Goal: Task Accomplishment & Management: Complete application form

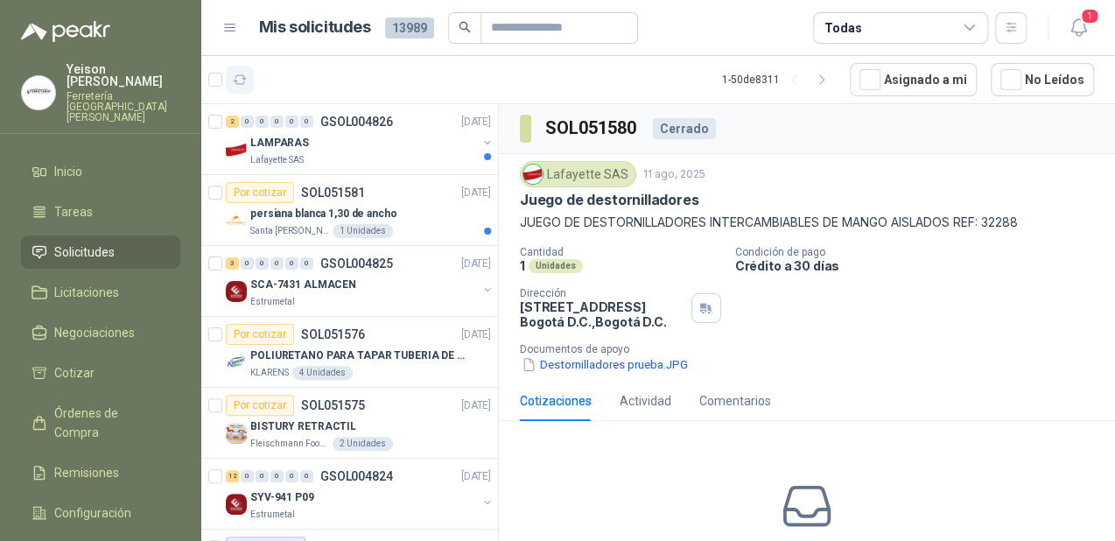
click at [238, 80] on icon "button" at bounding box center [240, 80] width 15 height 15
click at [361, 200] on div "Por cotizar SOL051581" at bounding box center [295, 192] width 139 height 21
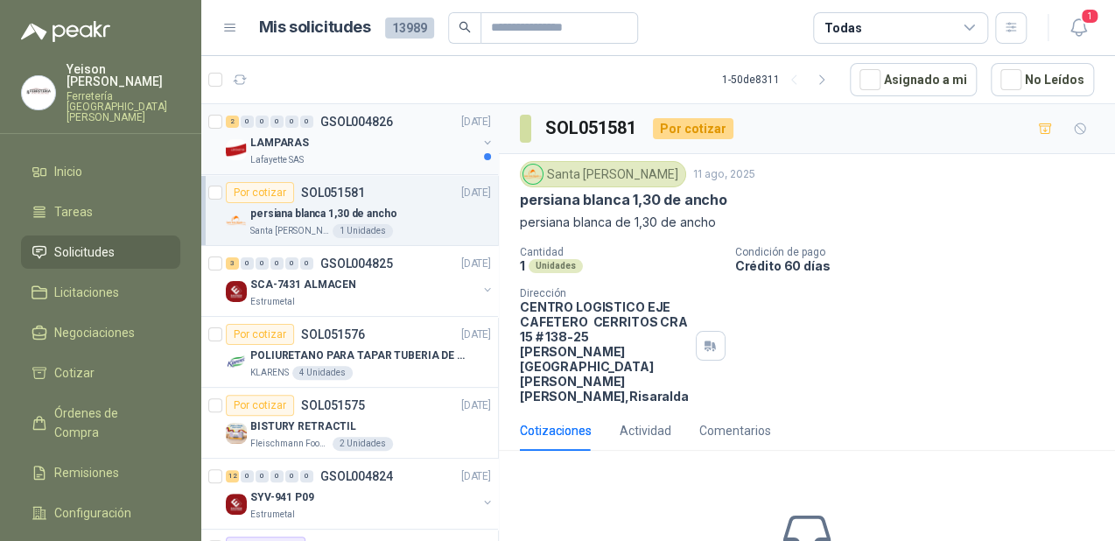
click at [347, 140] on div "LAMPARAS" at bounding box center [363, 142] width 227 height 21
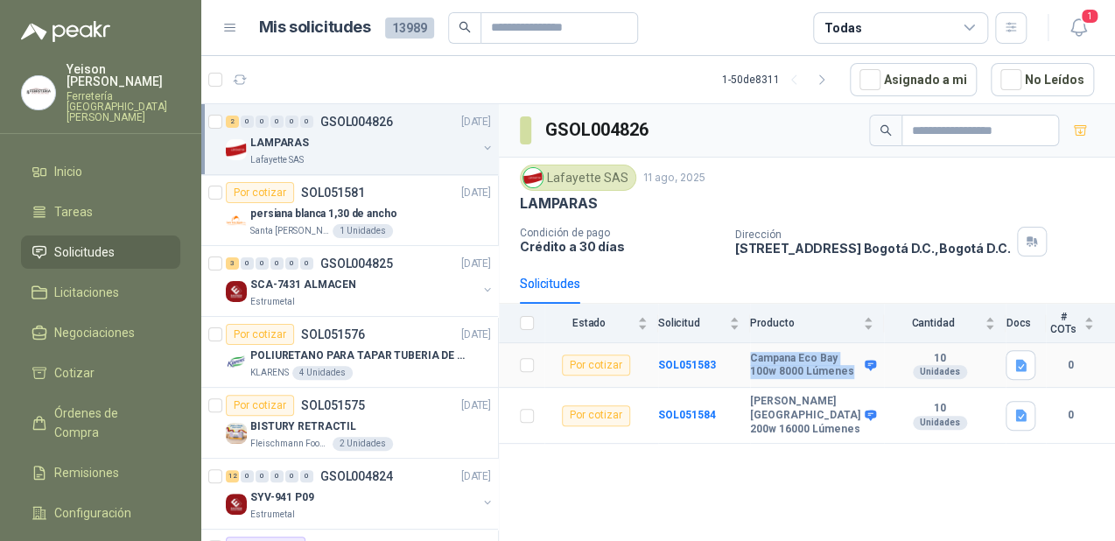
drag, startPoint x: 812, startPoint y: 376, endPoint x: 767, endPoint y: 354, distance: 50.9
click at [767, 354] on b "Campana Eco Bay 100w 8000 Lúmenes" at bounding box center [805, 365] width 110 height 27
drag, startPoint x: 767, startPoint y: 354, endPoint x: 783, endPoint y: 373, distance: 25.4
click at [783, 373] on b "Campana Eco Bay 100w 8000 Lúmenes" at bounding box center [805, 365] width 110 height 27
drag, startPoint x: 810, startPoint y: 372, endPoint x: 761, endPoint y: 353, distance: 51.8
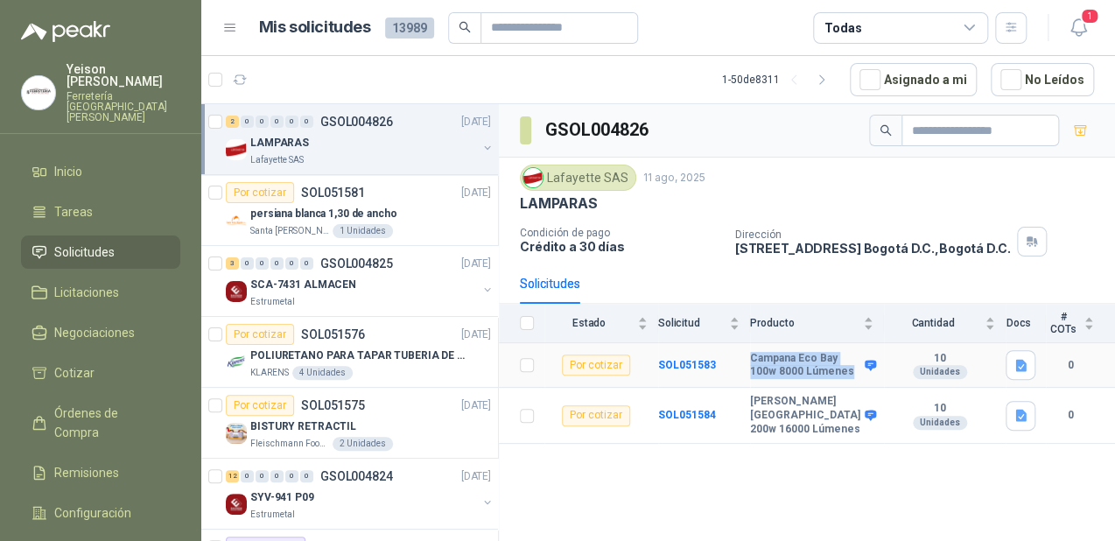
click at [761, 353] on tr "Por cotizar SOL051583 Campana Eco Bay 100w 8000 Lúmenes 10 Unidades 0" at bounding box center [807, 365] width 616 height 45
drag, startPoint x: 761, startPoint y: 353, endPoint x: 770, endPoint y: 354, distance: 8.8
copy tr "Campana Eco Bay 100w 8000 Lúmenes"
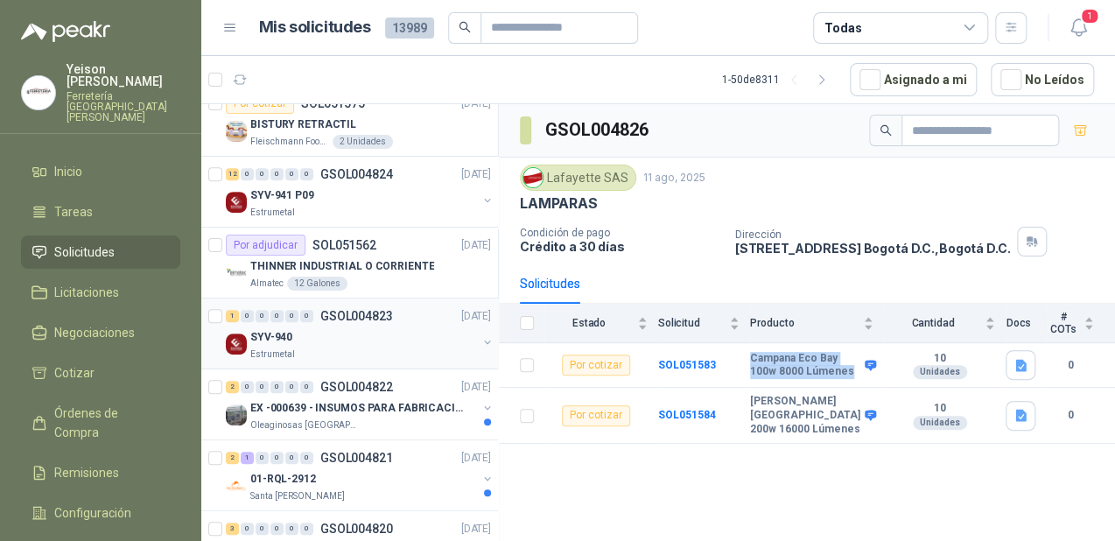
scroll to position [350, 0]
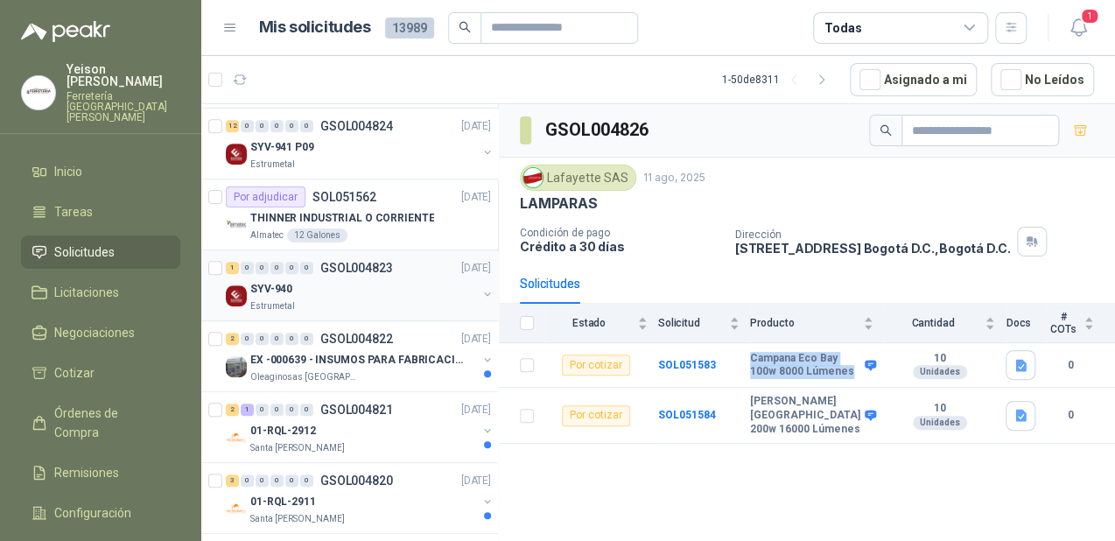
click at [347, 280] on div "SYV-940" at bounding box center [363, 288] width 227 height 21
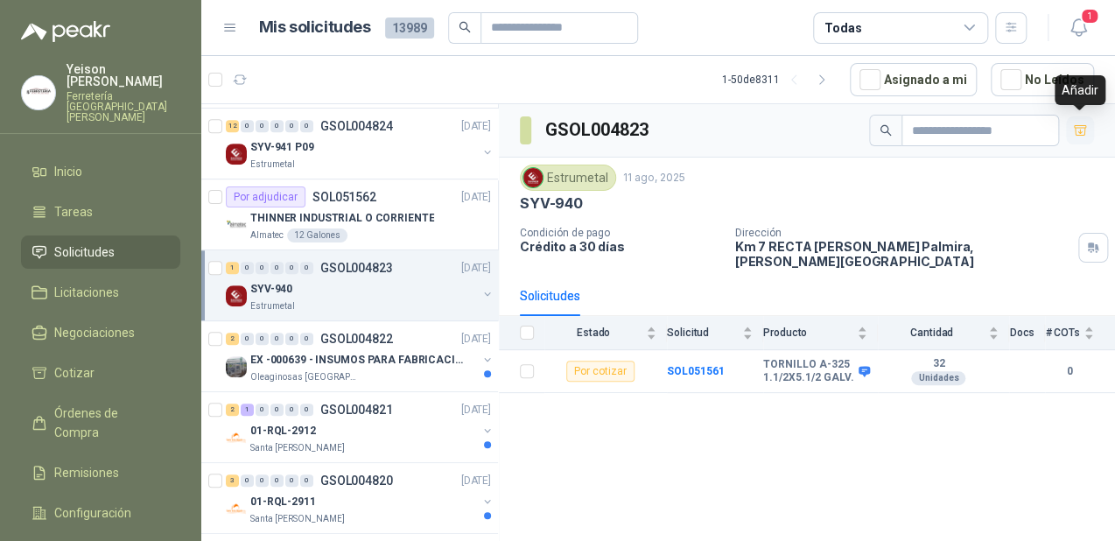
click at [1076, 126] on icon "button" at bounding box center [1080, 130] width 12 height 10
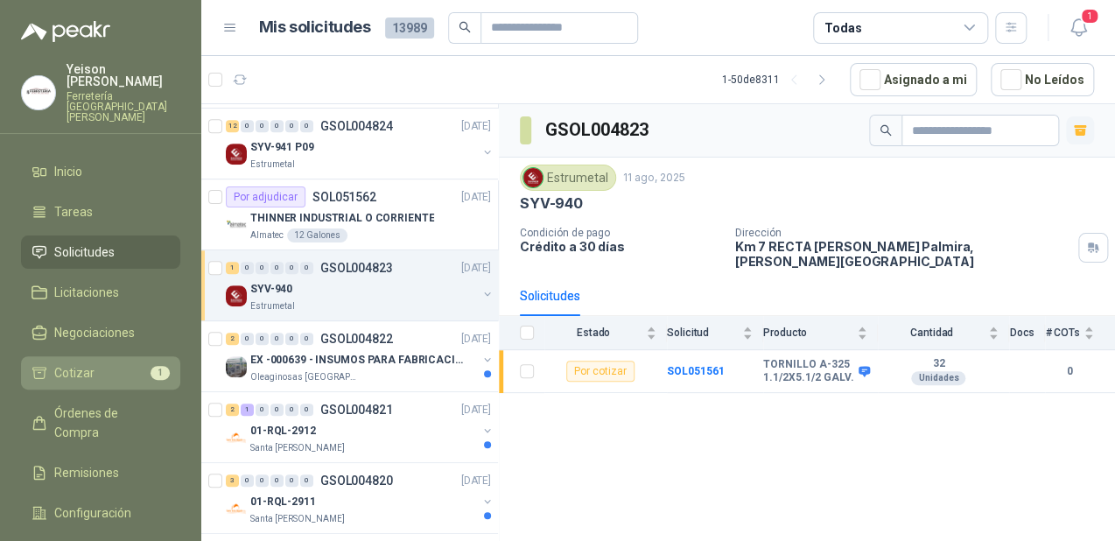
click at [120, 363] on li "Cotizar 1" at bounding box center [101, 372] width 138 height 19
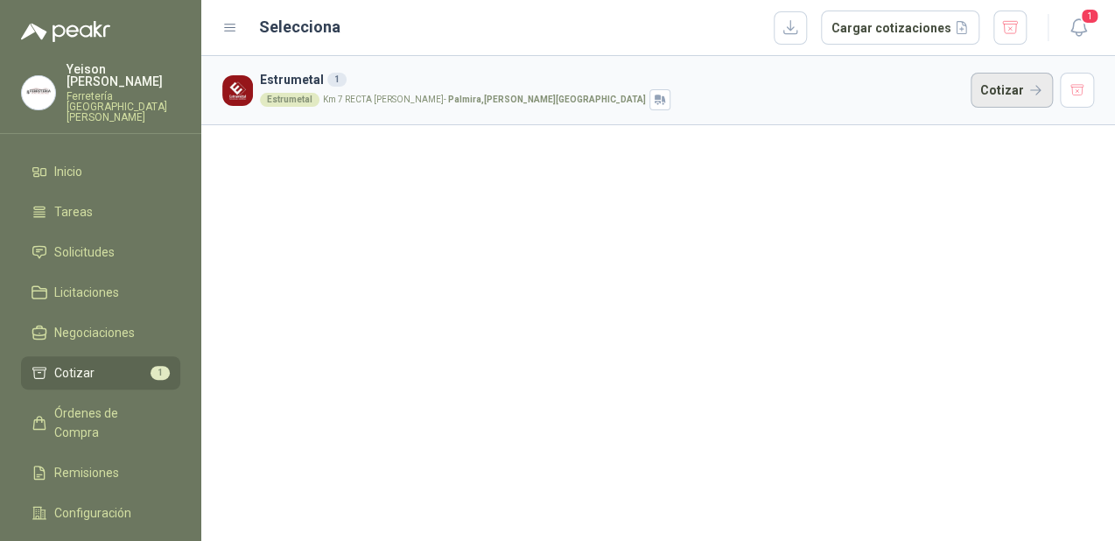
click at [1033, 88] on button "Cotizar" at bounding box center [1012, 90] width 82 height 35
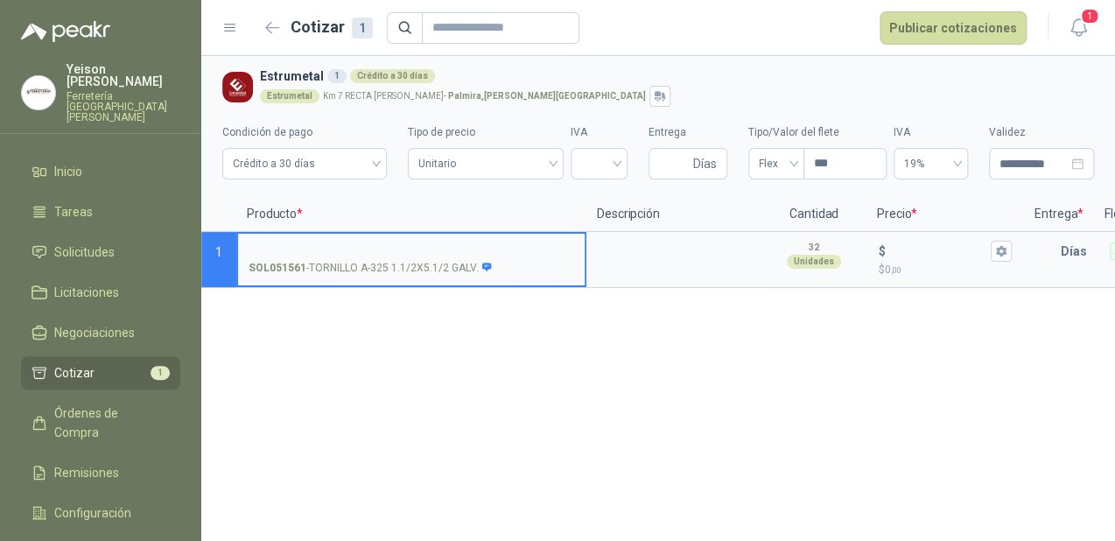
click at [336, 240] on label "SOL051561 - TORNILLO A-325 1.1/2X5.1/2 GALV." at bounding box center [411, 259] width 347 height 50
click at [336, 245] on input "SOL051561 - TORNILLO A-325 1.1/2X5.1/2 GALV." at bounding box center [412, 251] width 326 height 13
type input "**********"
click at [889, 249] on input "$ $ 0 ,00" at bounding box center [938, 250] width 98 height 13
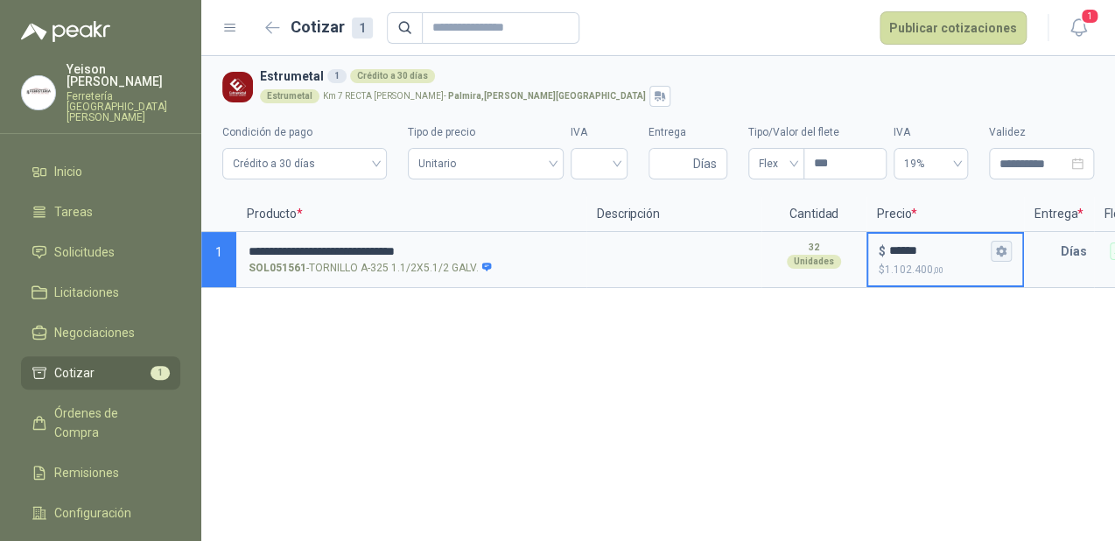
type input "******"
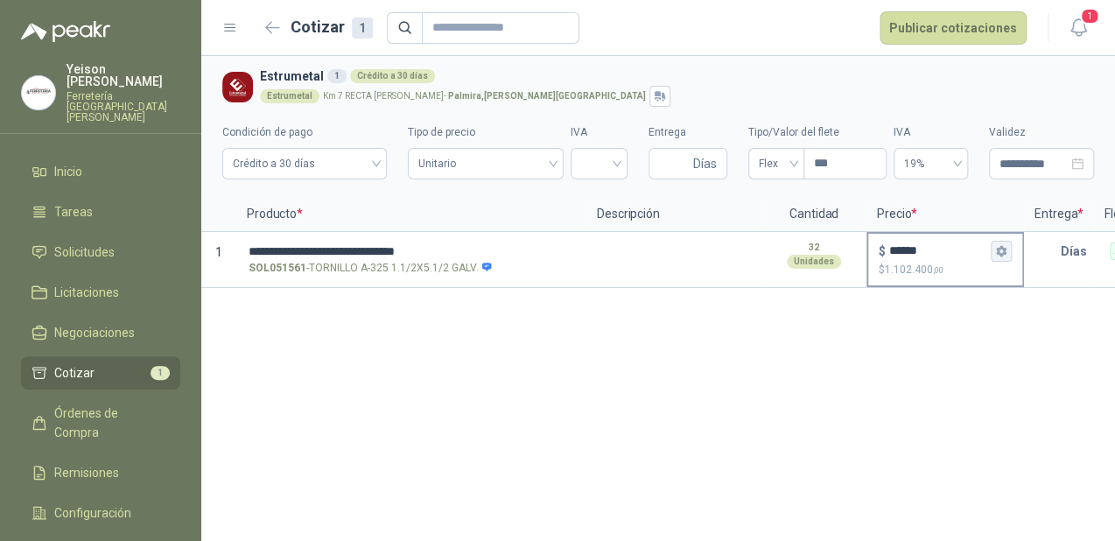
click at [1001, 252] on icon "button" at bounding box center [1000, 250] width 11 height 11
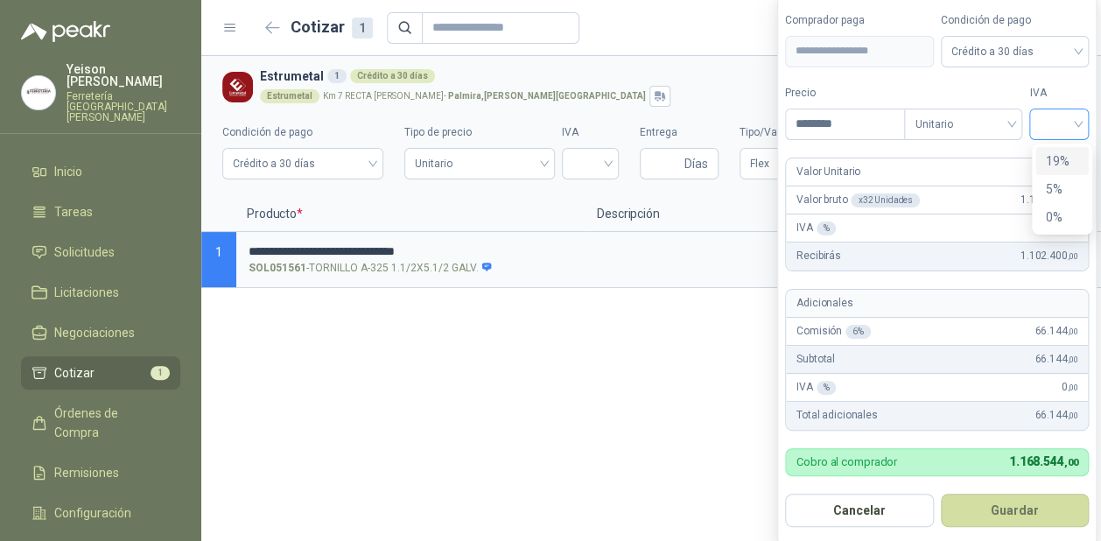
click at [1082, 122] on div at bounding box center [1059, 125] width 60 height 32
click at [1054, 154] on div "19%" at bounding box center [1063, 160] width 32 height 19
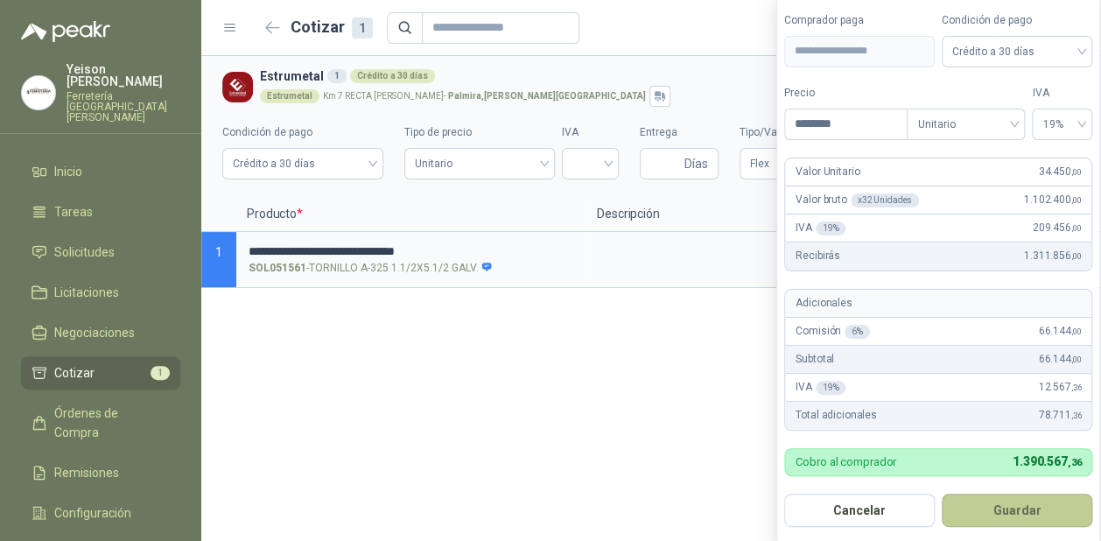
click at [1022, 505] on button "Guardar" at bounding box center [1017, 510] width 151 height 33
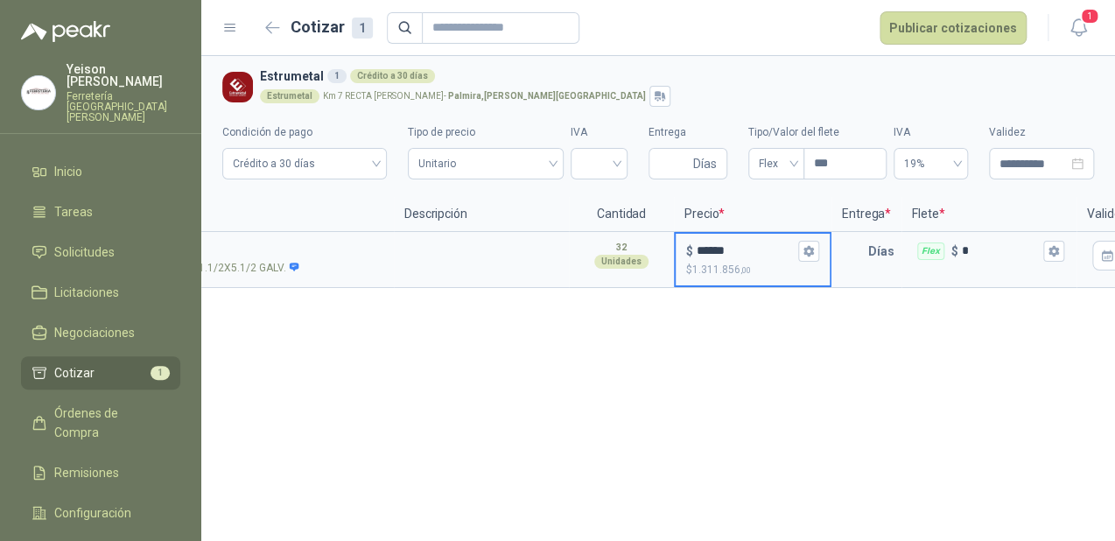
scroll to position [0, 212]
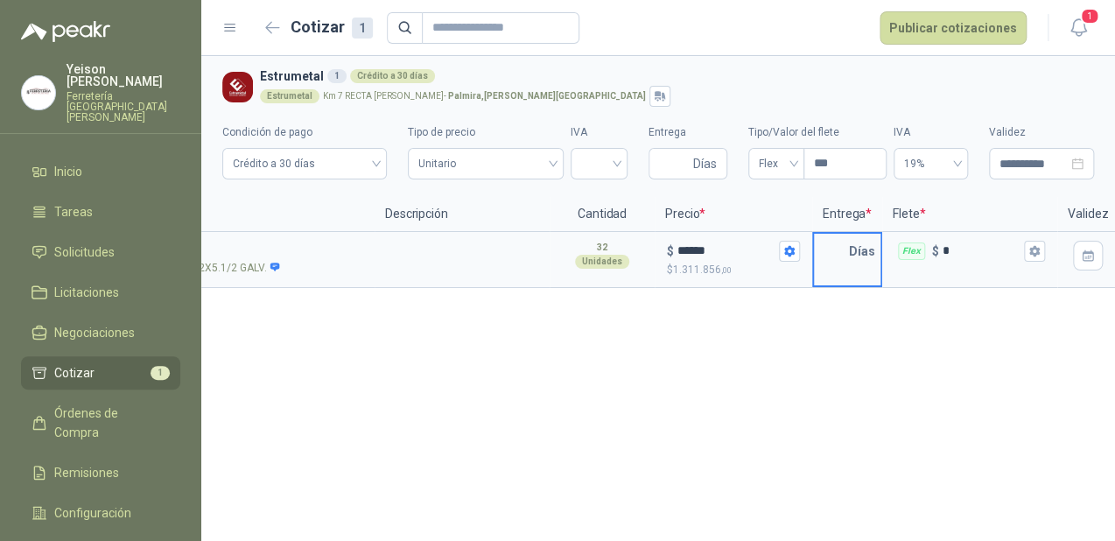
click at [840, 247] on input "text" at bounding box center [831, 251] width 35 height 35
type input "*"
click at [1032, 251] on icon "button" at bounding box center [1034, 251] width 10 height 11
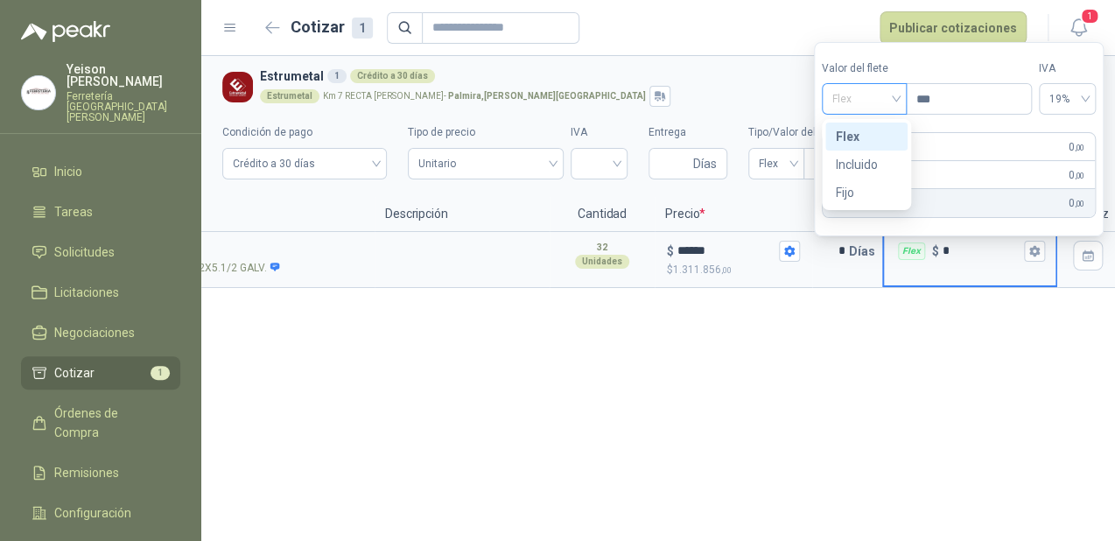
click at [893, 98] on span "Flex" at bounding box center [864, 99] width 64 height 26
click at [852, 161] on div "Incluido" at bounding box center [866, 164] width 61 height 19
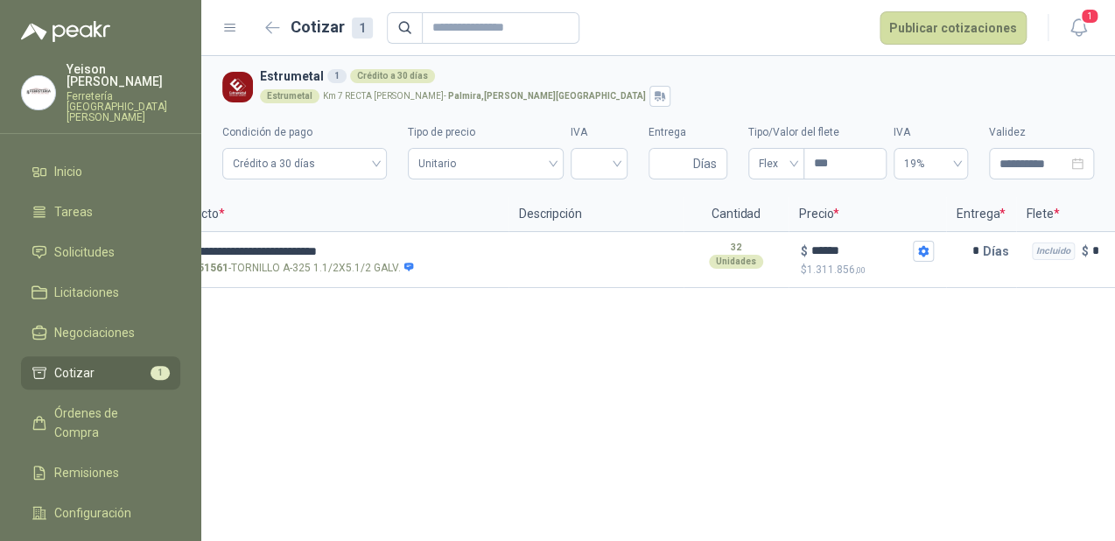
scroll to position [0, 0]
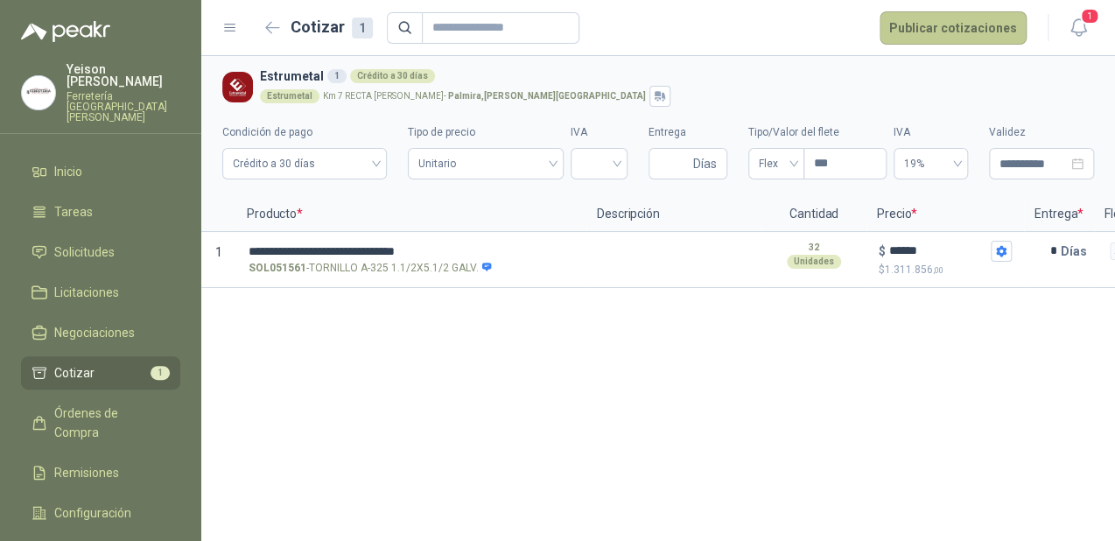
click at [984, 29] on button "Publicar cotizaciones" at bounding box center [953, 27] width 147 height 33
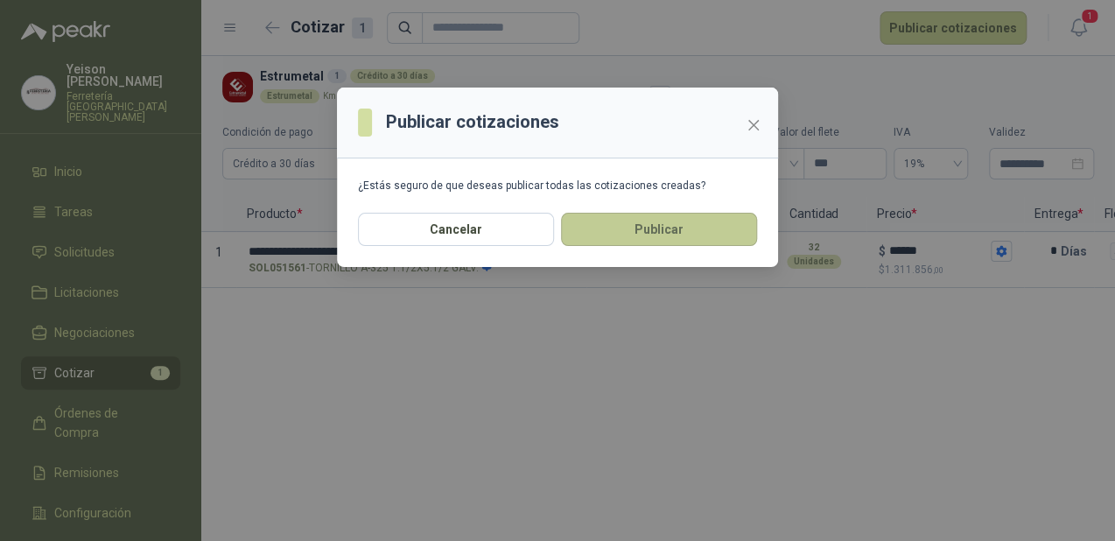
click at [581, 234] on button "Publicar" at bounding box center [659, 229] width 196 height 33
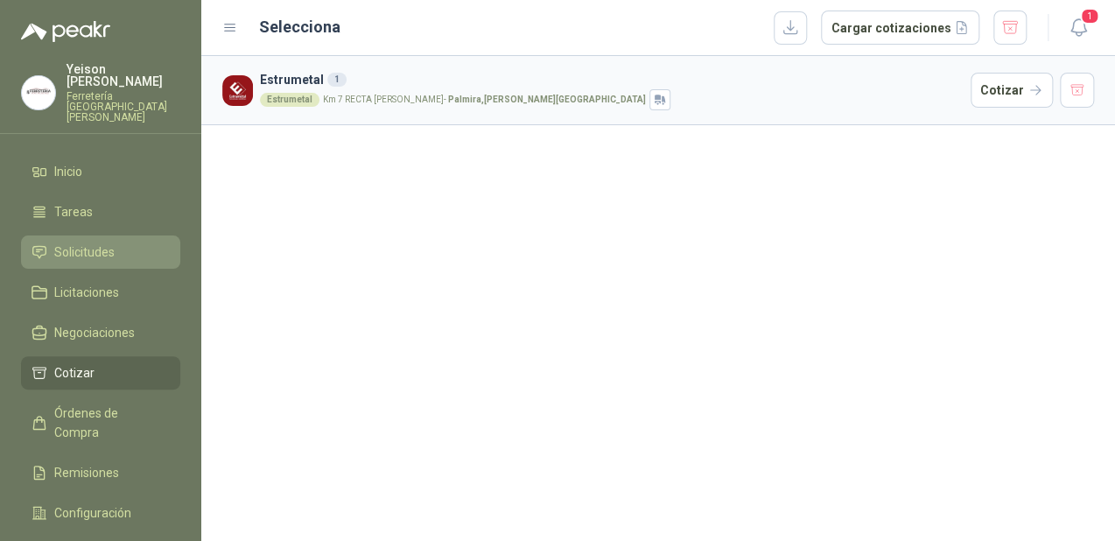
click at [99, 242] on span "Solicitudes" at bounding box center [84, 251] width 60 height 19
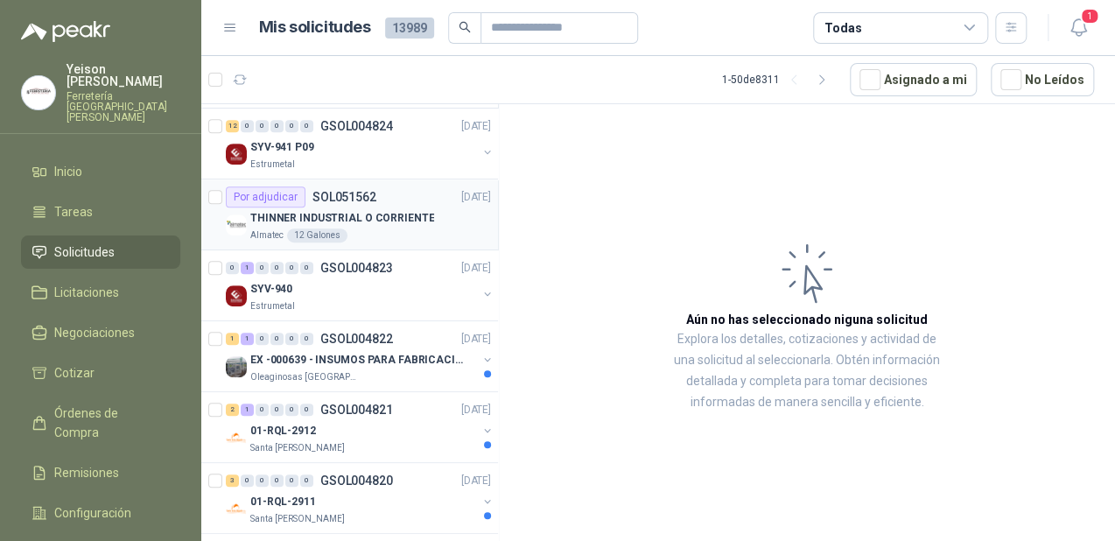
scroll to position [210, 0]
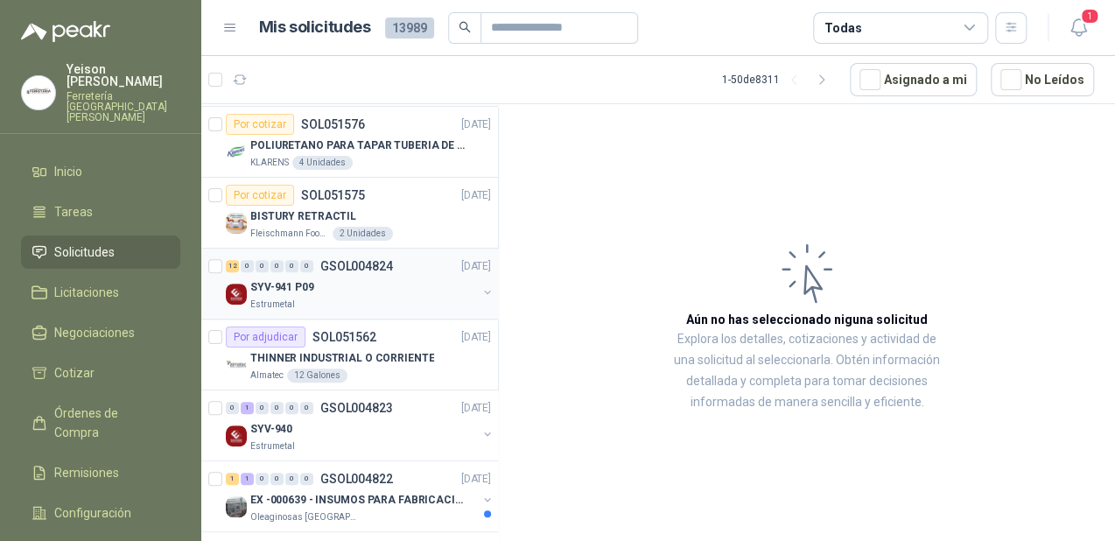
click at [337, 290] on div "SYV-941 P09" at bounding box center [363, 287] width 227 height 21
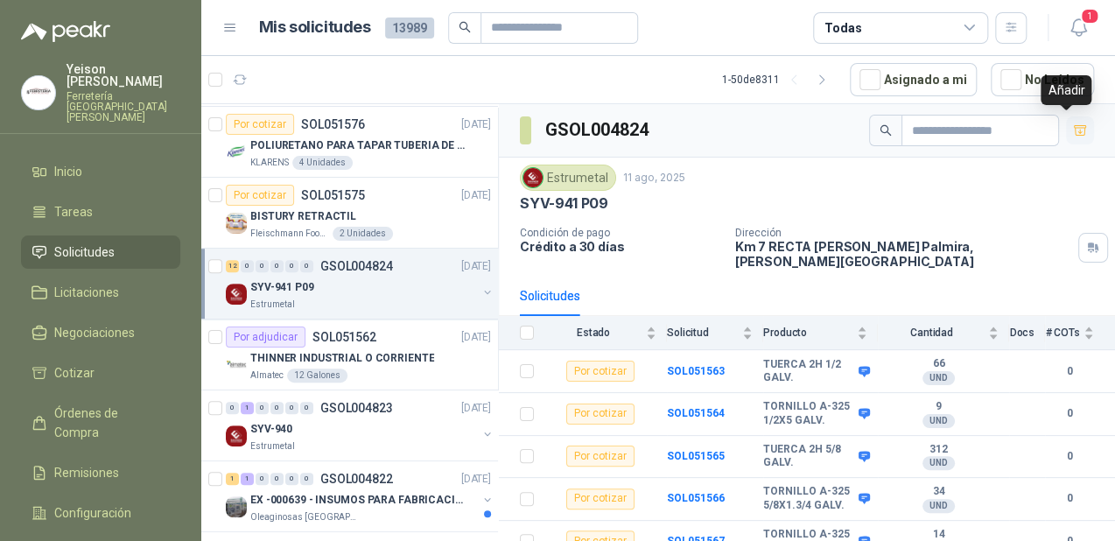
click at [1073, 127] on icon "button" at bounding box center [1080, 130] width 15 height 15
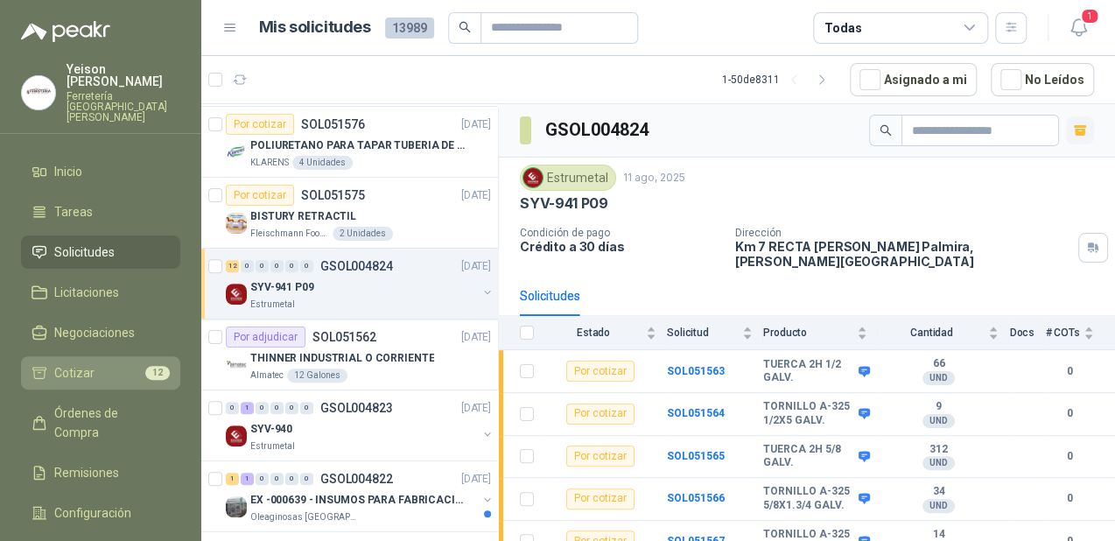
click at [116, 363] on li "Cotizar 12" at bounding box center [101, 372] width 138 height 19
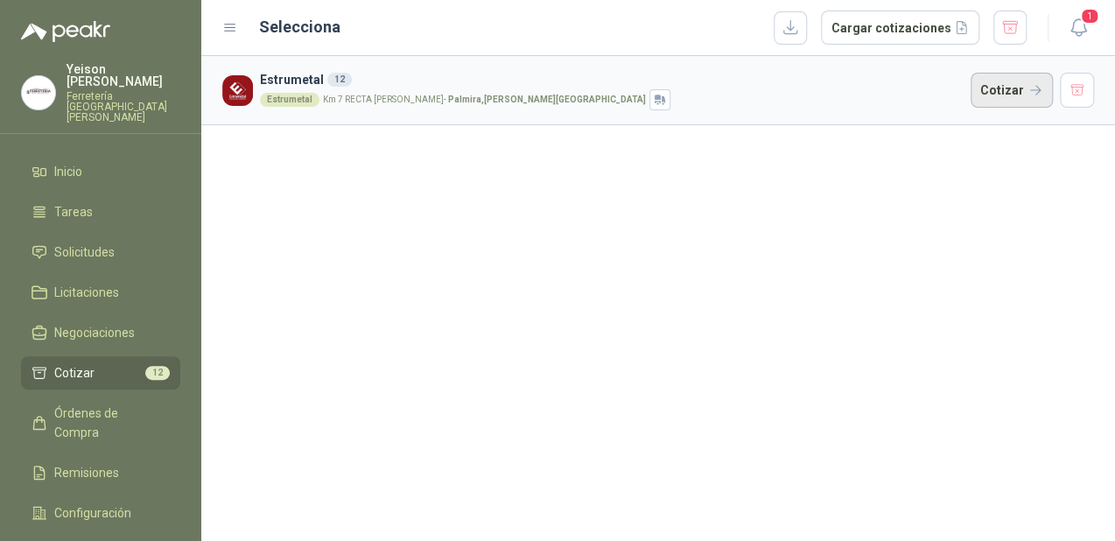
click at [1013, 101] on button "Cotizar" at bounding box center [1012, 90] width 82 height 35
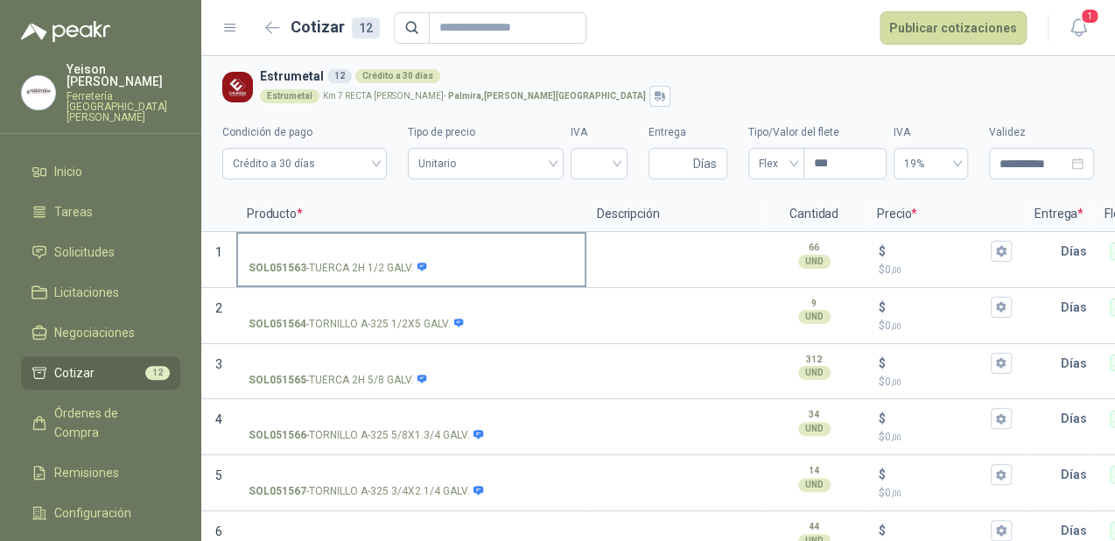
click at [323, 245] on input "SOL051563 - TUERCA 2H 1/2 GALV." at bounding box center [412, 251] width 326 height 13
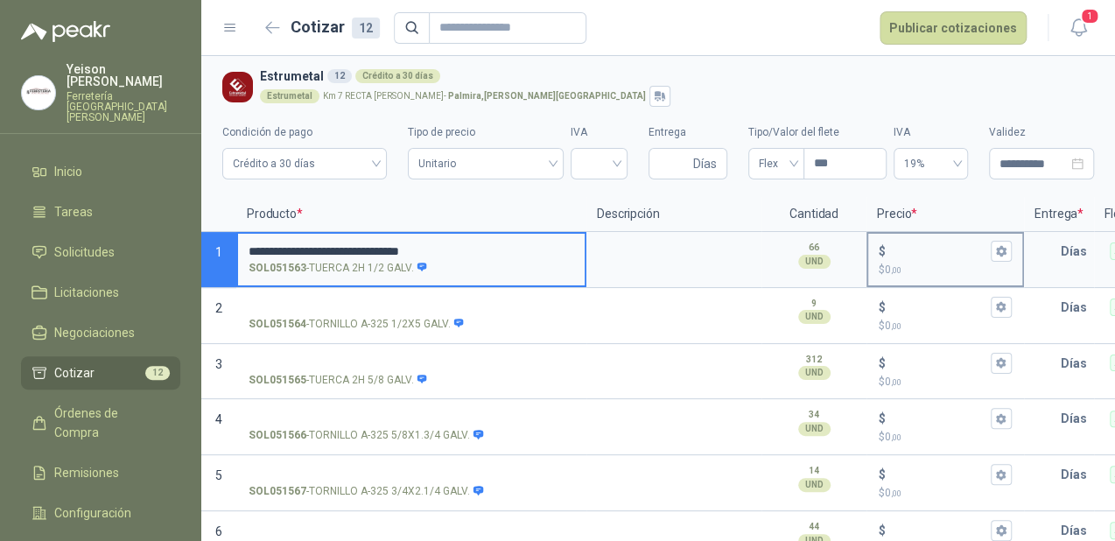
type input "**********"
click at [908, 249] on input "$ $ 0 ,00" at bounding box center [938, 250] width 98 height 13
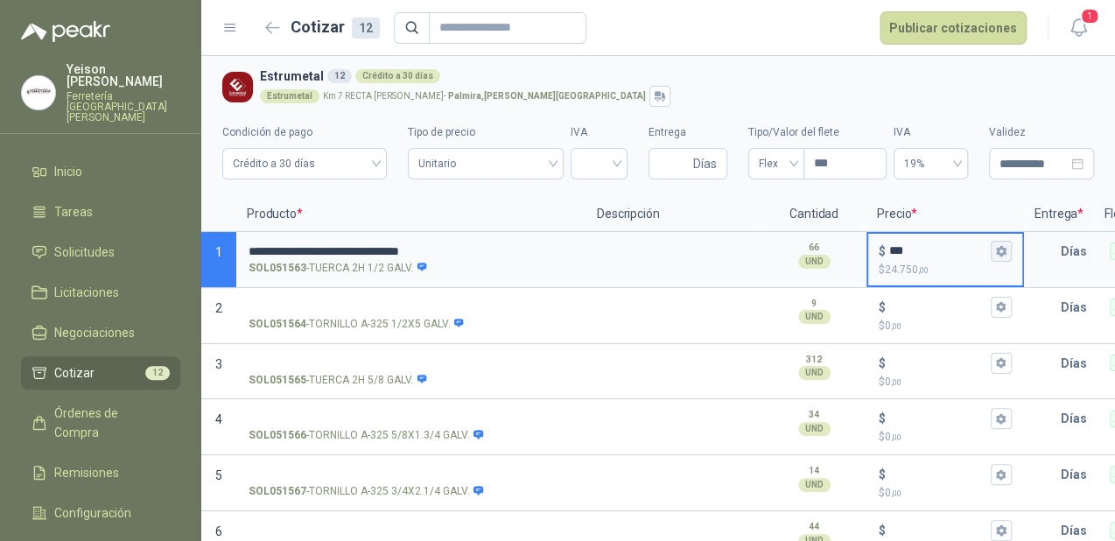
type input "***"
click at [1003, 253] on icon "button" at bounding box center [1001, 251] width 10 height 11
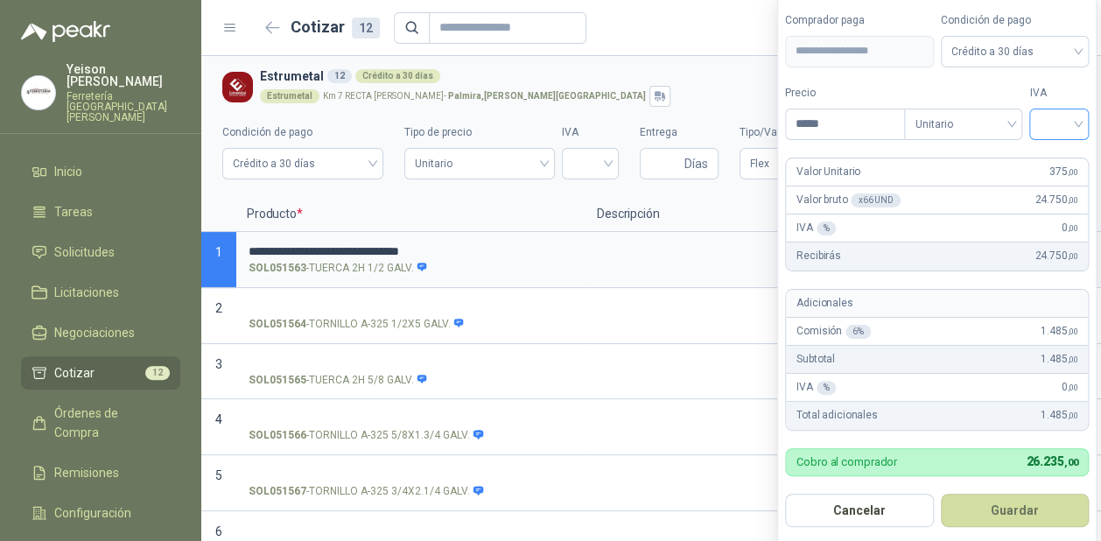
click at [1058, 122] on input "search" at bounding box center [1059, 122] width 39 height 26
click at [1058, 160] on div "19%" at bounding box center [1063, 160] width 32 height 19
click at [1023, 505] on button "Guardar" at bounding box center [1017, 510] width 151 height 33
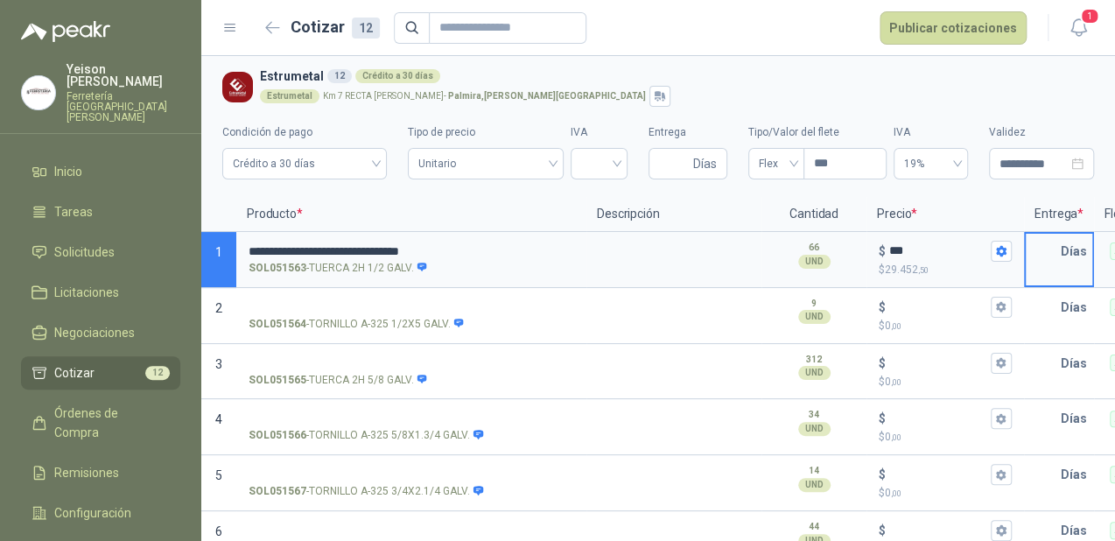
click at [1055, 264] on input "text" at bounding box center [1043, 251] width 35 height 35
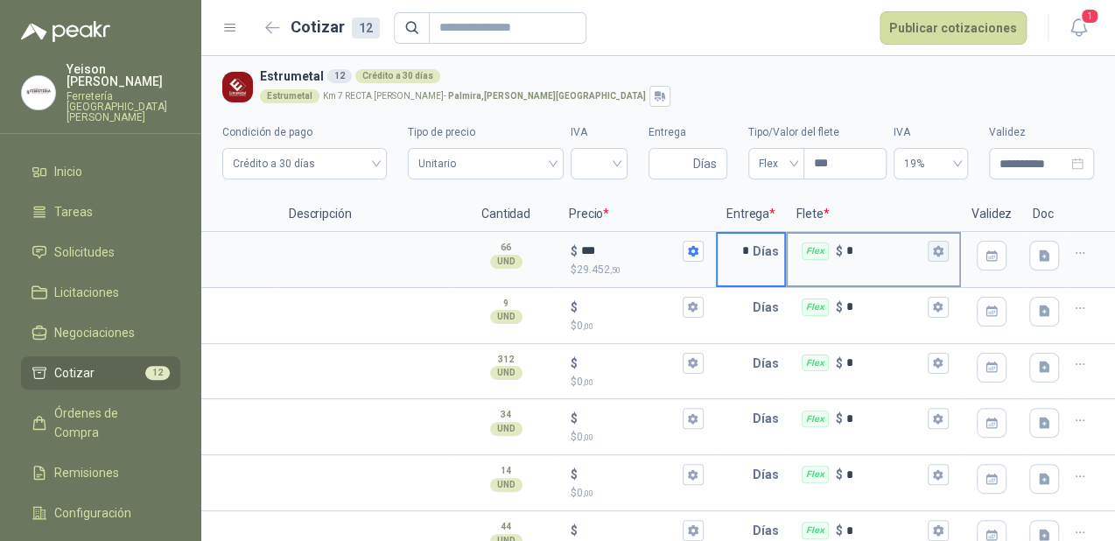
type input "*"
click at [933, 248] on icon "button" at bounding box center [938, 251] width 10 height 11
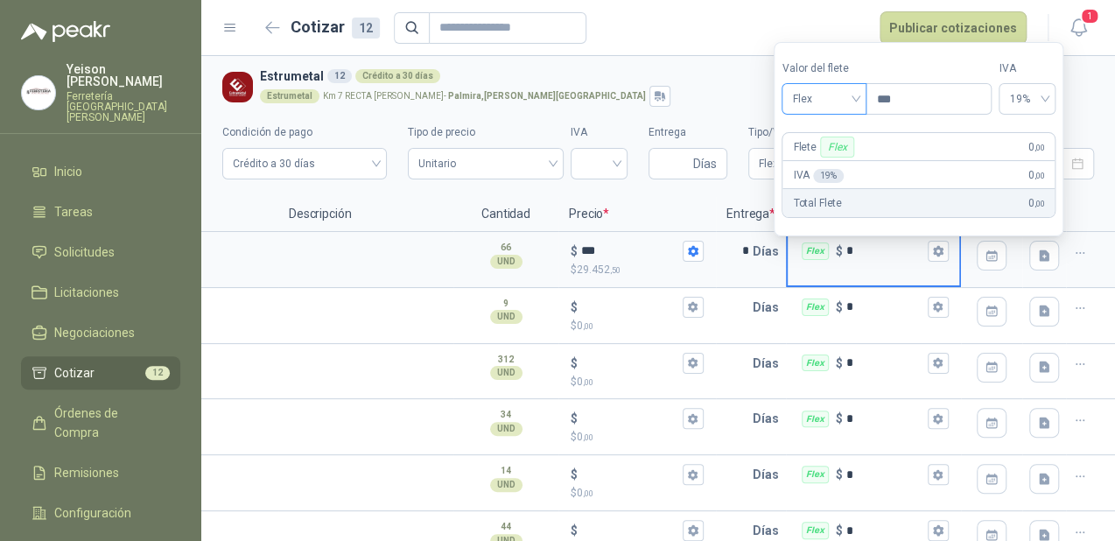
click at [856, 95] on span "Flex" at bounding box center [824, 99] width 64 height 26
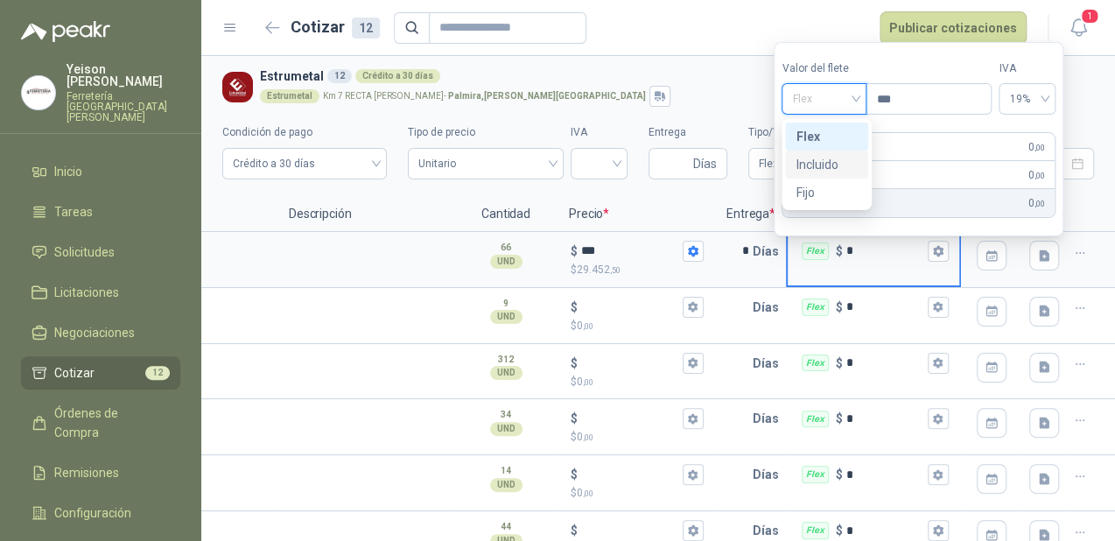
click at [831, 164] on div "Incluido" at bounding box center [826, 164] width 61 height 19
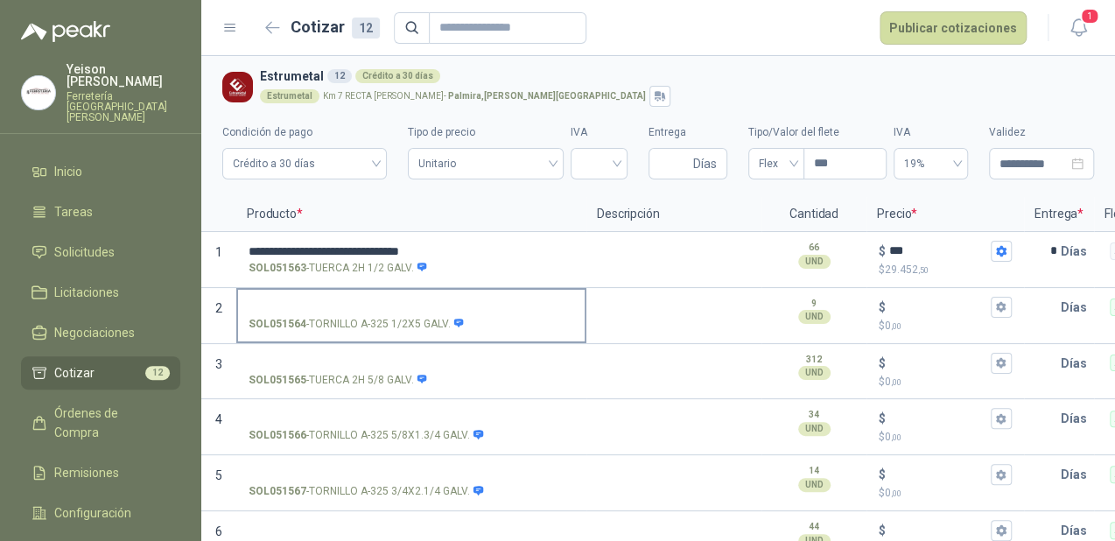
click at [298, 301] on input "SOL051564 - TORNILLO A-325 1/2X5 GALV." at bounding box center [412, 307] width 326 height 13
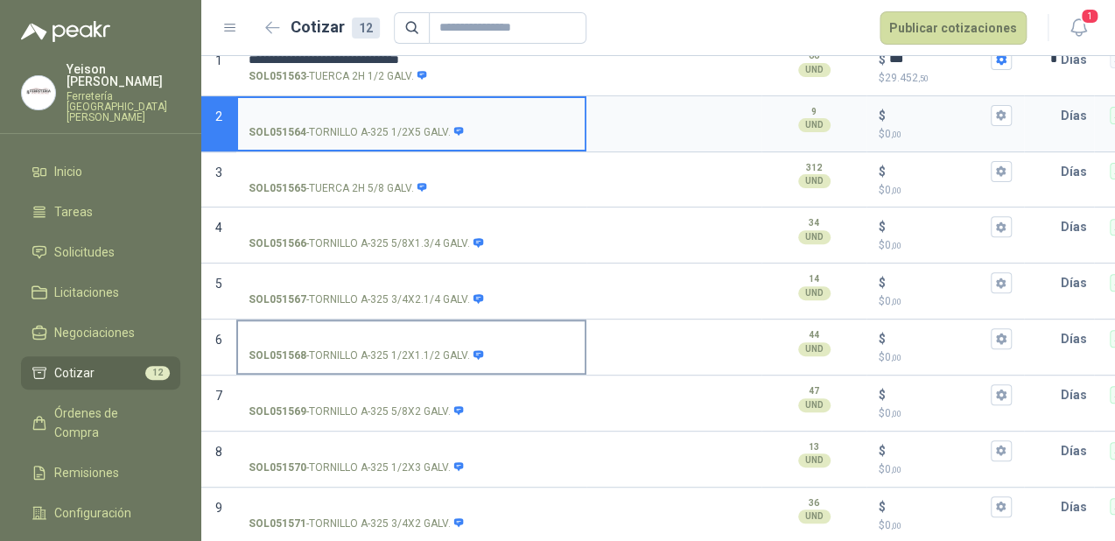
scroll to position [210, 0]
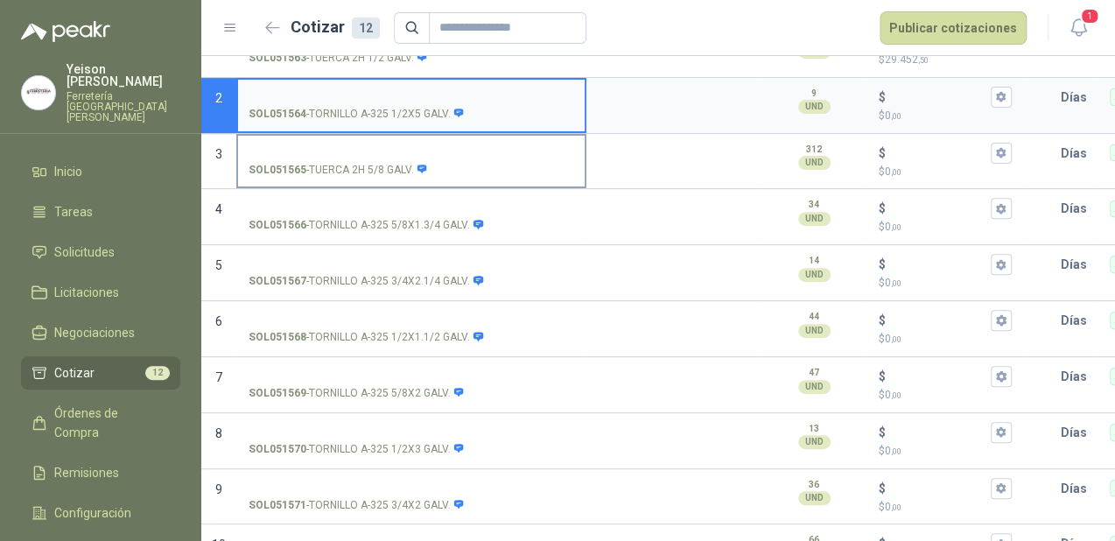
click at [313, 147] on input "SOL051565 - TUERCA 2H 5/8 GALV." at bounding box center [412, 153] width 326 height 13
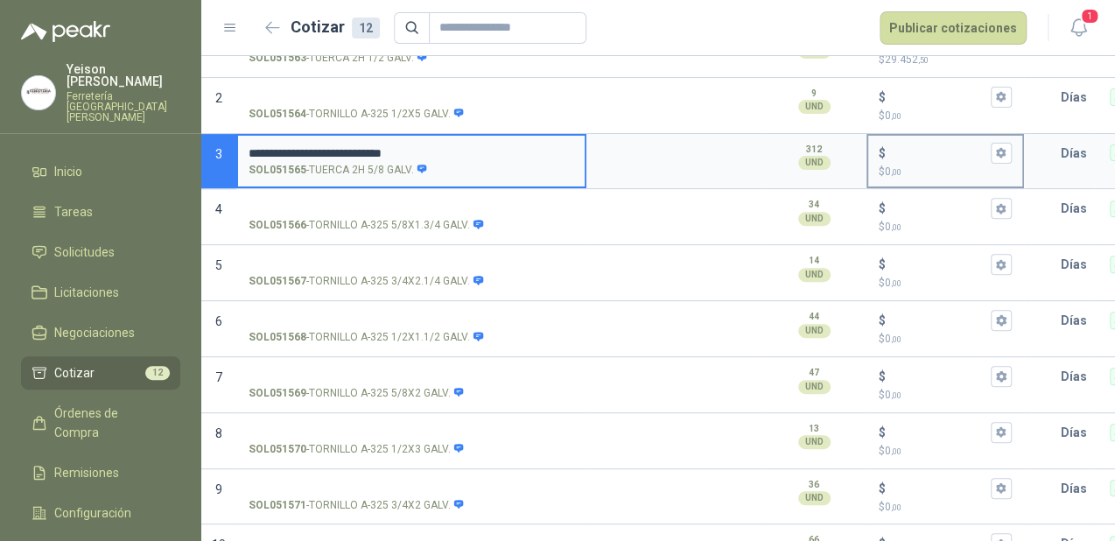
type input "**********"
click at [904, 151] on input "$ $ 0 ,00" at bounding box center [938, 152] width 98 height 13
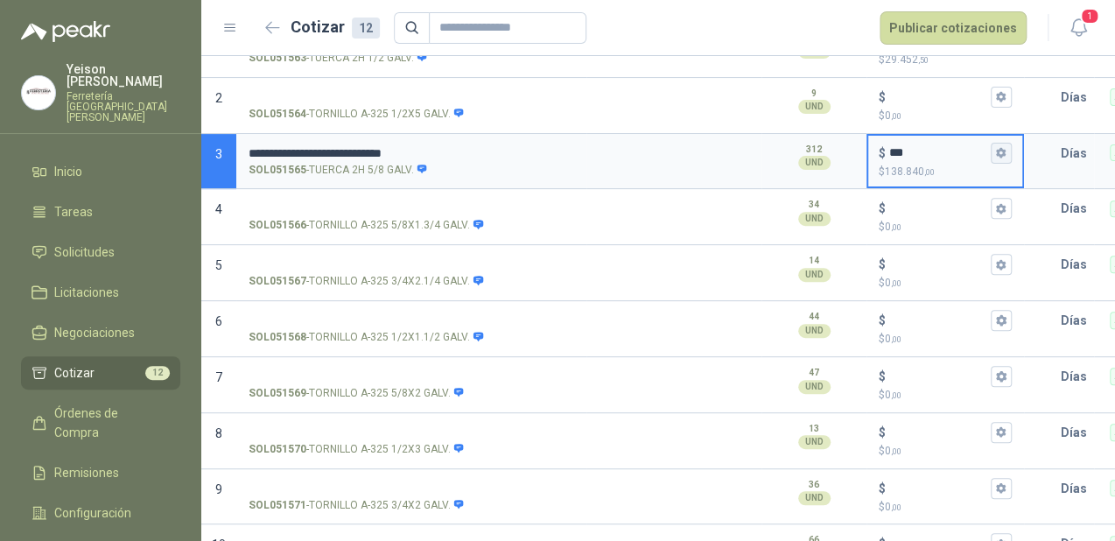
type input "***"
click at [1009, 155] on button "$ *** $ 138.840 ,00" at bounding box center [1001, 153] width 21 height 21
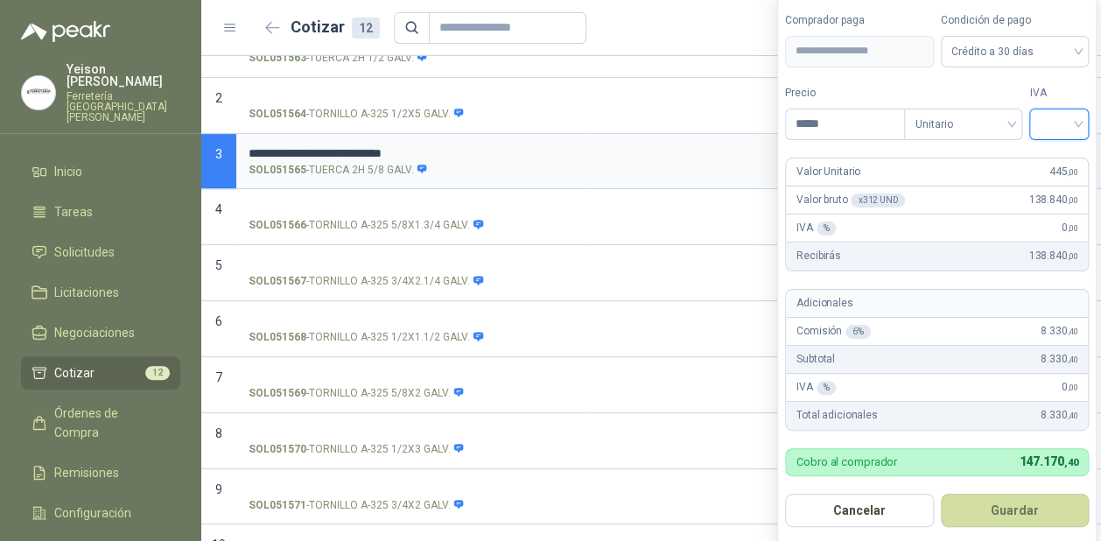
click at [1070, 122] on input "search" at bounding box center [1059, 122] width 39 height 26
click at [1048, 167] on div "19%" at bounding box center [1062, 160] width 32 height 19
click at [1011, 501] on button "Guardar" at bounding box center [1018, 510] width 151 height 33
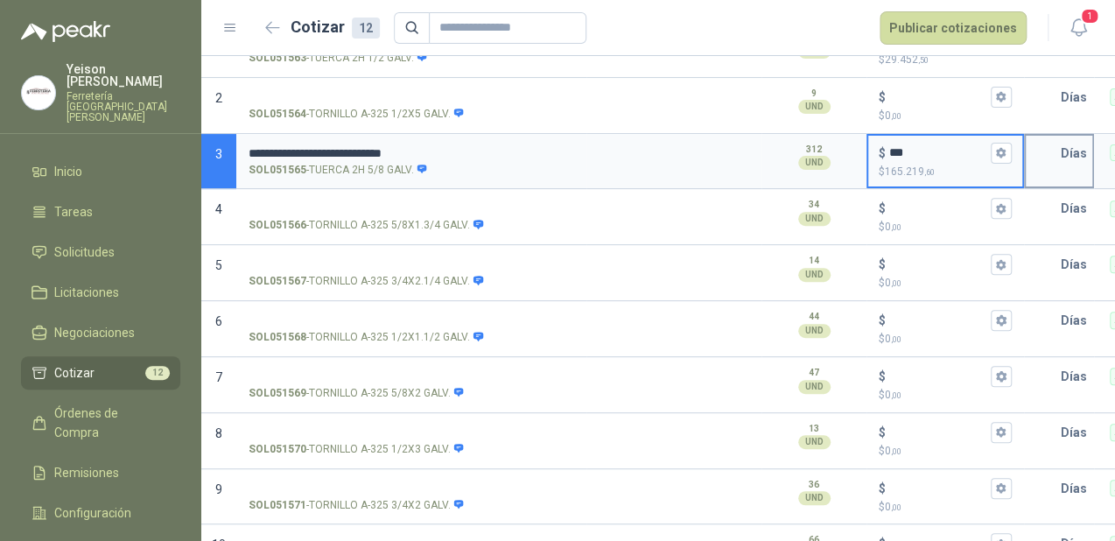
click at [1049, 151] on input "text" at bounding box center [1043, 153] width 35 height 35
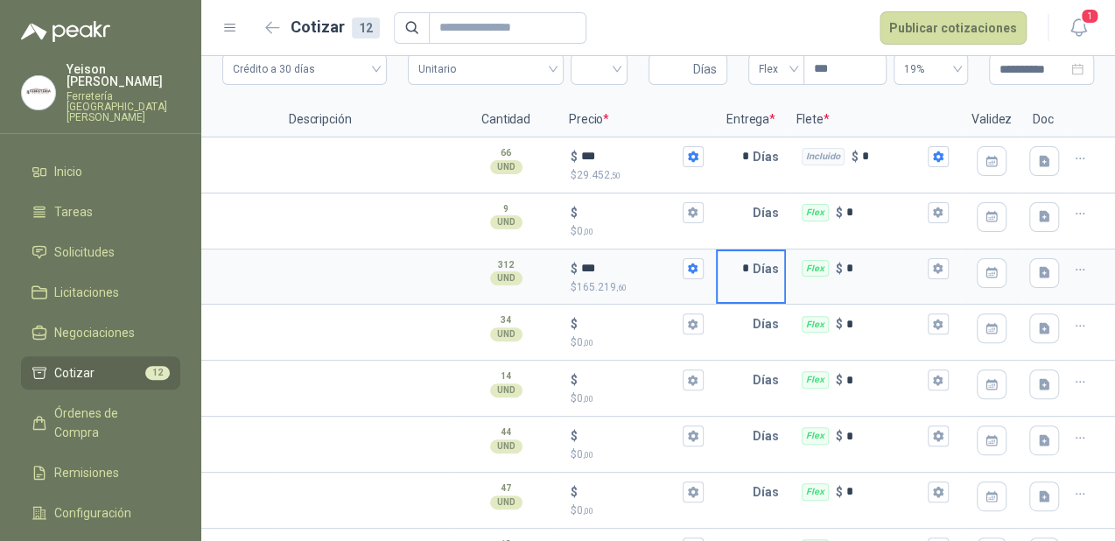
scroll to position [93, 0]
type input "*"
click at [933, 270] on icon "button" at bounding box center [938, 270] width 10 height 11
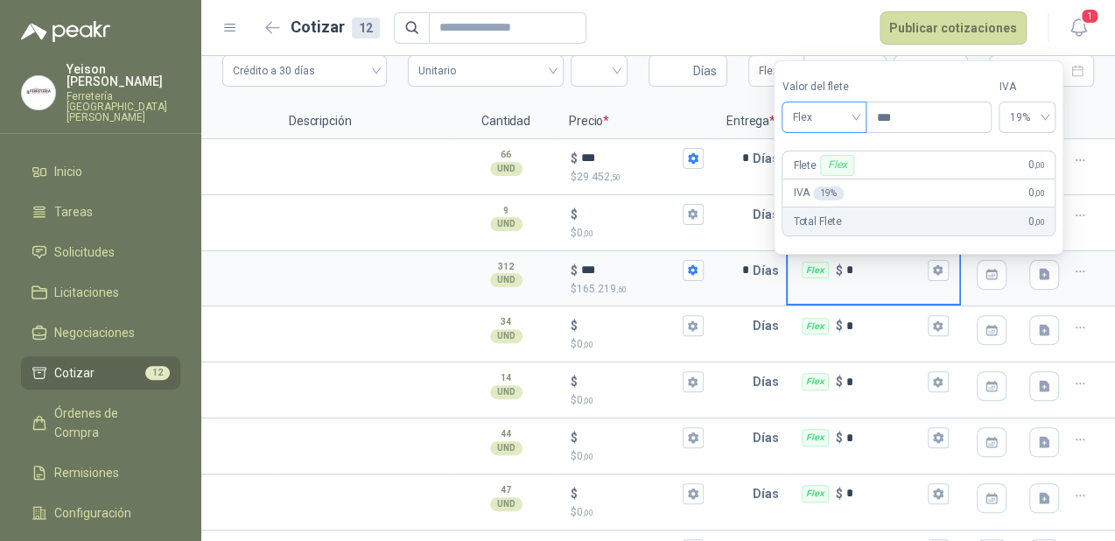
click at [830, 112] on span "Flex" at bounding box center [824, 117] width 64 height 26
click at [837, 175] on div "Incluido" at bounding box center [826, 182] width 61 height 19
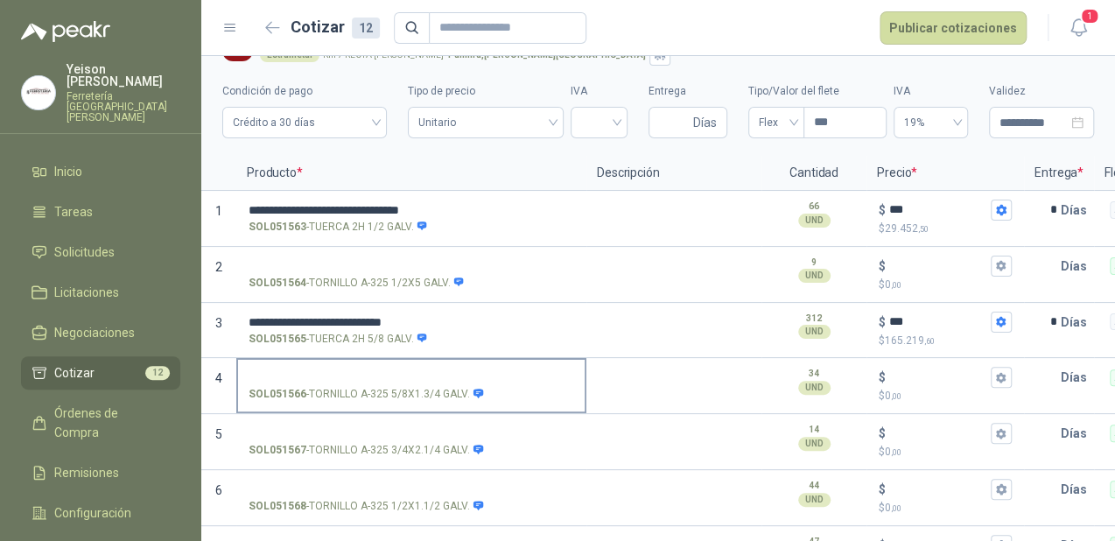
scroll to position [70, 0]
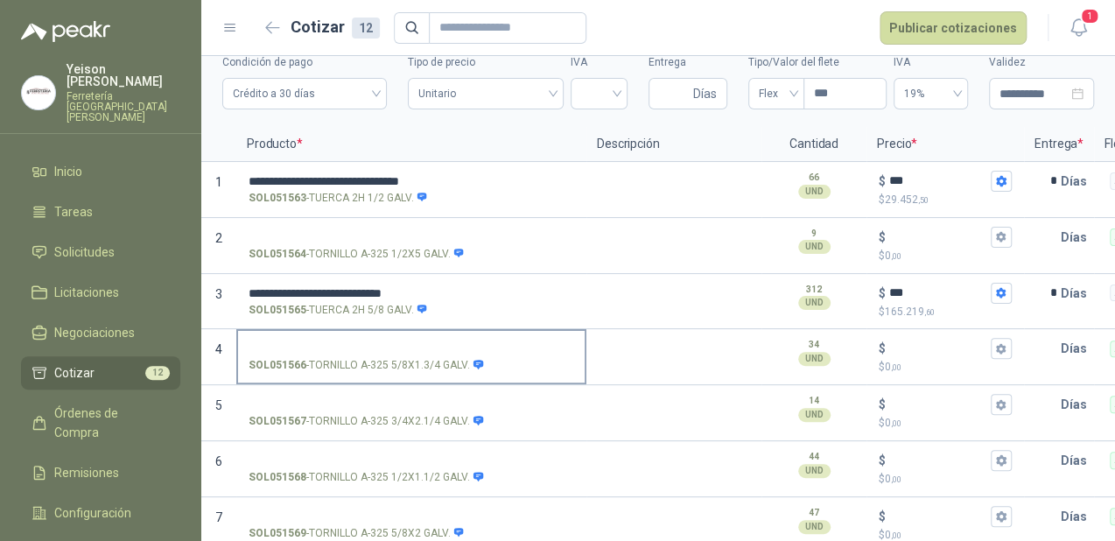
click at [287, 335] on label "SOL051566 - TORNILLO A-325 5/8X1.3/4 GALV." at bounding box center [411, 356] width 347 height 50
click at [287, 342] on input "SOL051566 - TORNILLO A-325 5/8X1.3/4 GALV." at bounding box center [412, 348] width 326 height 13
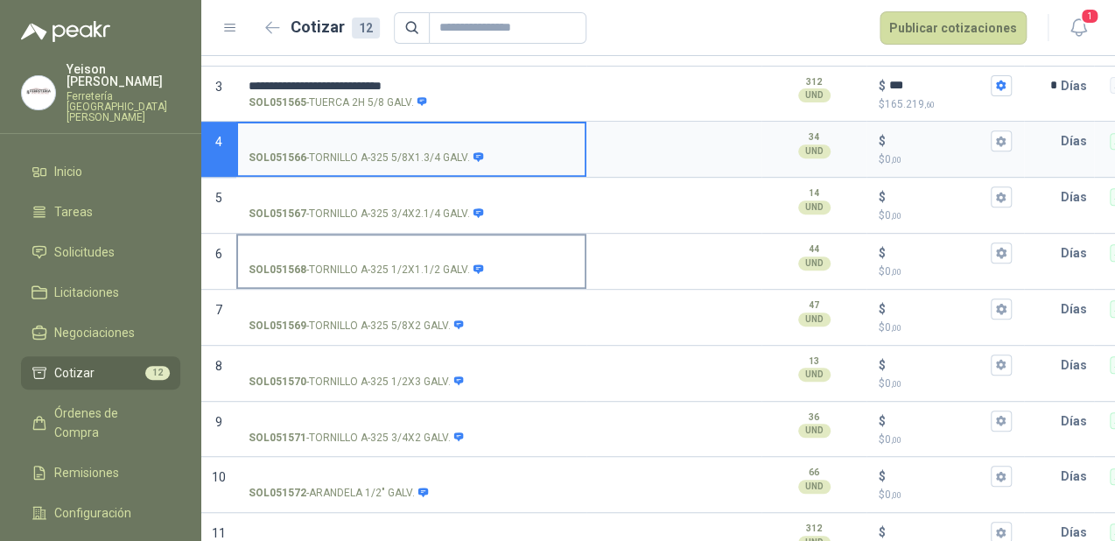
scroll to position [280, 0]
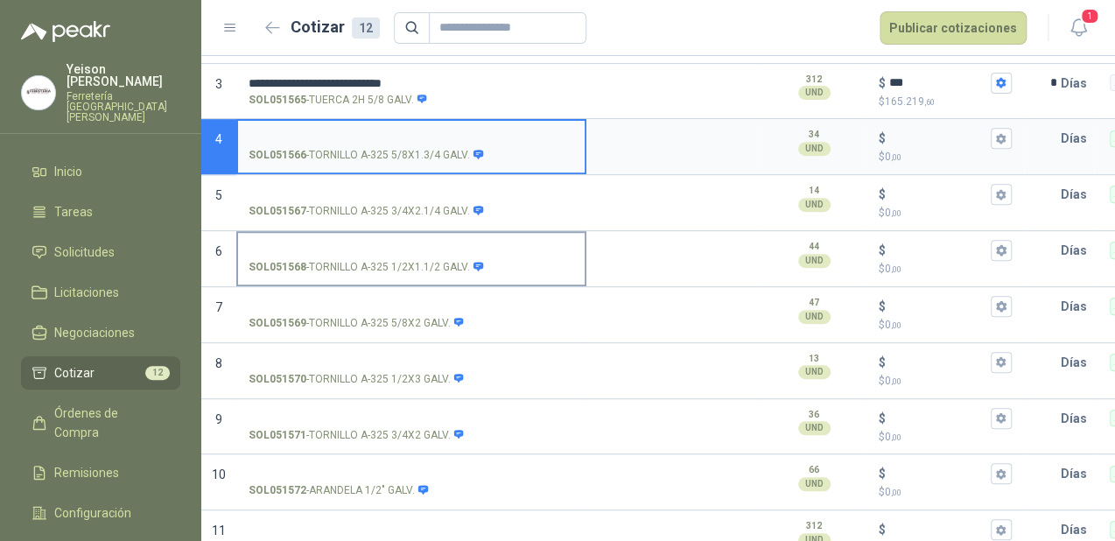
click at [375, 250] on input "SOL051568 - TORNILLO A-325 1/2X1.1/2 GALV." at bounding box center [412, 250] width 326 height 13
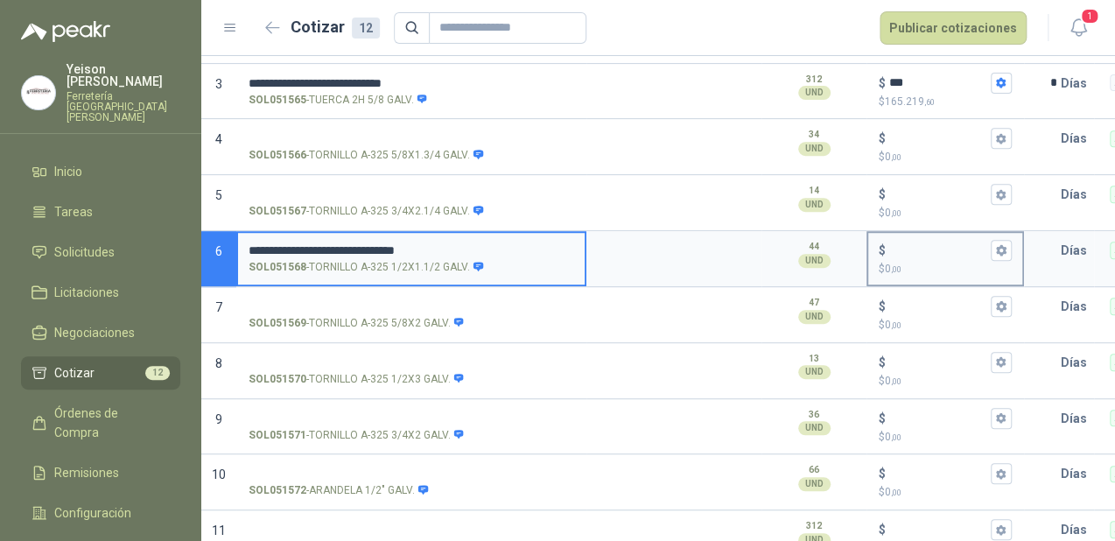
type input "**********"
click at [918, 252] on input "$ $ 0 ,00" at bounding box center [938, 250] width 98 height 13
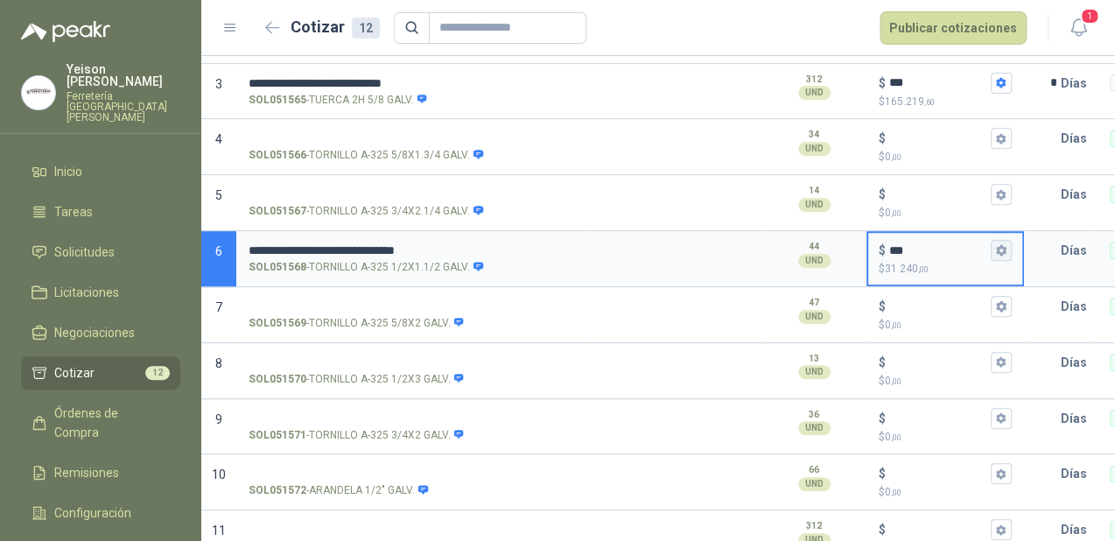
type input "***"
click at [1007, 241] on button "$ *** $ 31.240 ,00" at bounding box center [1001, 250] width 21 height 21
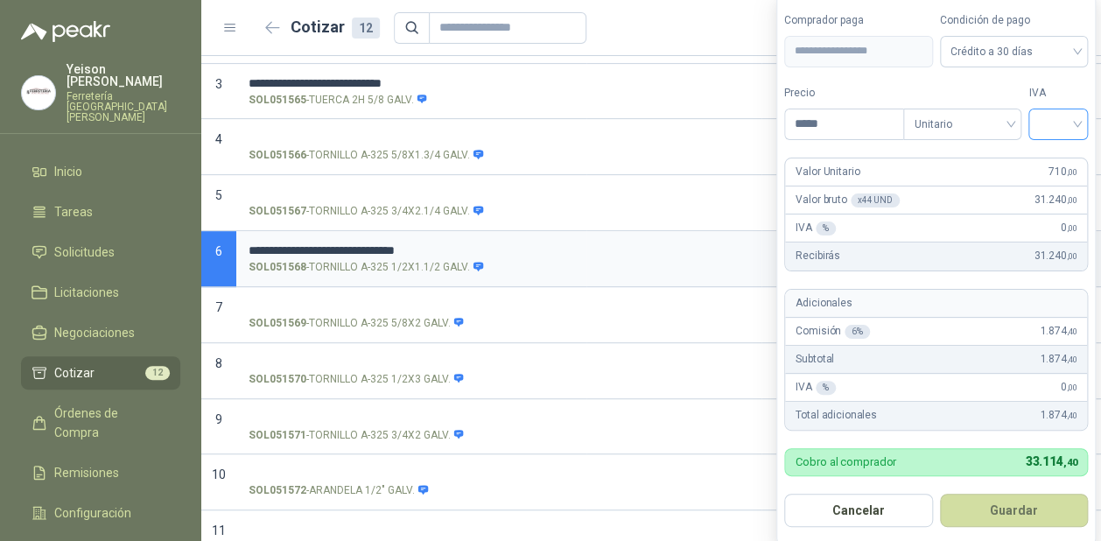
click at [1072, 119] on input "search" at bounding box center [1058, 122] width 39 height 26
click at [1057, 155] on div "19%" at bounding box center [1063, 160] width 32 height 19
click at [1028, 504] on button "Guardar" at bounding box center [1017, 510] width 151 height 33
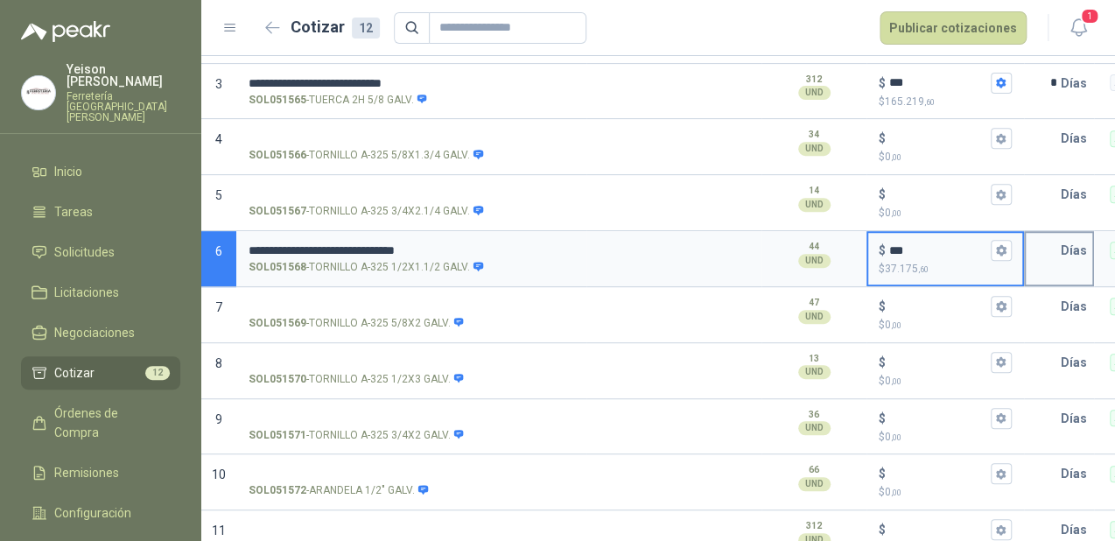
click at [1054, 253] on input "text" at bounding box center [1043, 250] width 35 height 35
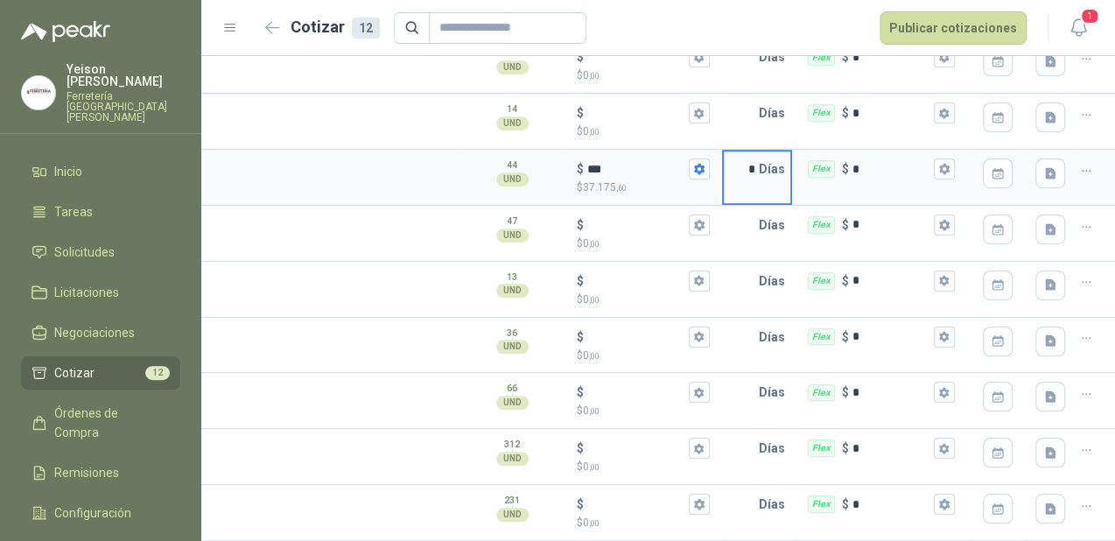
scroll to position [0, 322]
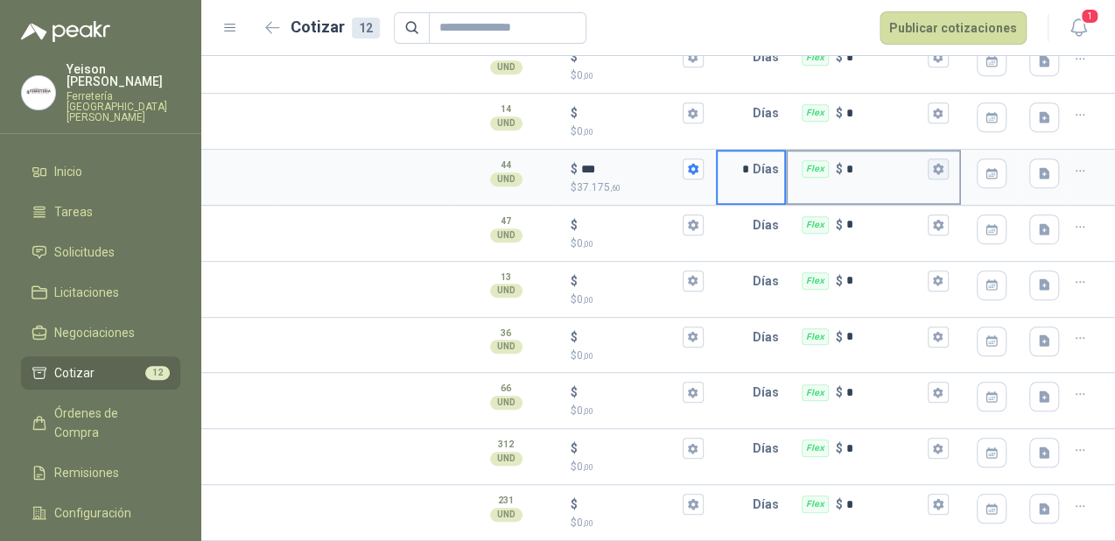
type input "*"
click at [932, 163] on icon "button" at bounding box center [937, 168] width 11 height 11
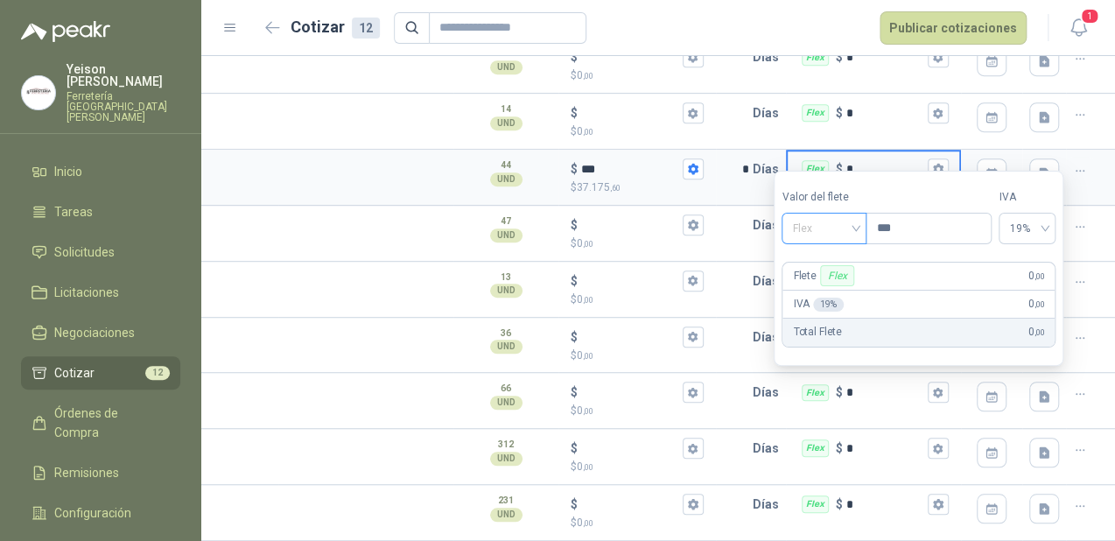
click at [848, 225] on span "Flex" at bounding box center [824, 228] width 64 height 26
click at [819, 286] on div "Incluido" at bounding box center [826, 292] width 61 height 19
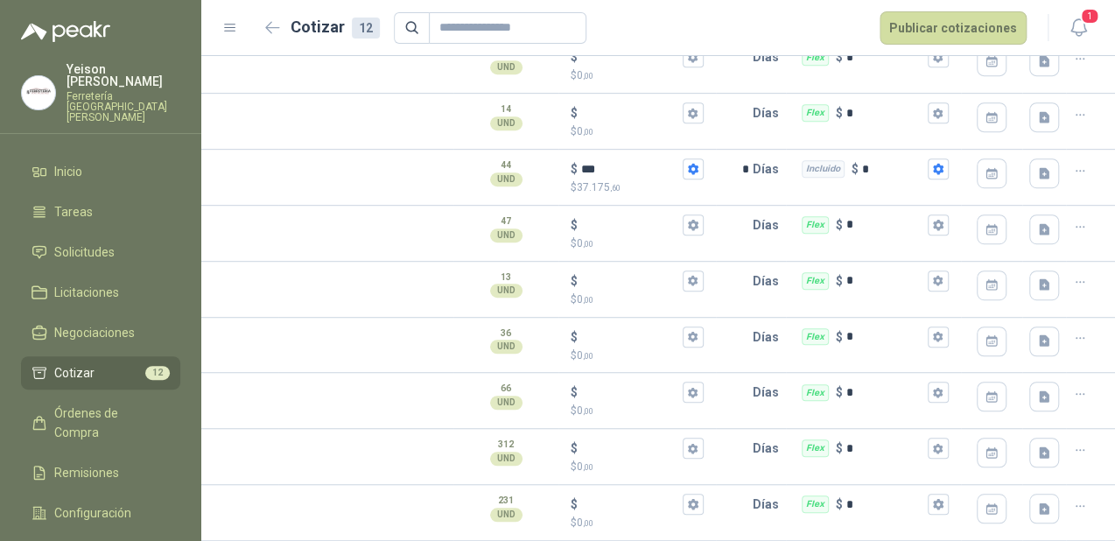
scroll to position [0, 0]
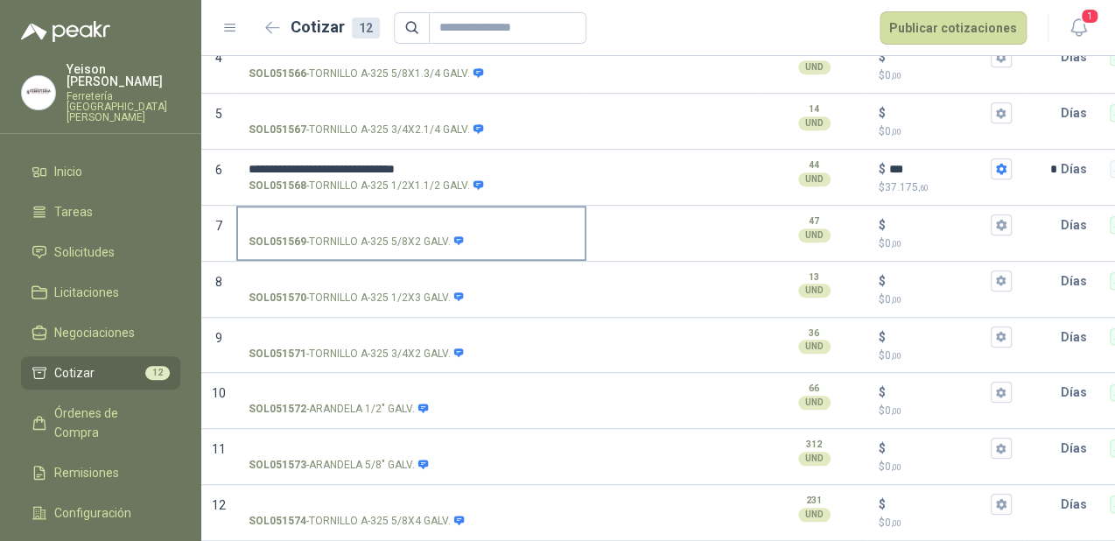
click at [312, 219] on input "SOL051569 - TORNILLO A-325 5/8X2 GALV." at bounding box center [412, 225] width 326 height 13
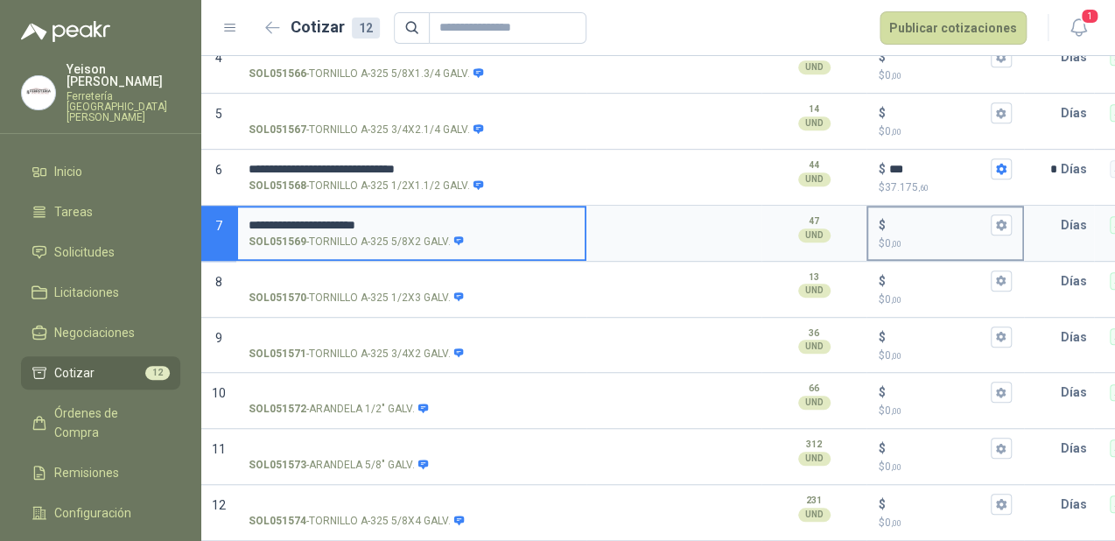
type input "**********"
click at [907, 218] on input "$ $ 0 ,00" at bounding box center [938, 224] width 98 height 13
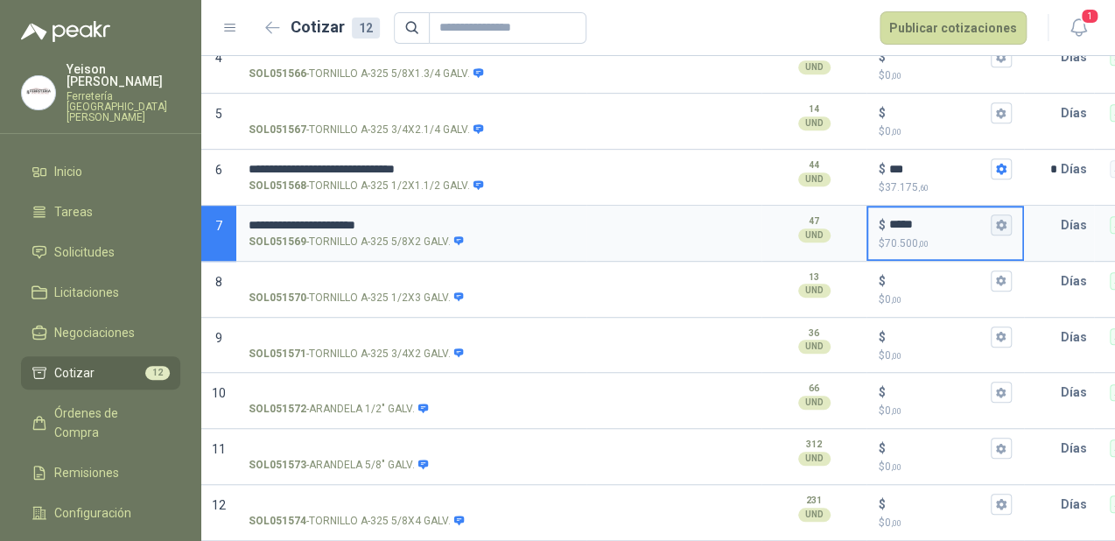
type input "*****"
click at [1002, 220] on icon "button" at bounding box center [1001, 225] width 10 height 11
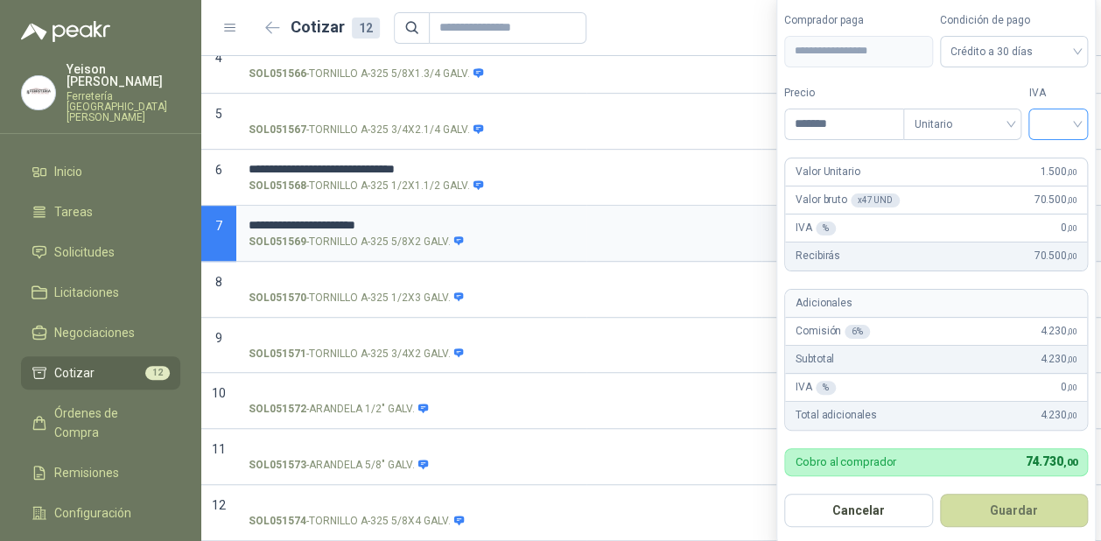
click at [1052, 116] on input "search" at bounding box center [1058, 122] width 39 height 26
click at [1053, 157] on div "19%" at bounding box center [1062, 160] width 32 height 19
click at [1055, 502] on button "Guardar" at bounding box center [1017, 510] width 151 height 33
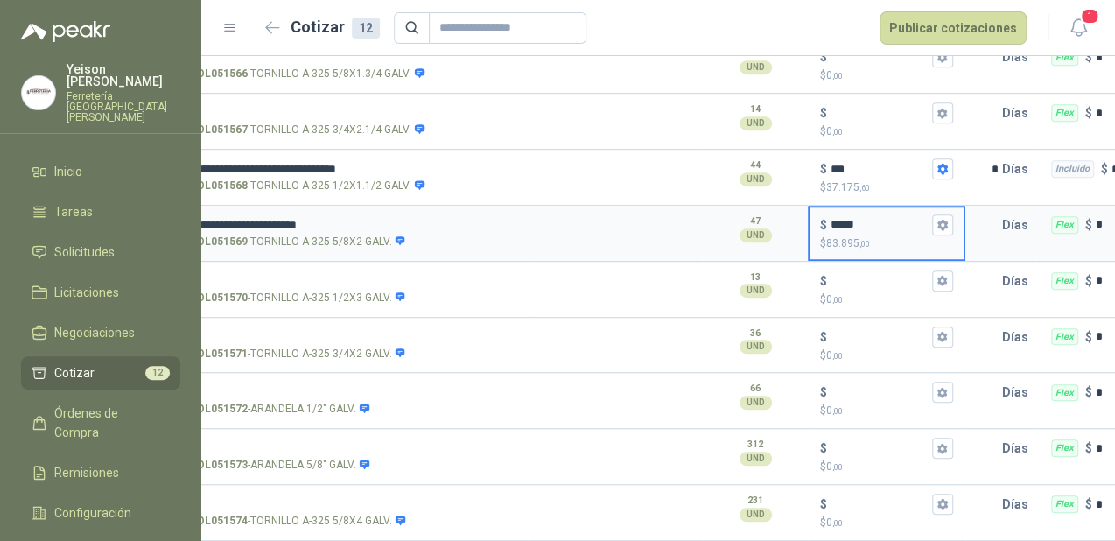
scroll to position [0, 196]
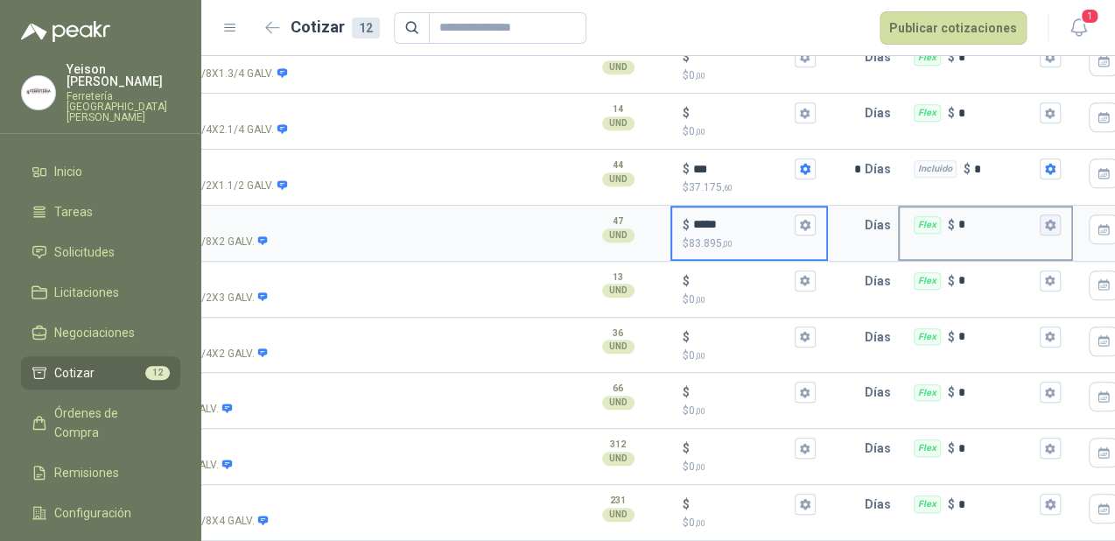
click at [1040, 214] on button "Flex $ *" at bounding box center [1050, 224] width 21 height 21
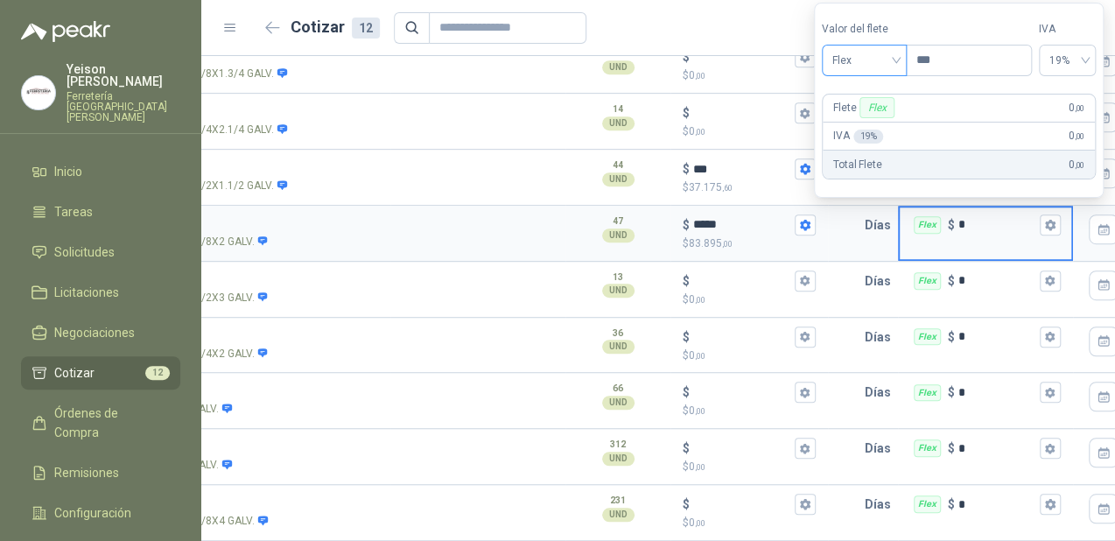
click at [888, 53] on span "Flex" at bounding box center [864, 60] width 64 height 26
click at [865, 123] on div "Incluido" at bounding box center [866, 125] width 61 height 19
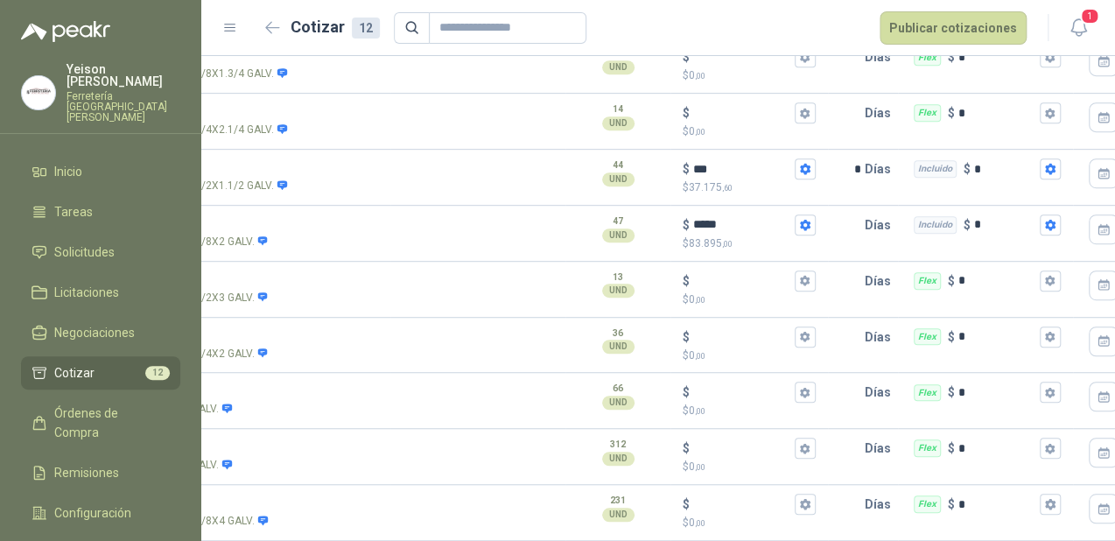
scroll to position [0, 0]
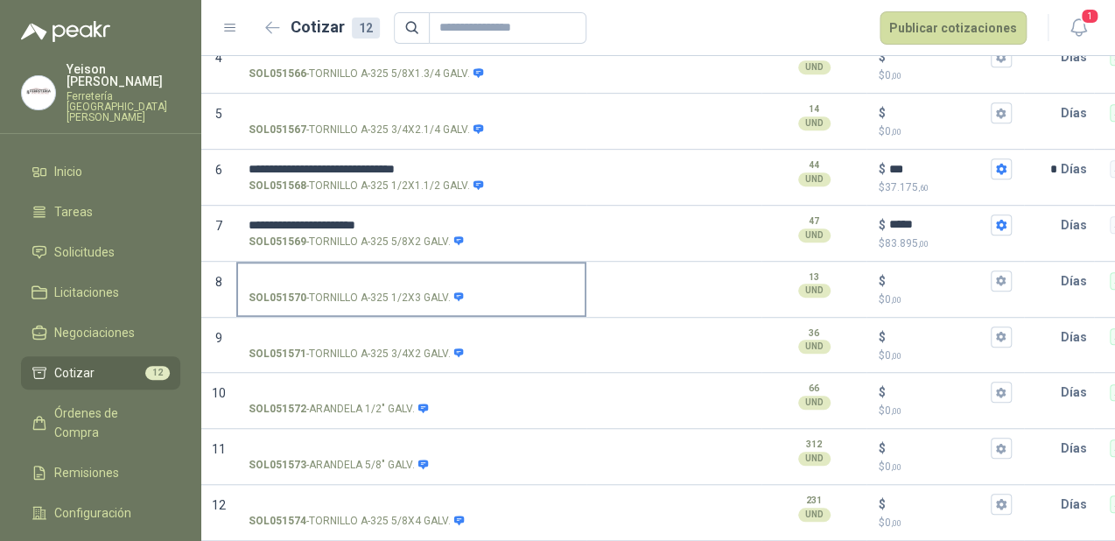
click at [277, 275] on input "SOL051570 - TORNILLO A-325 1/2X3 GALV." at bounding box center [412, 281] width 326 height 13
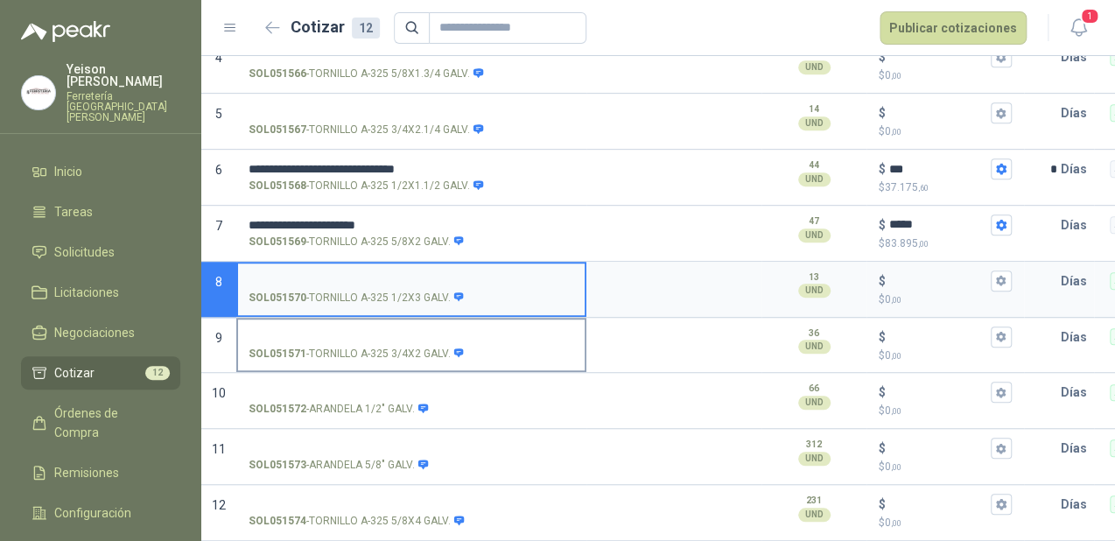
click at [384, 331] on input "SOL051571 - TORNILLO A-325 3/4X2 GALV." at bounding box center [412, 337] width 326 height 13
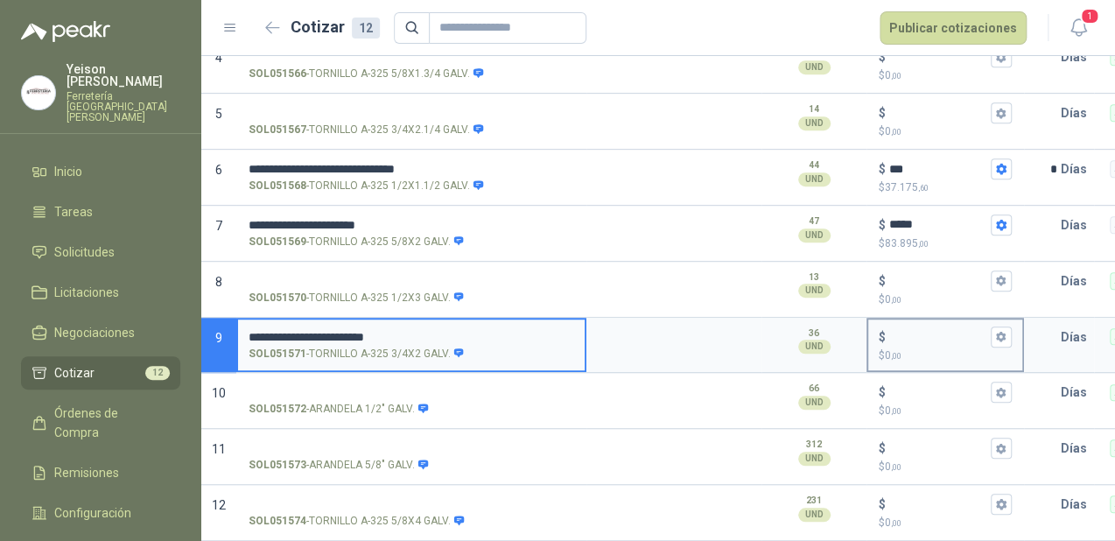
type input "**********"
click at [923, 330] on input "$ $ 0 ,00" at bounding box center [938, 336] width 98 height 13
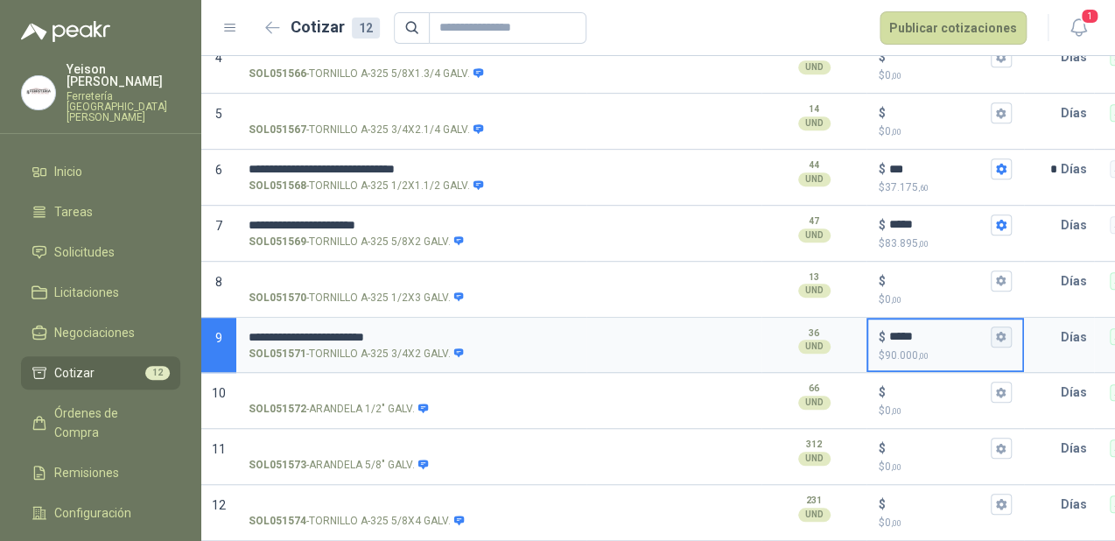
type input "*****"
click at [998, 332] on icon "button" at bounding box center [1001, 337] width 10 height 11
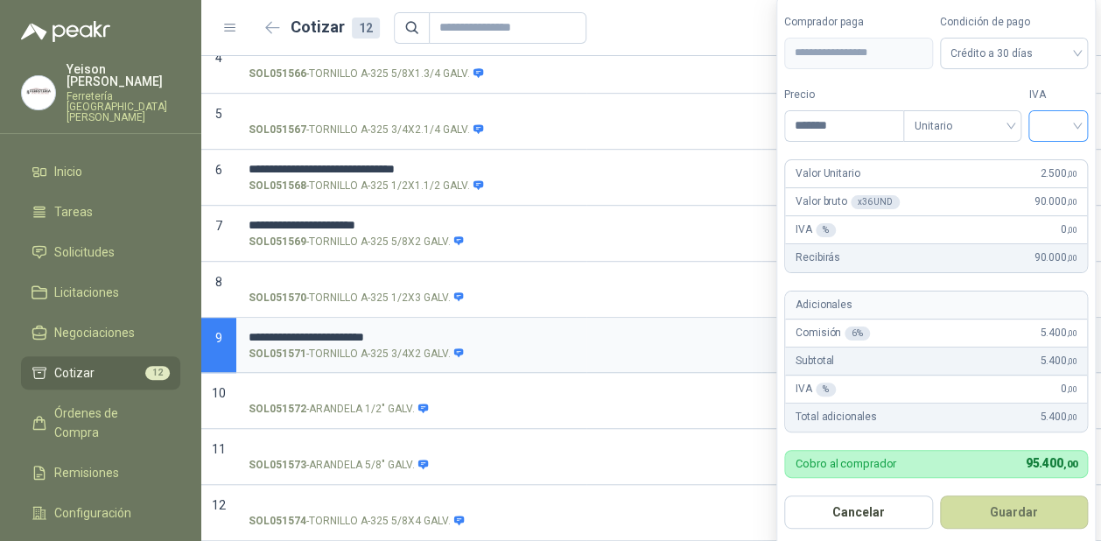
click at [1071, 125] on input "search" at bounding box center [1058, 124] width 39 height 26
click at [1060, 158] on div "19%" at bounding box center [1062, 163] width 32 height 19
click at [1011, 504] on button "Guardar" at bounding box center [1018, 511] width 151 height 33
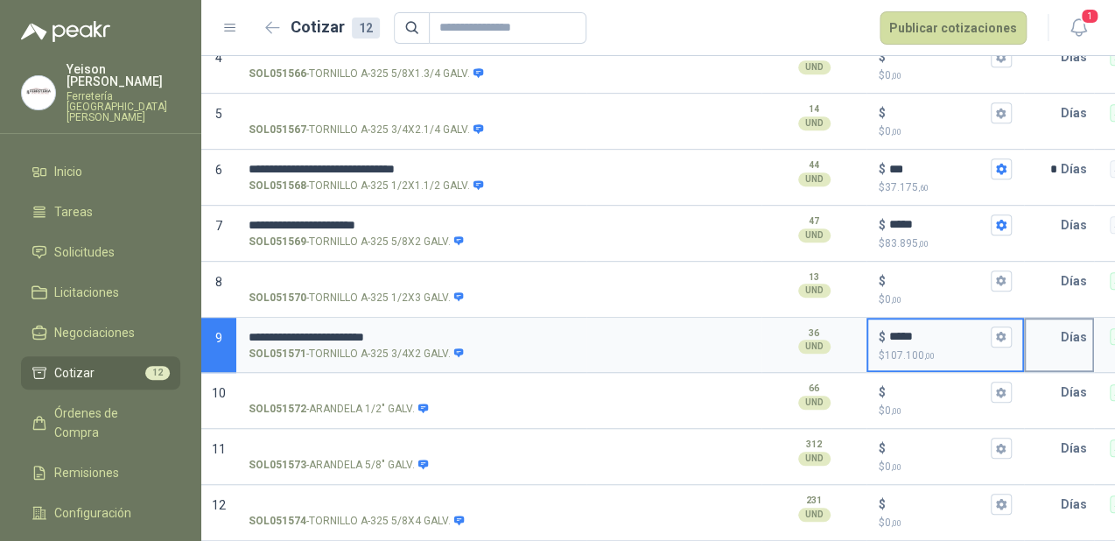
click at [1056, 319] on input "text" at bounding box center [1043, 336] width 35 height 35
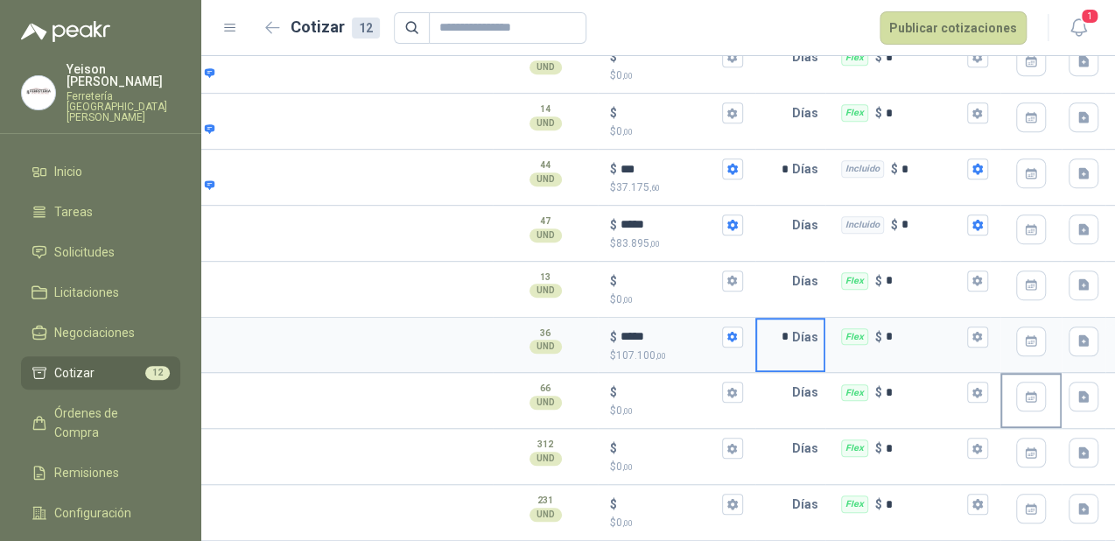
scroll to position [0, 270]
type input "*"
click at [971, 331] on icon "button" at bounding box center [976, 336] width 11 height 11
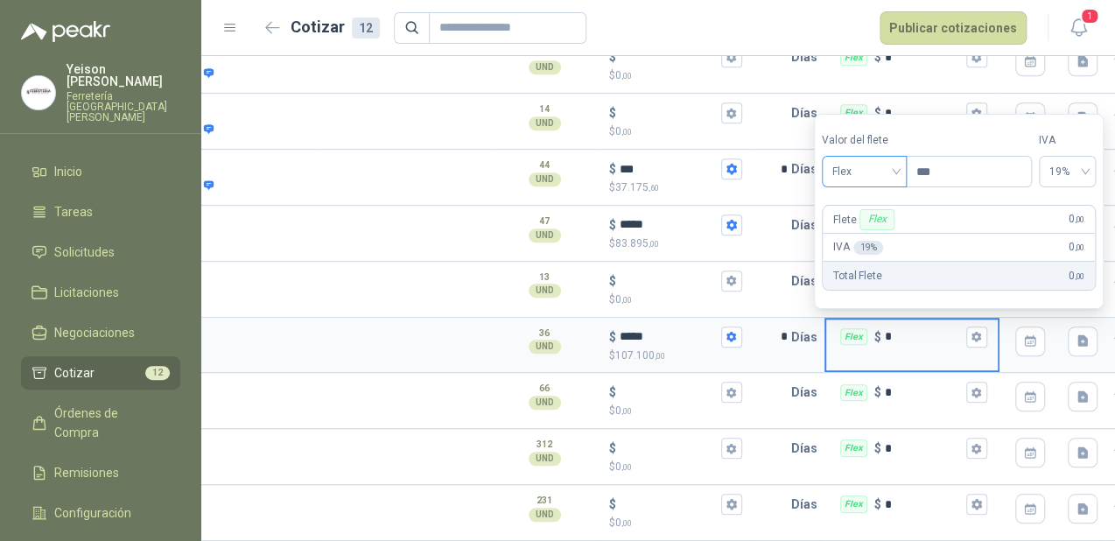
click at [874, 168] on span "Flex" at bounding box center [864, 171] width 64 height 26
click at [875, 233] on div "Incluido" at bounding box center [867, 237] width 61 height 19
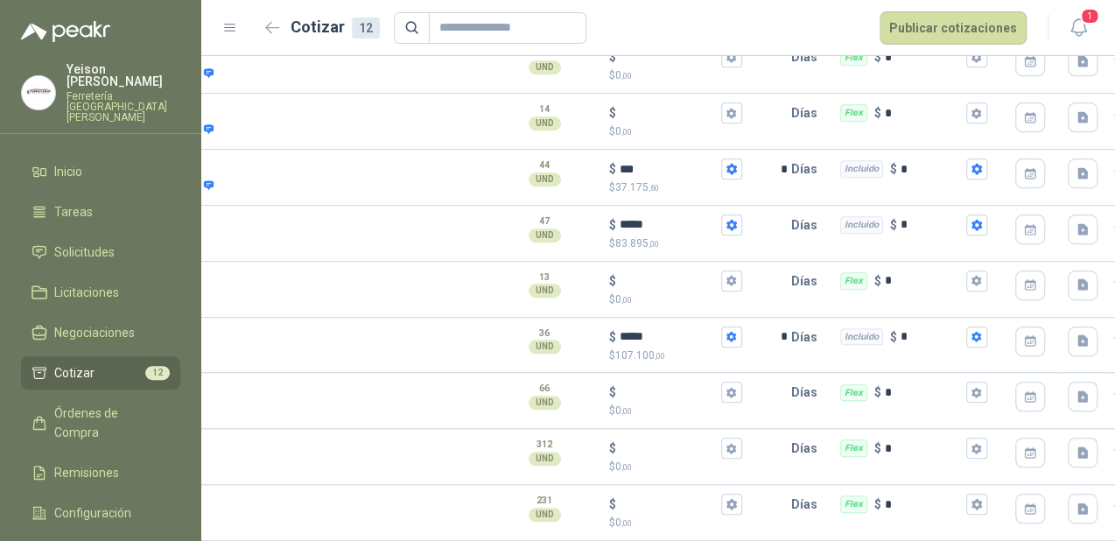
scroll to position [0, 0]
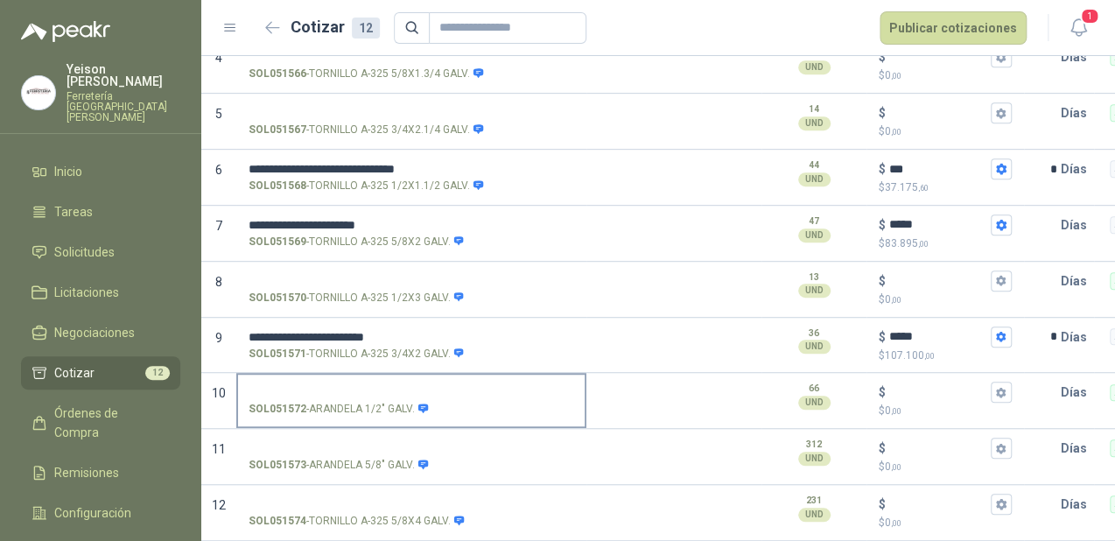
click at [313, 386] on input "SOL051572 - ARANDELA 1/2" GALV." at bounding box center [412, 392] width 326 height 13
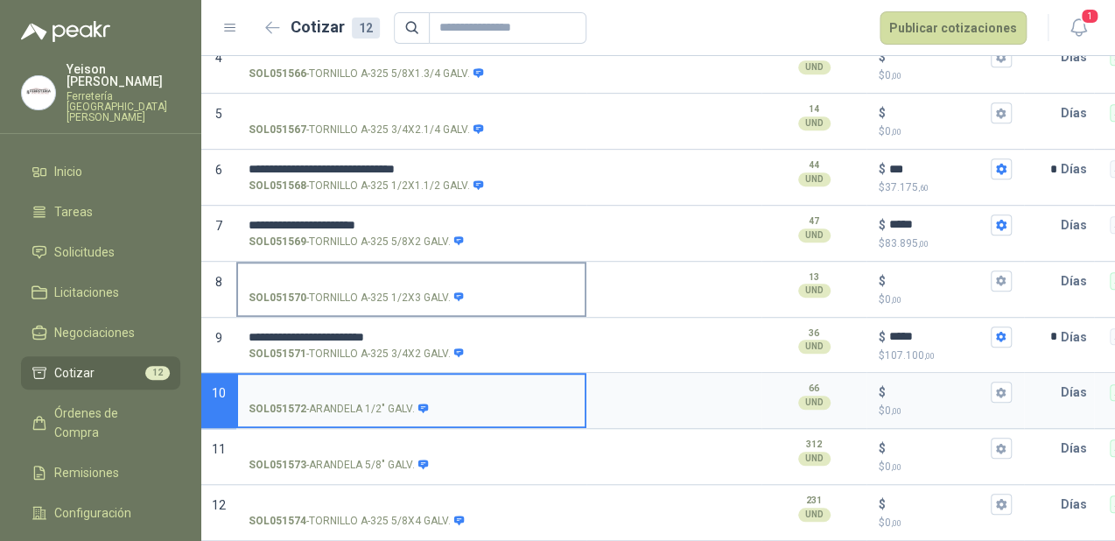
click at [341, 275] on input "SOL051570 - TORNILLO A-325 1/2X3 GALV." at bounding box center [412, 281] width 326 height 13
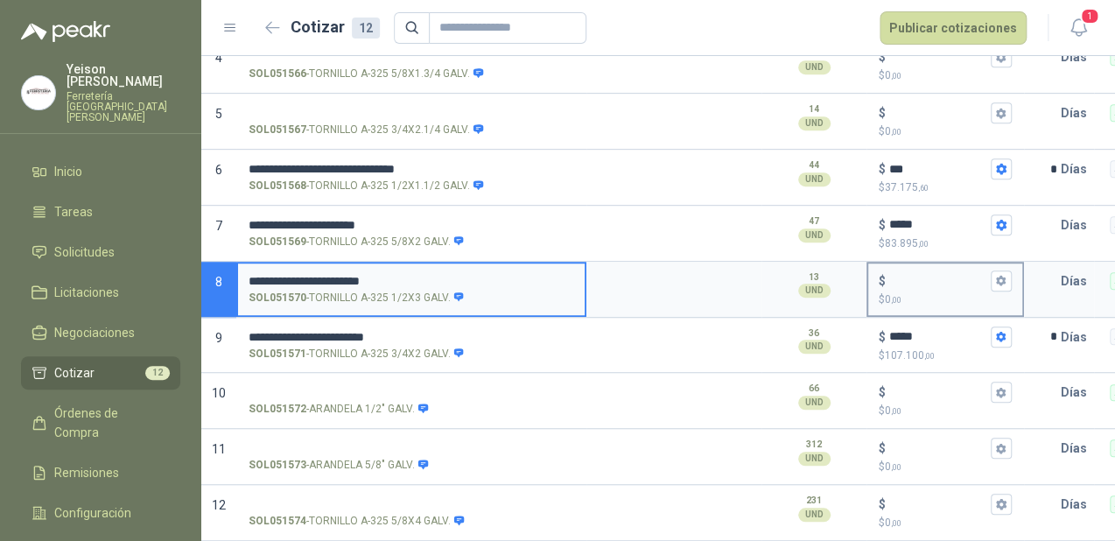
type input "**********"
click at [889, 274] on input "$ $ 0 ,00" at bounding box center [938, 280] width 98 height 13
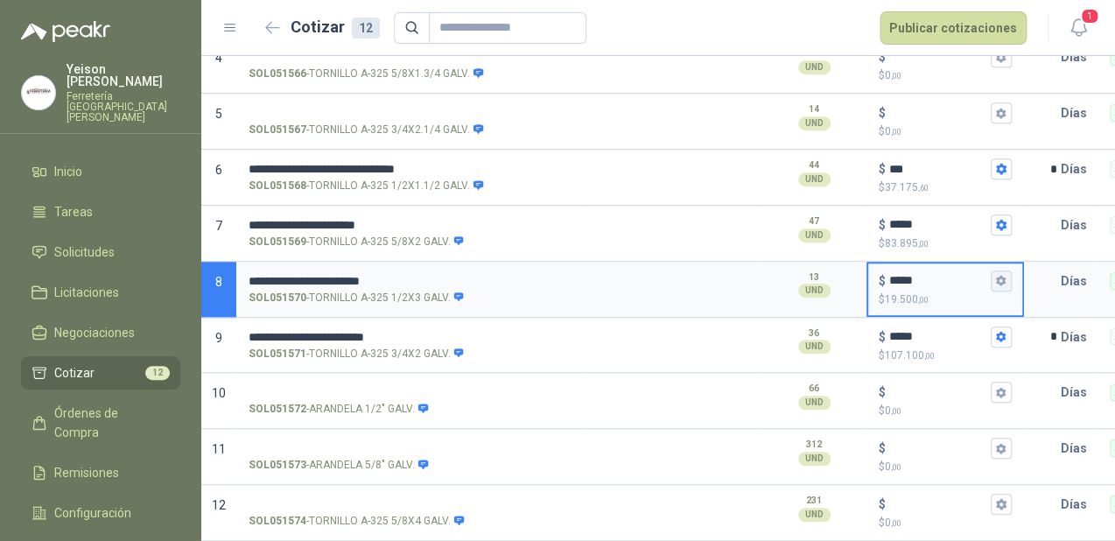
type input "*****"
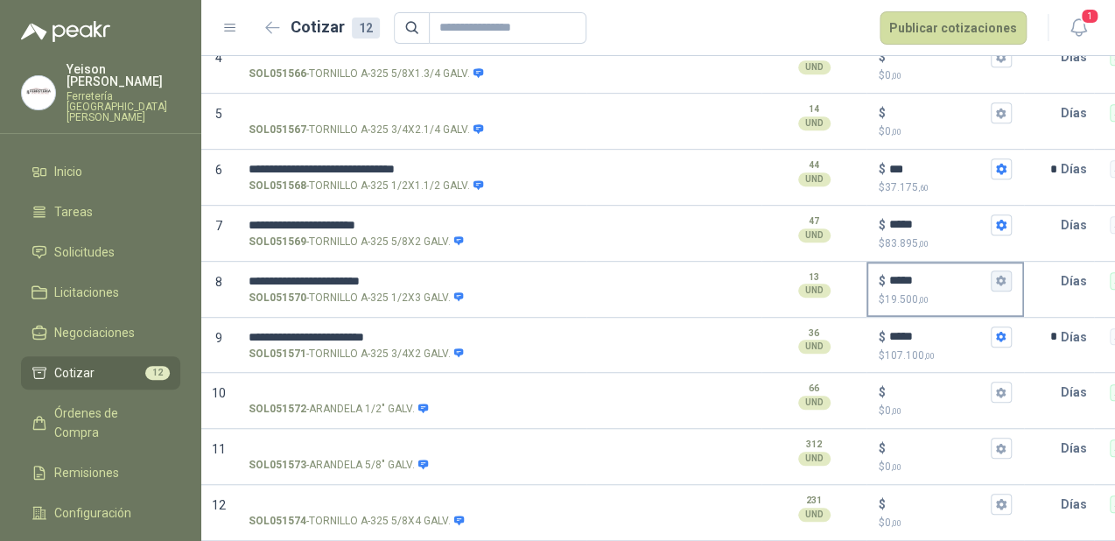
click at [1009, 270] on button "$ ***** $ 19.500 ,00" at bounding box center [1001, 280] width 21 height 21
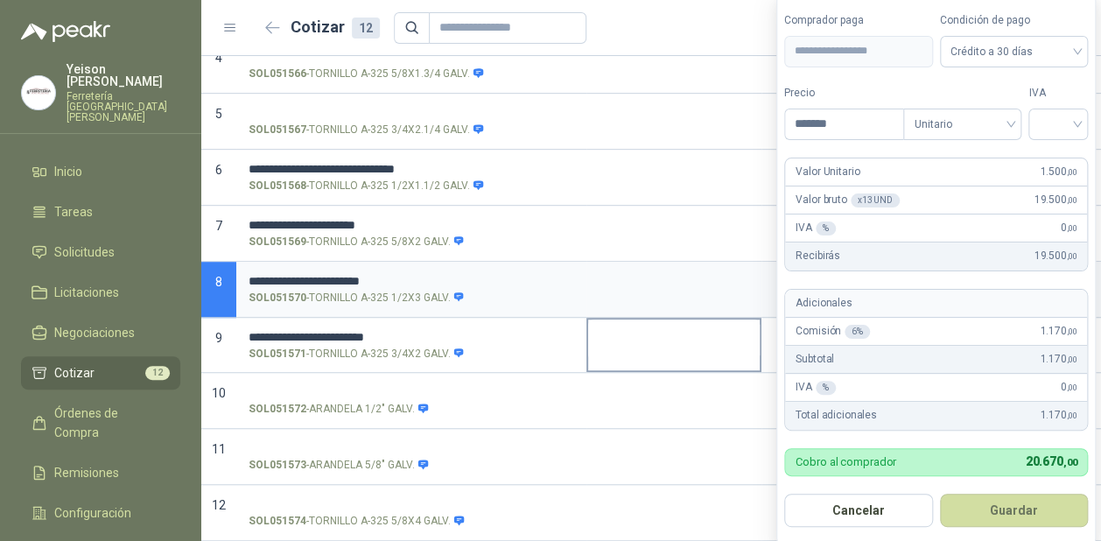
click at [732, 320] on textarea at bounding box center [674, 339] width 172 height 40
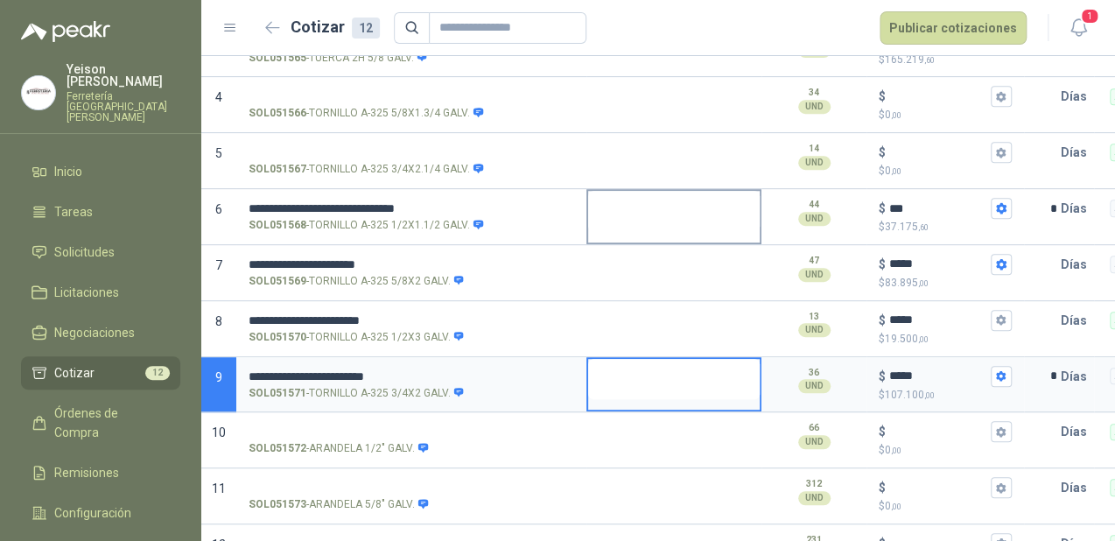
scroll to position [373, 0]
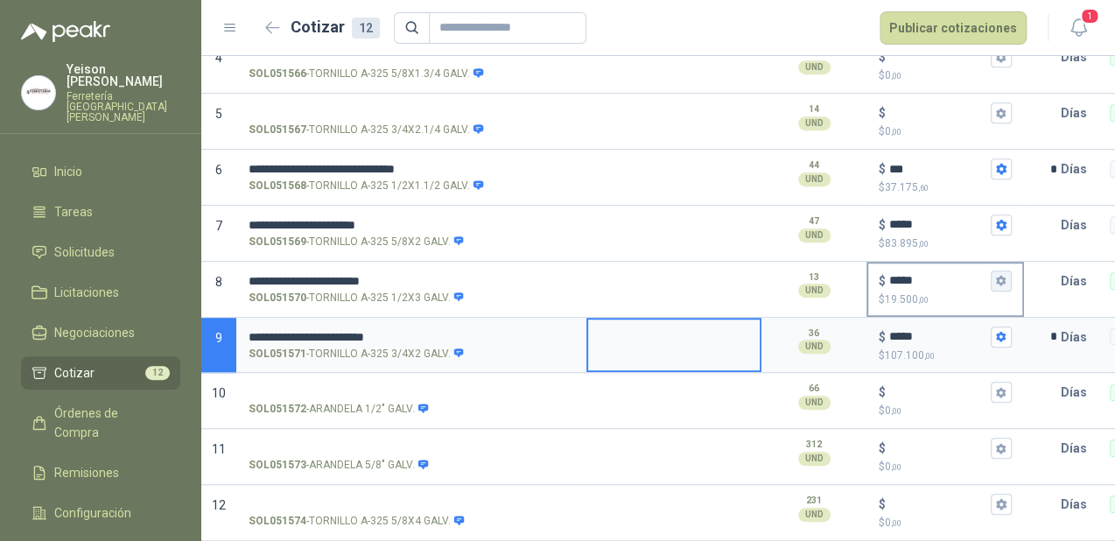
click at [1002, 276] on icon "button" at bounding box center [1001, 281] width 10 height 11
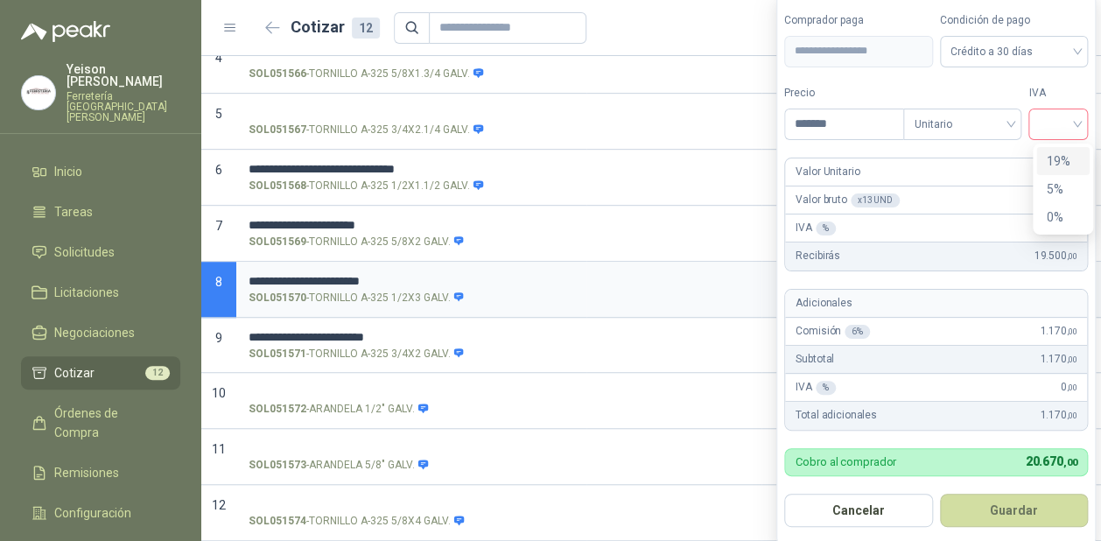
click at [1088, 120] on div at bounding box center [1058, 125] width 60 height 32
click at [1061, 163] on div "19%" at bounding box center [1063, 160] width 32 height 19
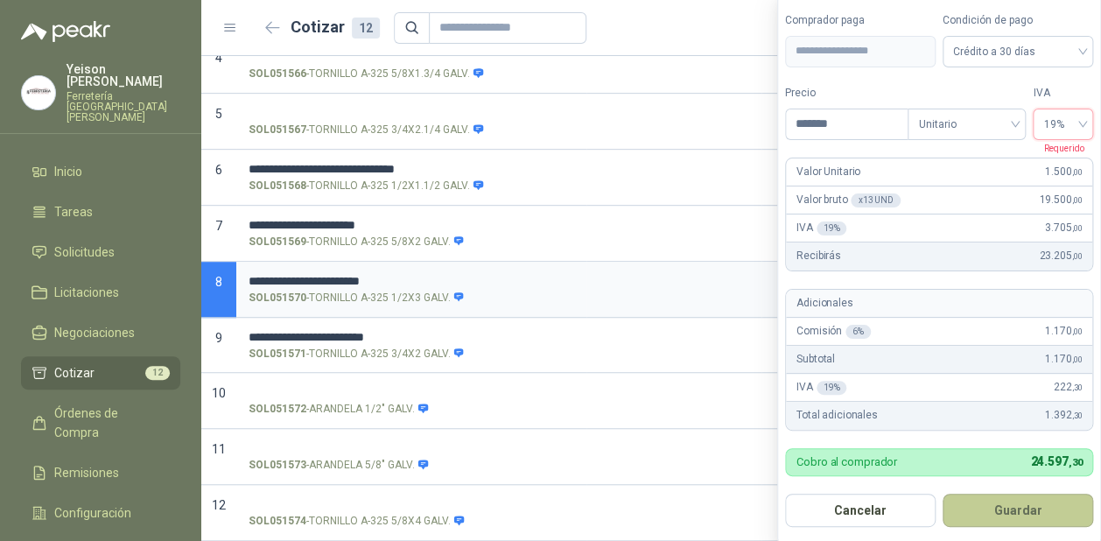
click at [1029, 509] on button "Guardar" at bounding box center [1018, 510] width 151 height 33
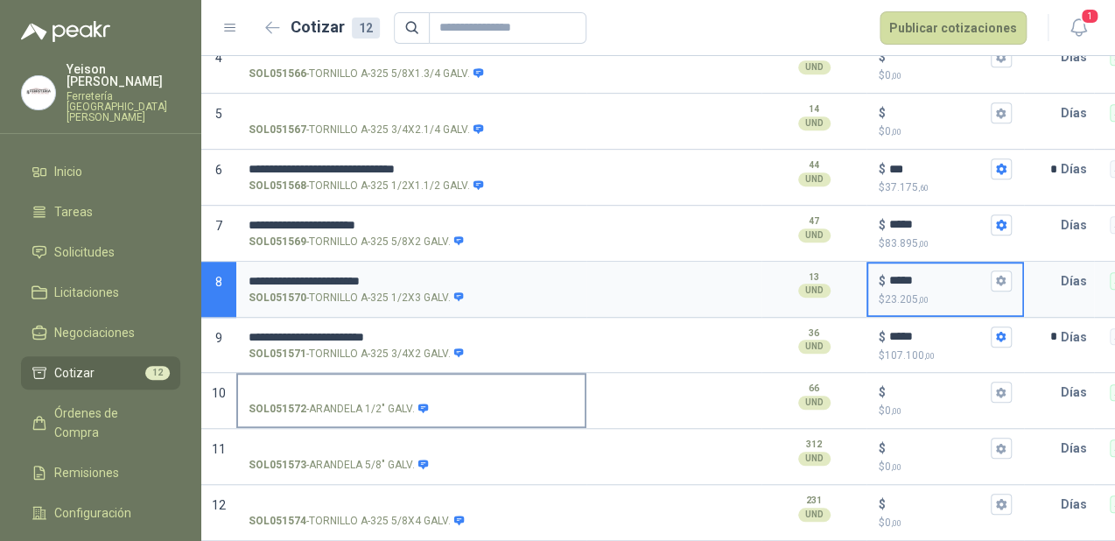
click at [304, 386] on input "SOL051572 - ARANDELA 1/2" GALV." at bounding box center [412, 392] width 326 height 13
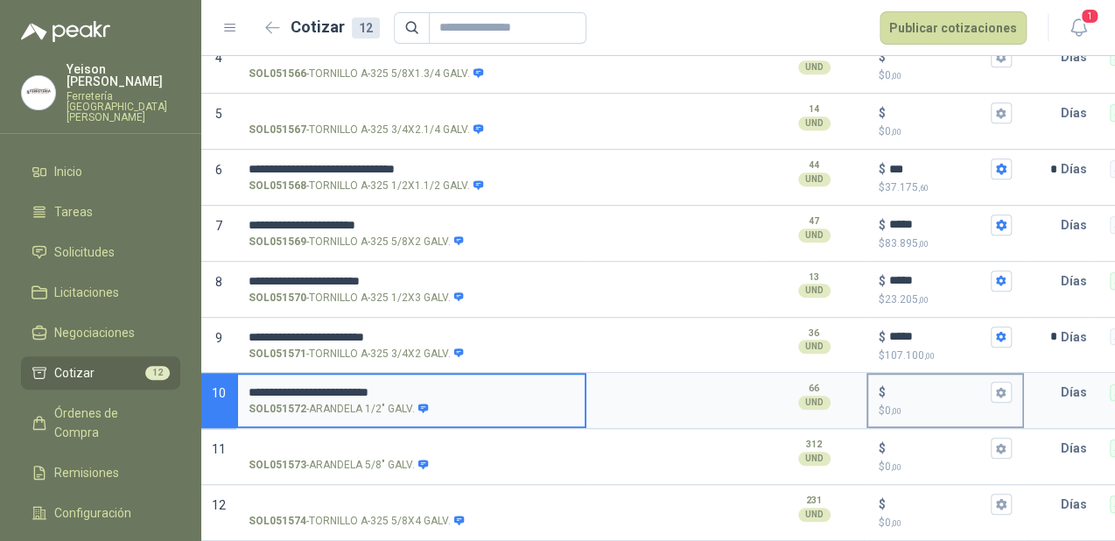
type input "**********"
click at [902, 386] on input "$ $ 0 ,00" at bounding box center [938, 392] width 98 height 13
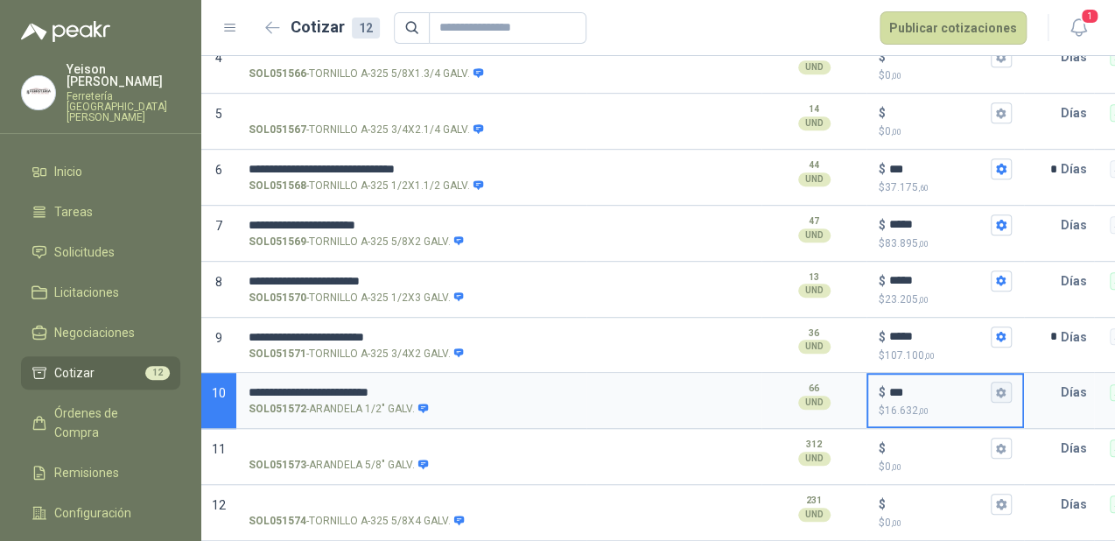
type input "***"
click at [1002, 387] on icon "button" at bounding box center [1001, 392] width 10 height 11
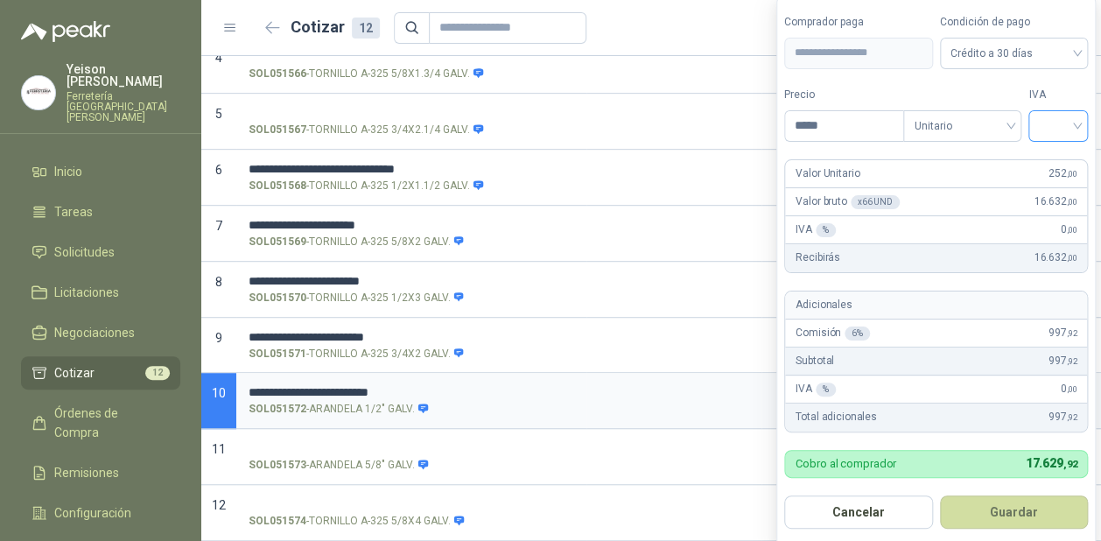
click at [1058, 118] on input "search" at bounding box center [1058, 124] width 39 height 26
click at [1049, 158] on div "19%" at bounding box center [1063, 163] width 32 height 19
click at [1051, 520] on button "Guardar" at bounding box center [1018, 511] width 151 height 33
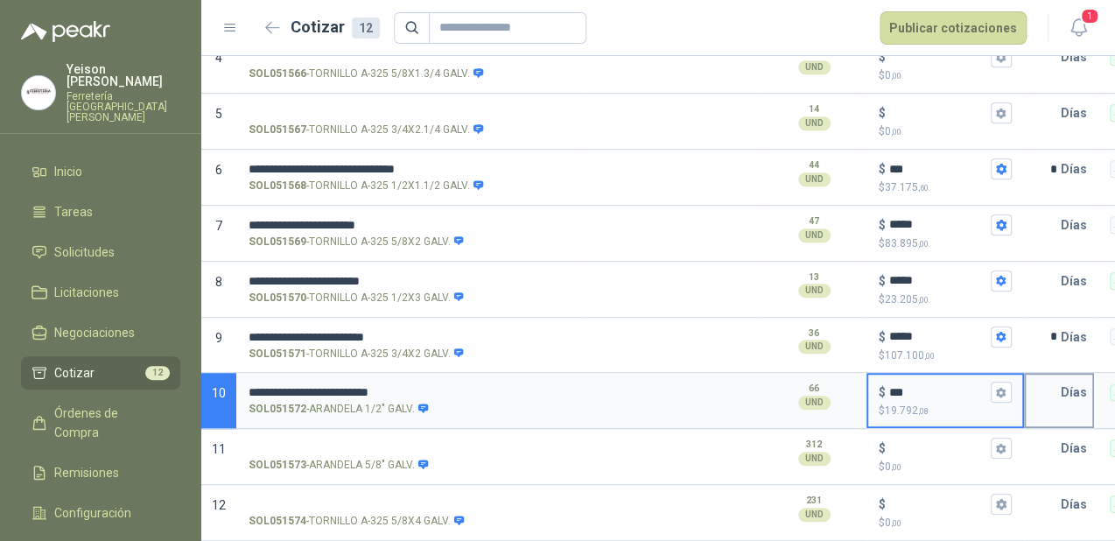
click at [1051, 383] on input "text" at bounding box center [1043, 392] width 35 height 35
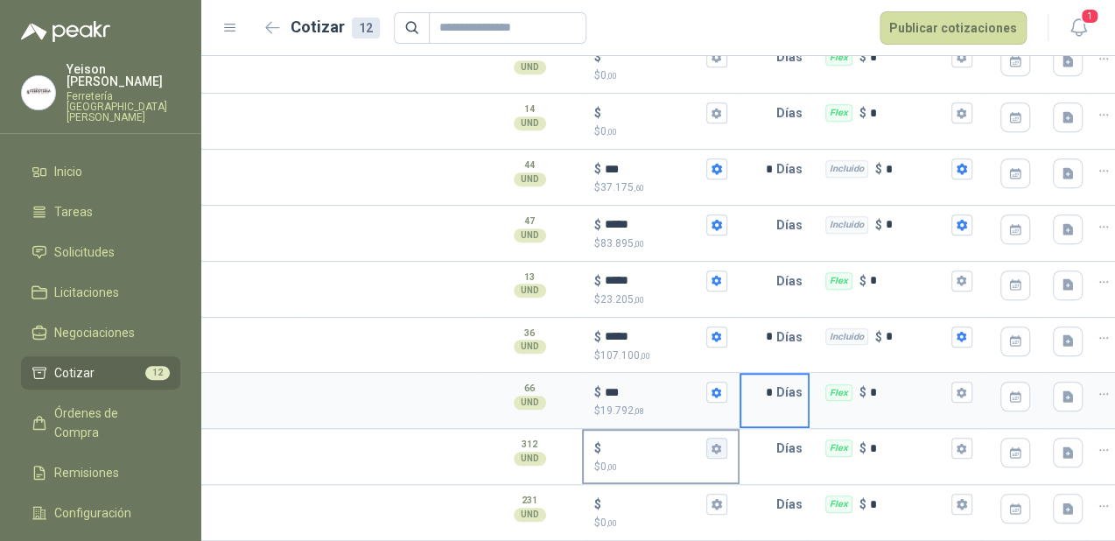
scroll to position [0, 287]
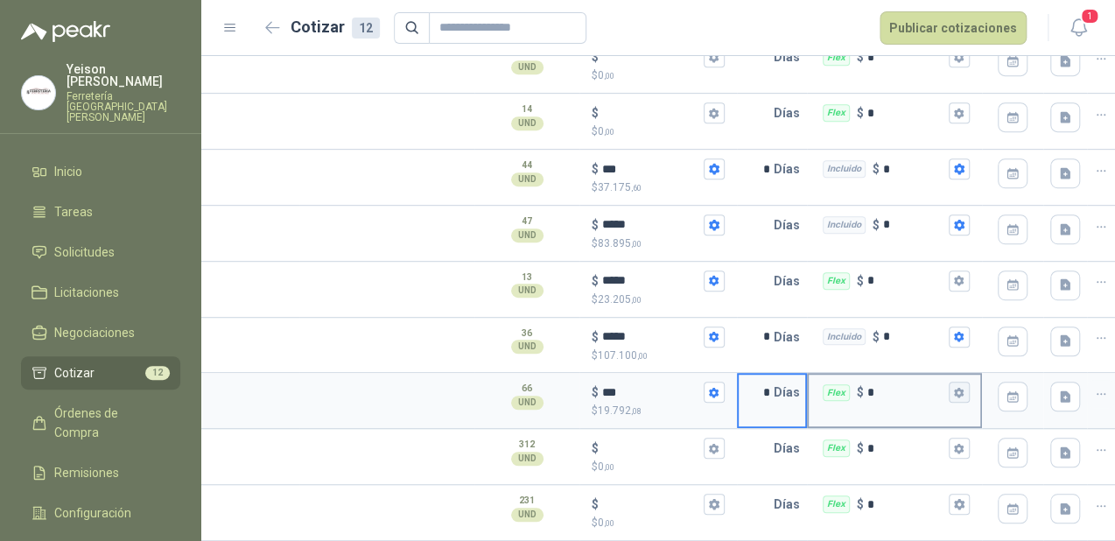
type input "*"
click at [956, 387] on icon "button" at bounding box center [959, 392] width 10 height 11
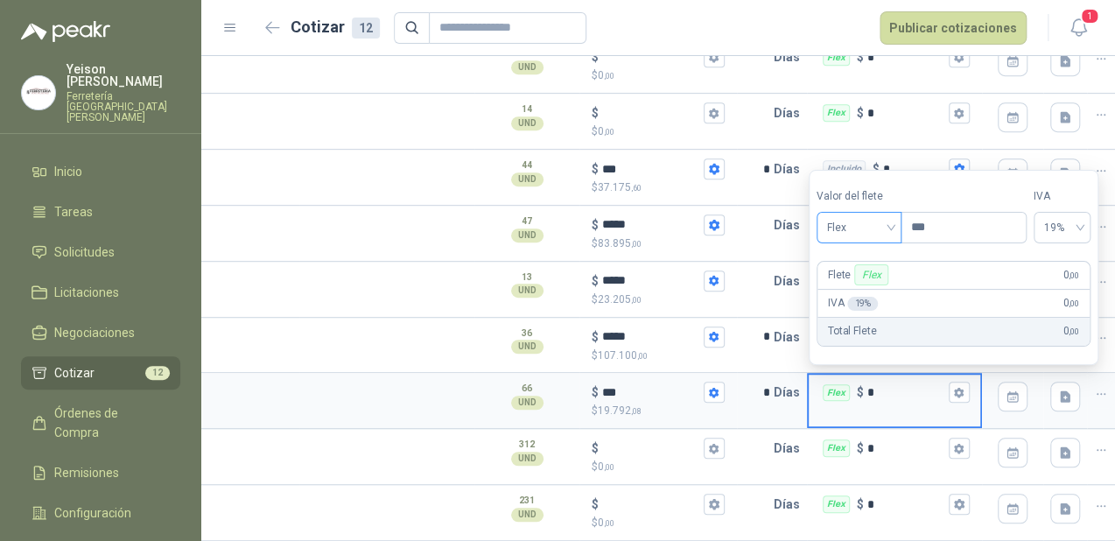
click at [888, 222] on span "Flex" at bounding box center [859, 227] width 64 height 26
click at [860, 287] on div "Incluido" at bounding box center [860, 293] width 61 height 19
click at [747, 263] on input "text" at bounding box center [756, 280] width 35 height 35
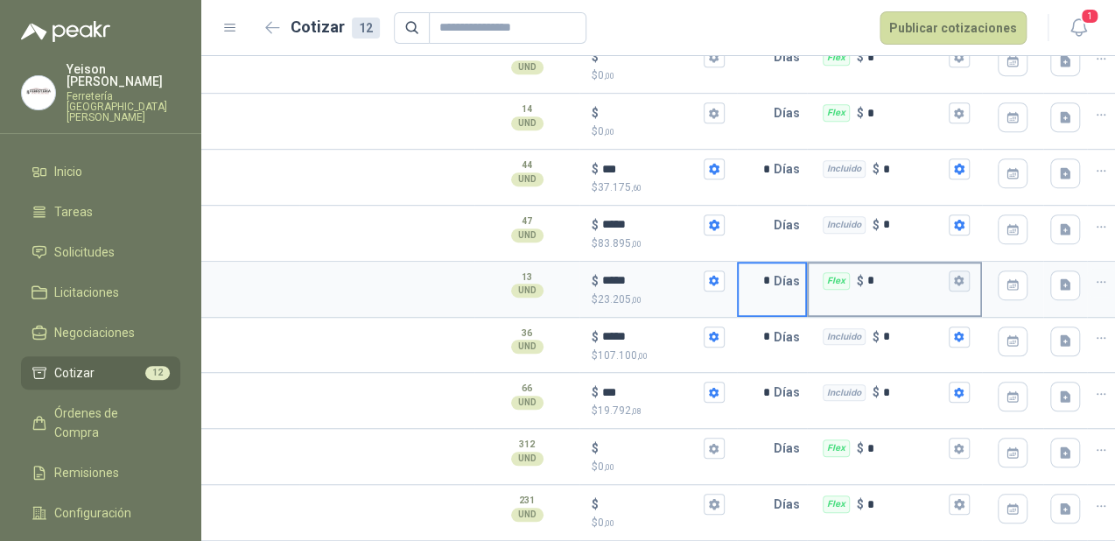
type input "*"
click at [965, 270] on button "Flex $ *" at bounding box center [959, 280] width 21 height 21
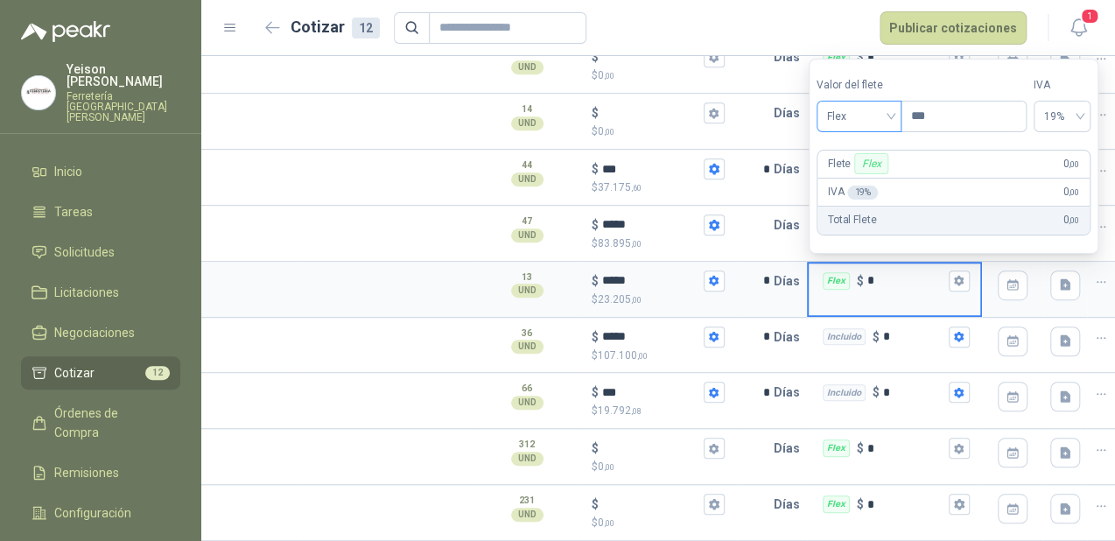
click at [897, 118] on div "Flex" at bounding box center [859, 117] width 85 height 32
click at [866, 179] on div "Incluido" at bounding box center [860, 181] width 61 height 19
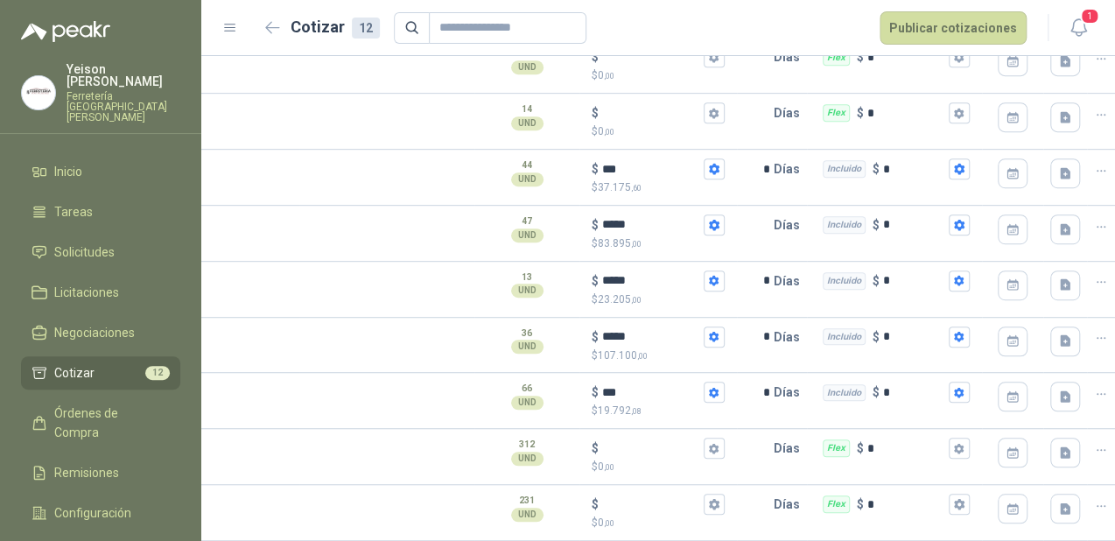
scroll to position [0, 0]
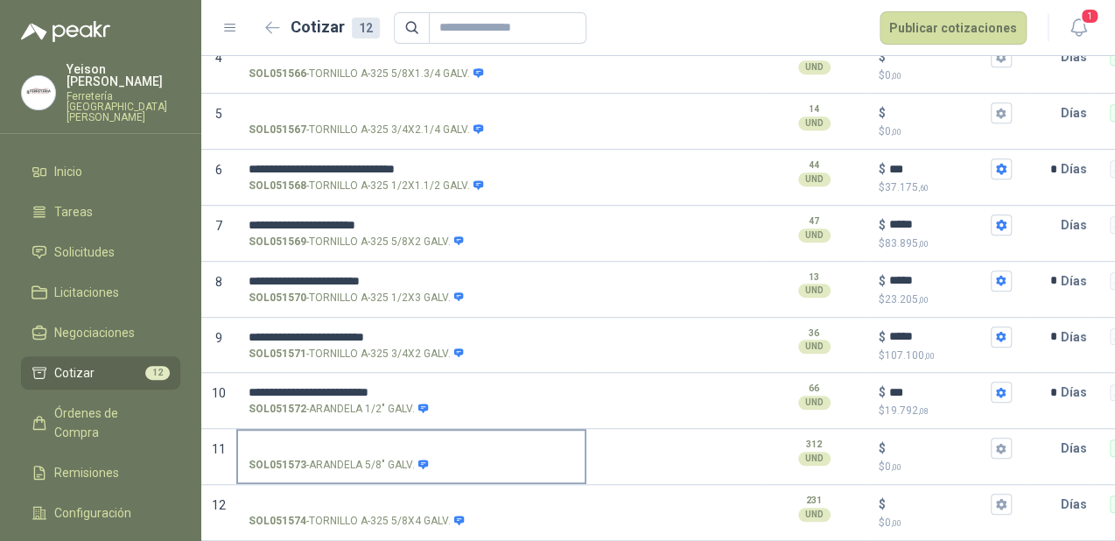
click at [305, 442] on input "SOL051573 - ARANDELA 5/8" GALV." at bounding box center [412, 448] width 326 height 13
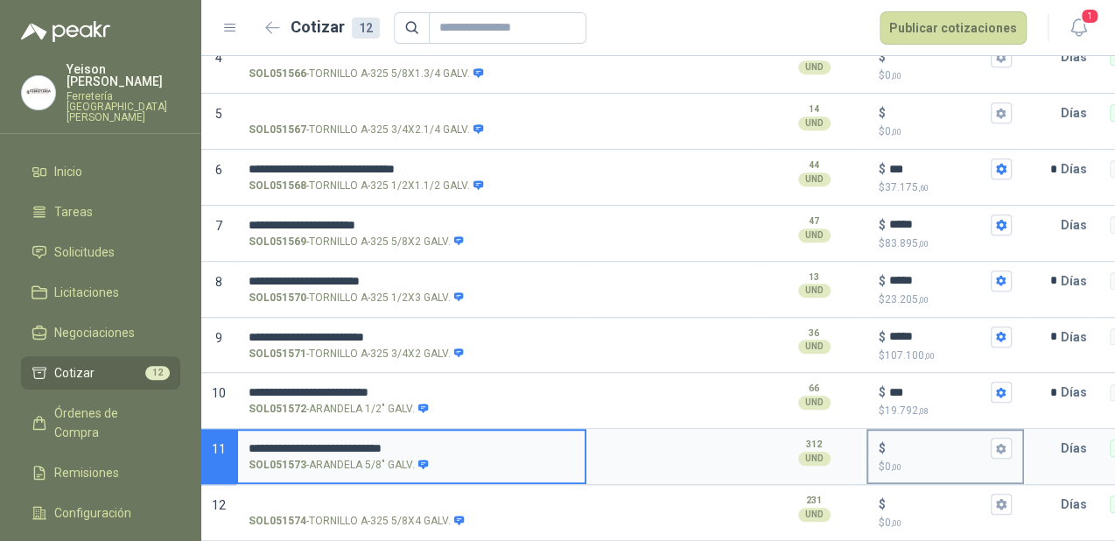
type input "**********"
click at [955, 442] on input "$ $ 0 ,00" at bounding box center [938, 448] width 98 height 13
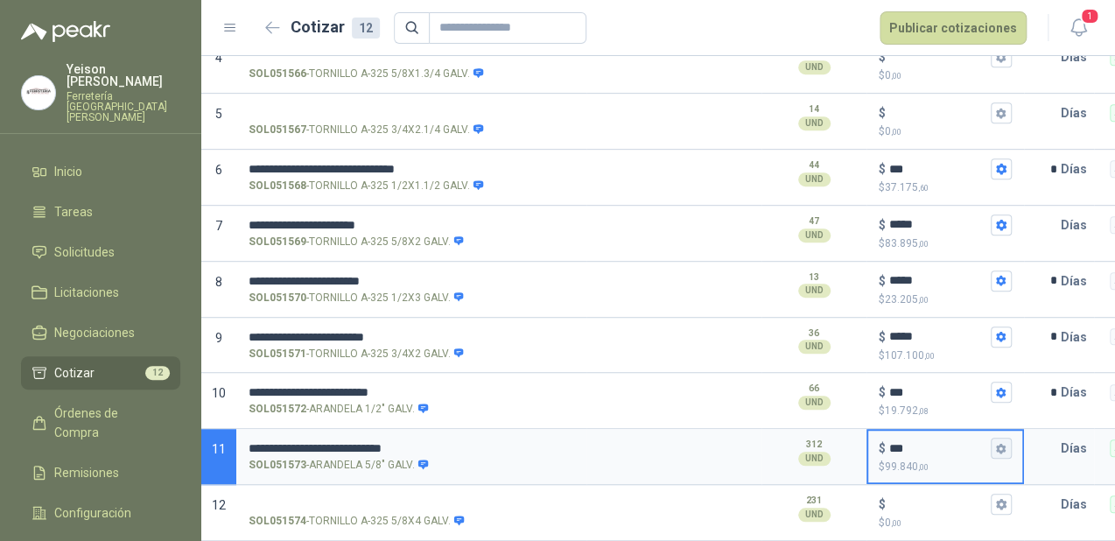
type input "***"
click at [1005, 443] on icon "button" at bounding box center [1001, 448] width 10 height 11
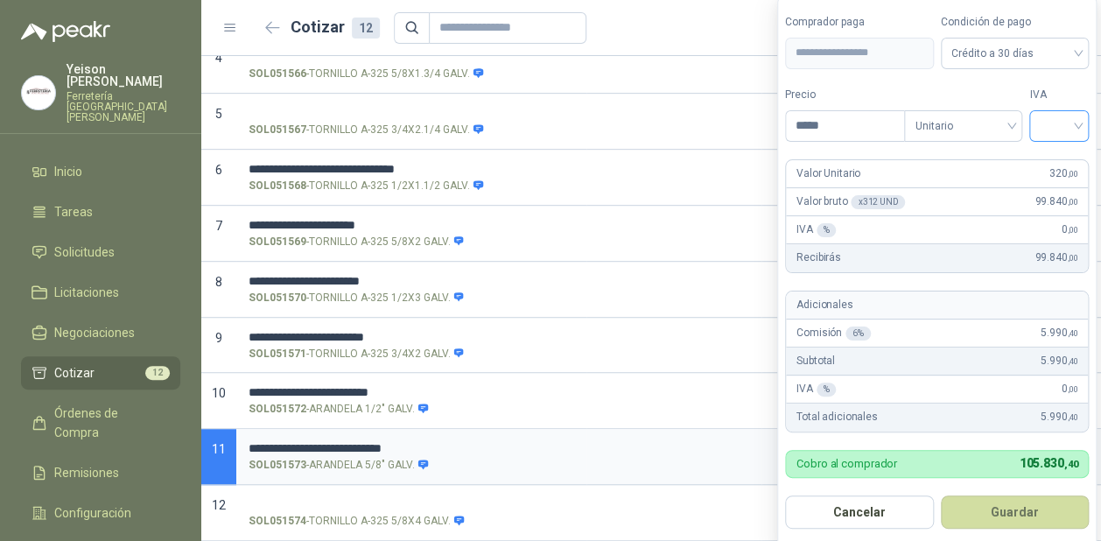
click at [1072, 123] on input "search" at bounding box center [1059, 124] width 39 height 26
click at [1058, 165] on div "19%" at bounding box center [1063, 163] width 32 height 19
click at [1031, 511] on button "Guardar" at bounding box center [1017, 511] width 151 height 33
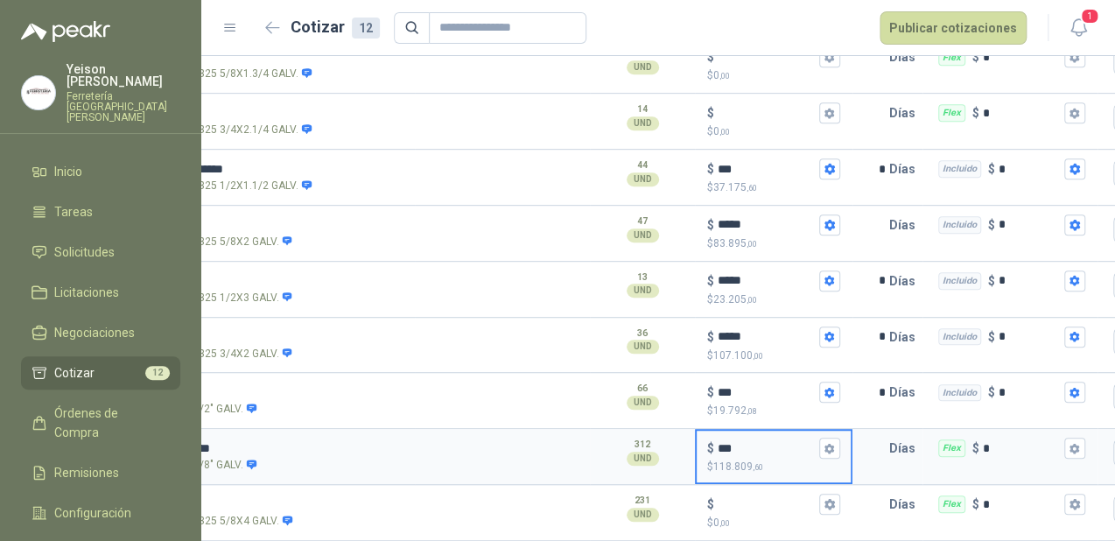
scroll to position [0, 179]
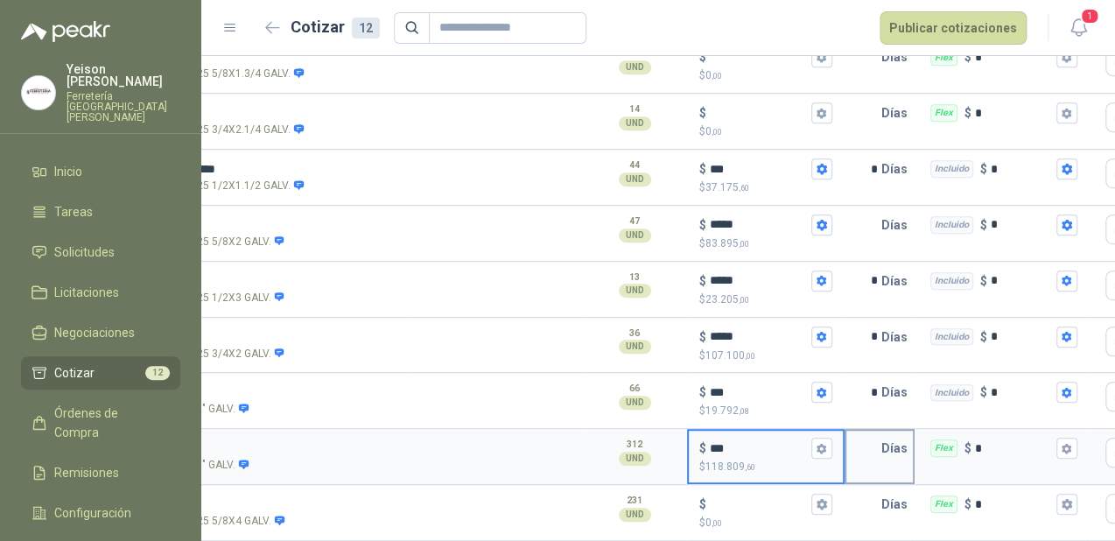
click at [878, 438] on input "text" at bounding box center [863, 448] width 35 height 35
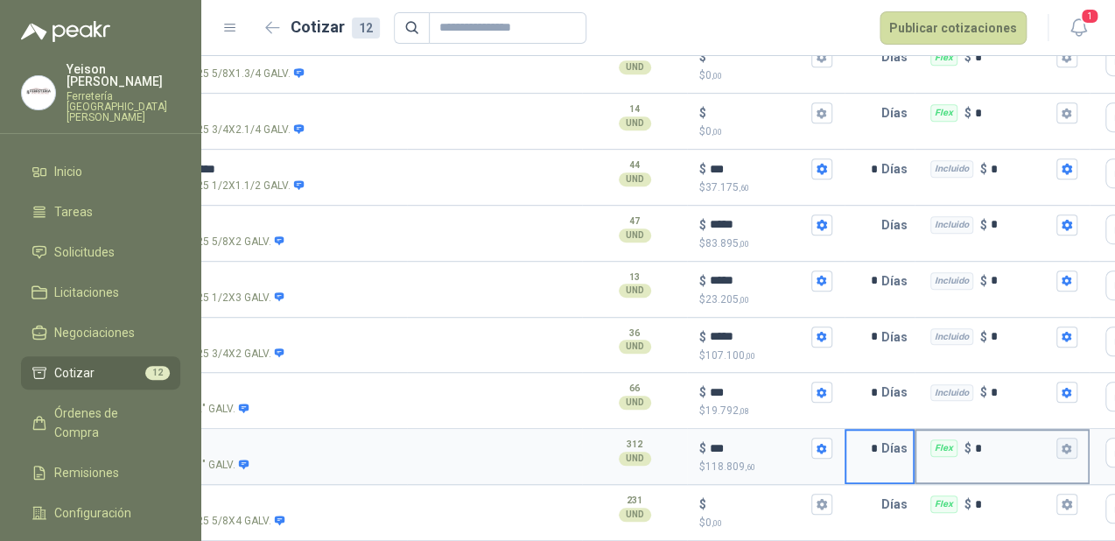
type input "*"
click at [1064, 443] on icon "button" at bounding box center [1067, 448] width 10 height 11
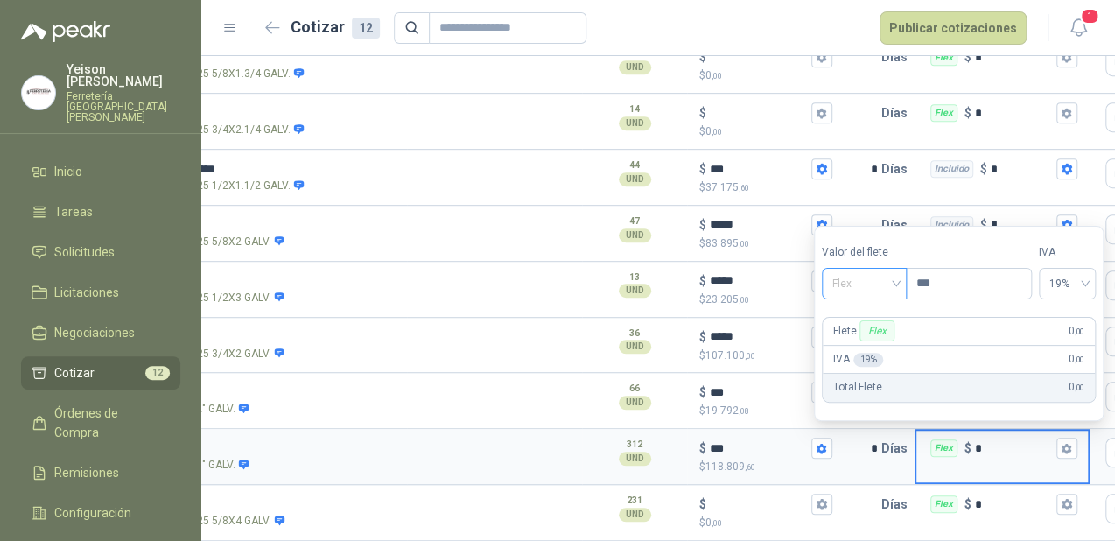
click at [890, 287] on span "Flex" at bounding box center [864, 283] width 64 height 26
click at [860, 356] on div "Incluido" at bounding box center [867, 349] width 61 height 19
click at [483, 459] on div at bounding box center [494, 457] width 175 height 56
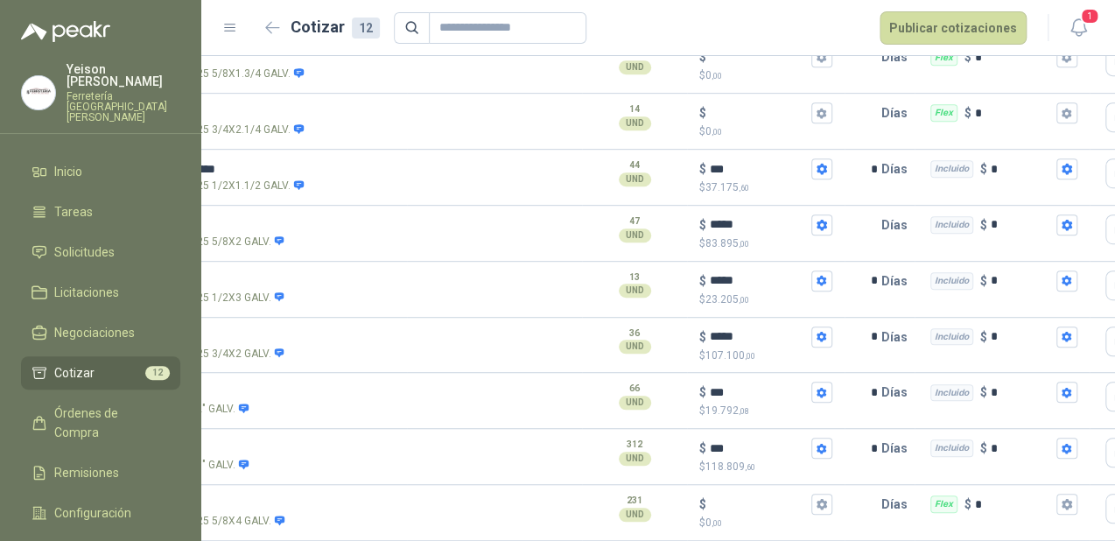
scroll to position [0, 0]
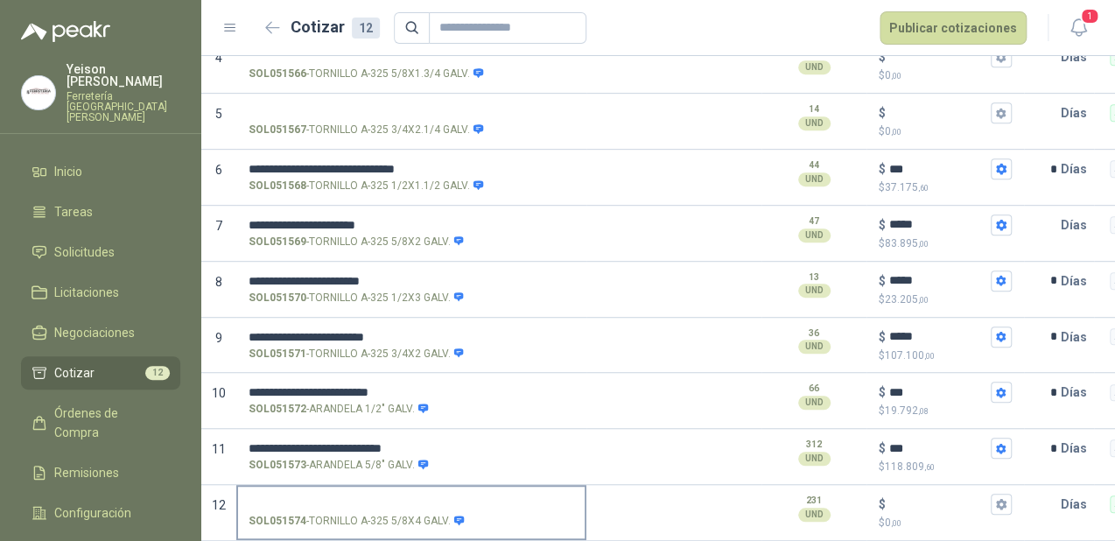
click at [328, 498] on input "SOL051574 - TORNILLO A-325 5/8X4 GALV." at bounding box center [412, 504] width 326 height 13
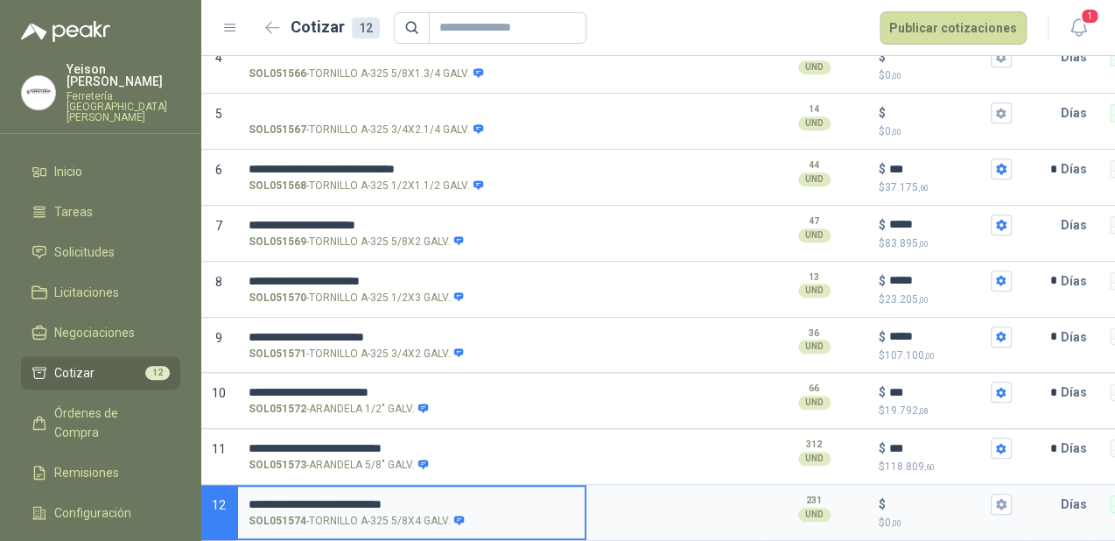
click at [390, 498] on input "**********" at bounding box center [412, 504] width 326 height 13
type input "**********"
click at [913, 494] on div "$" at bounding box center [945, 504] width 133 height 21
click at [913, 498] on input "$ $ 0 ,00" at bounding box center [938, 504] width 98 height 13
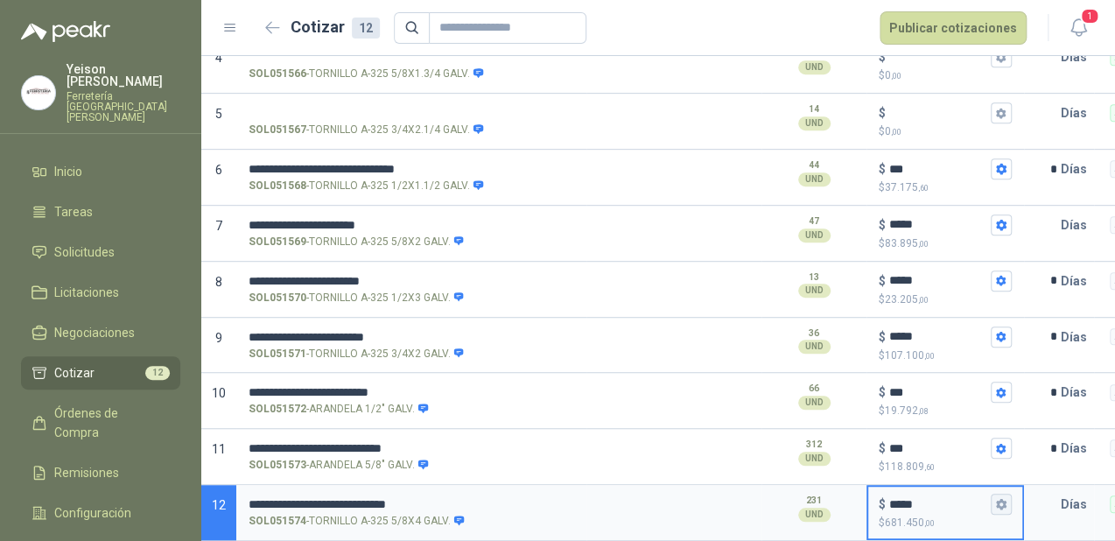
type input "*****"
click at [1001, 499] on icon "button" at bounding box center [1001, 504] width 10 height 11
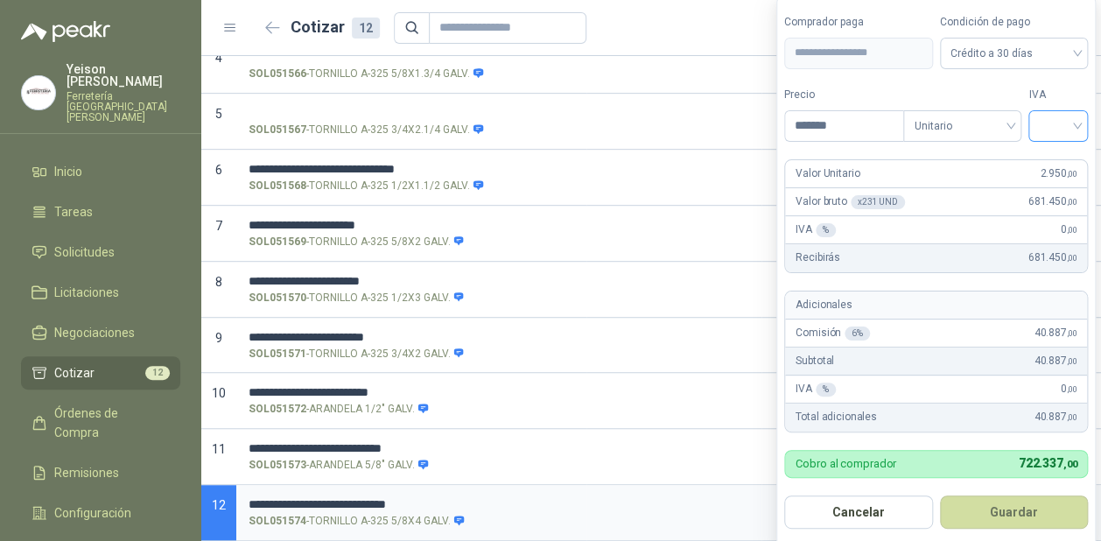
click at [1085, 123] on div at bounding box center [1058, 126] width 60 height 32
click at [1065, 158] on div "19%" at bounding box center [1063, 163] width 32 height 19
click at [1042, 515] on button "Guardar" at bounding box center [1017, 511] width 151 height 33
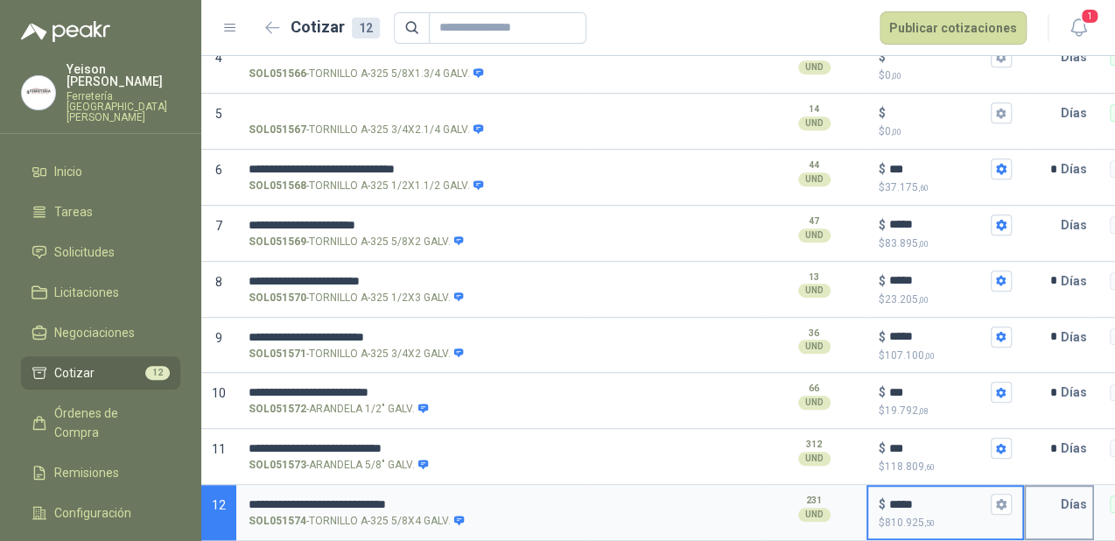
click at [1064, 494] on p "Días" at bounding box center [1077, 504] width 33 height 35
click at [1062, 492] on p "Días" at bounding box center [1077, 504] width 33 height 35
click at [1057, 490] on input "text" at bounding box center [1043, 504] width 35 height 35
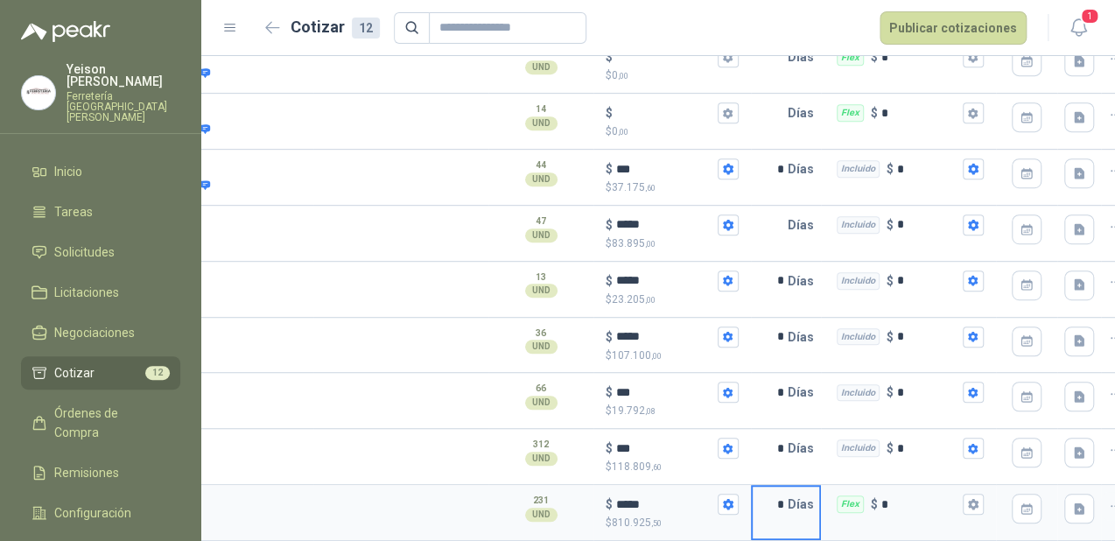
scroll to position [0, 276]
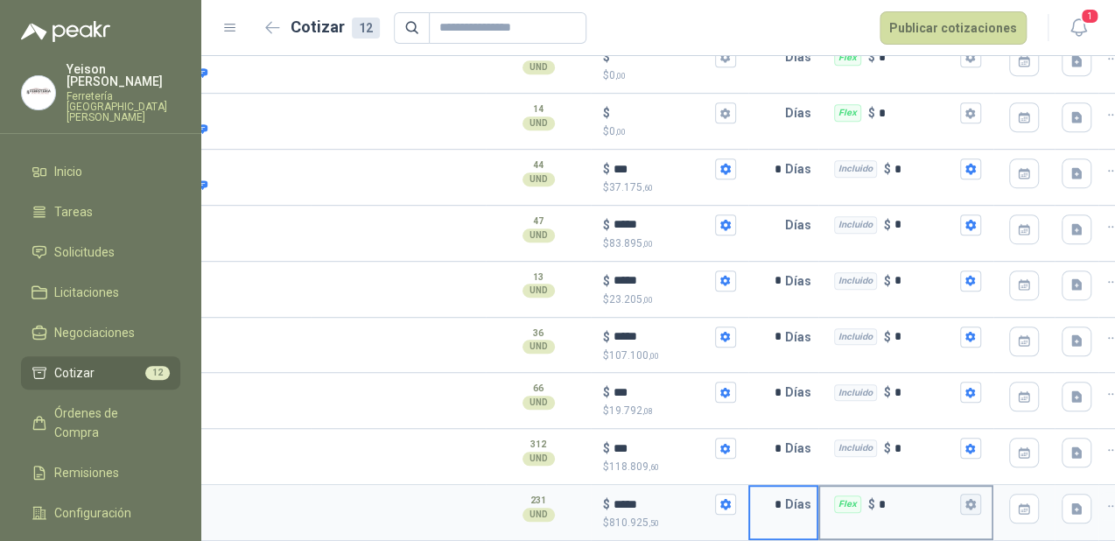
type input "*"
click at [965, 498] on icon "button" at bounding box center [970, 503] width 11 height 11
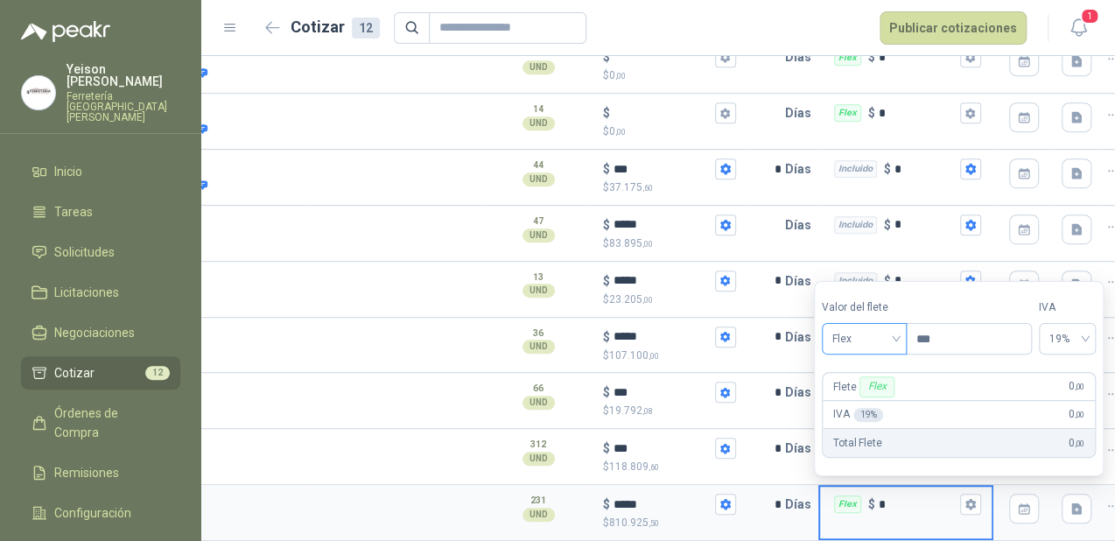
click at [890, 333] on span "Flex" at bounding box center [864, 339] width 64 height 26
click at [860, 405] on div "Incluido" at bounding box center [866, 404] width 61 height 19
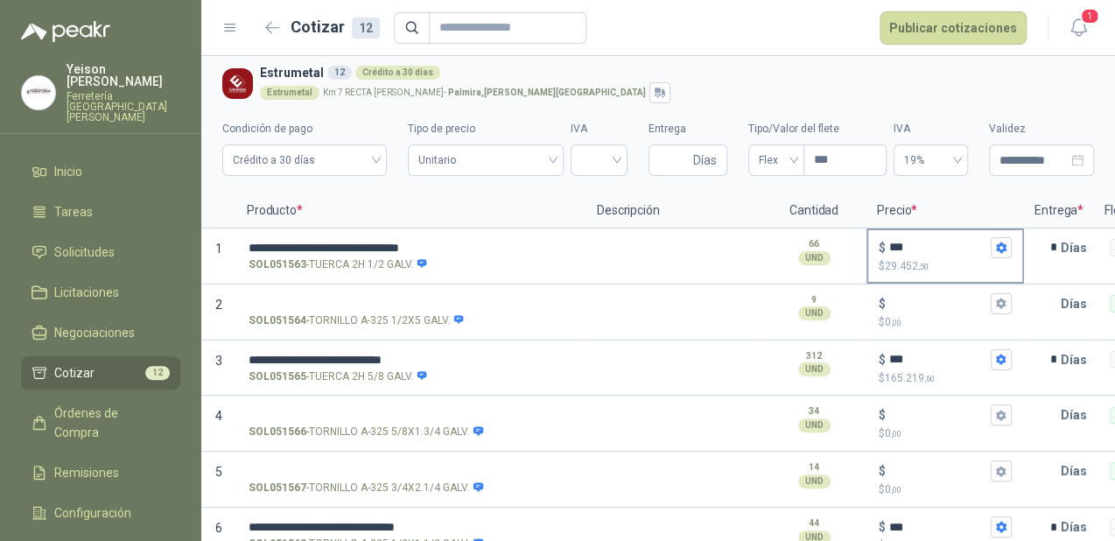
scroll to position [0, 0]
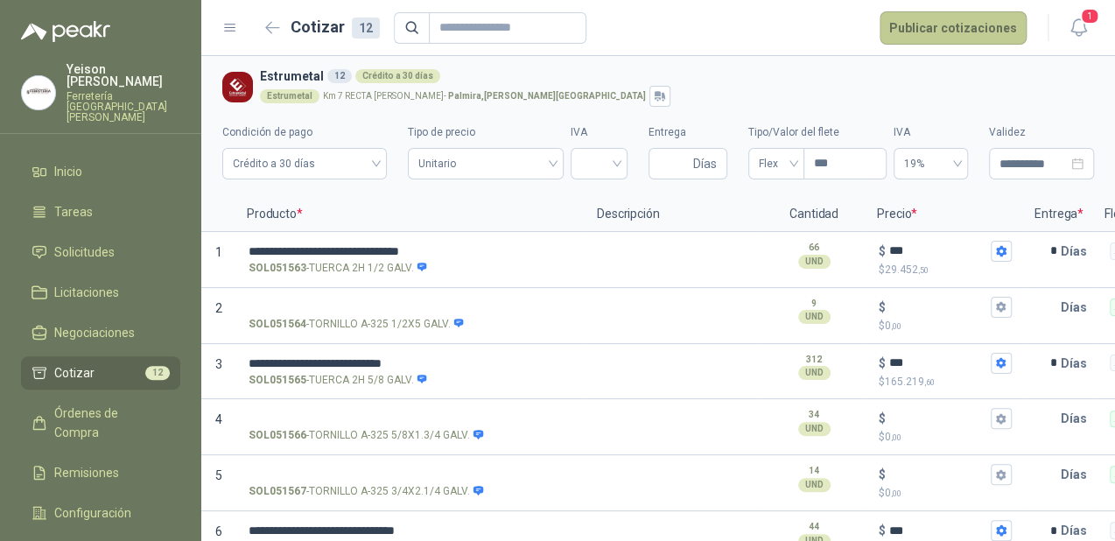
click at [956, 21] on button "Publicar cotizaciones" at bounding box center [953, 27] width 147 height 33
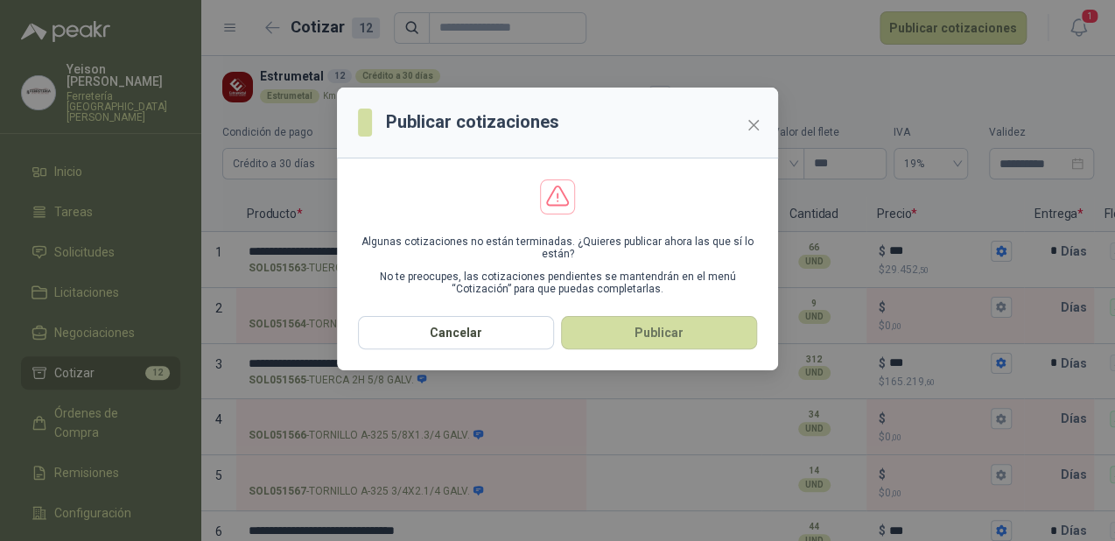
click at [600, 427] on div "Publicar cotizaciones Algunas cotizaciones no están terminadas. ¿Quieres public…" at bounding box center [557, 270] width 1115 height 541
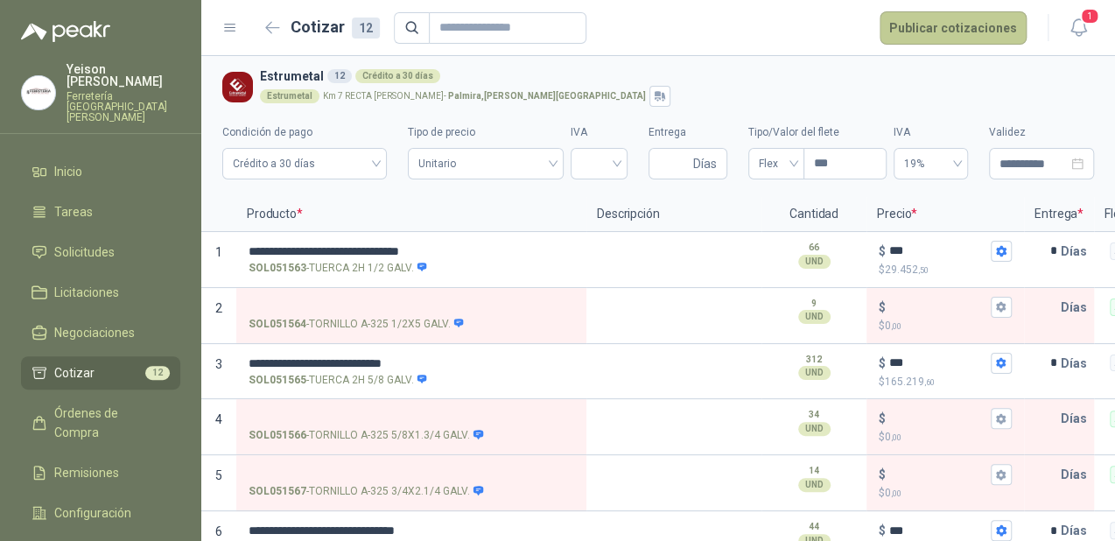
click at [938, 35] on button "Publicar cotizaciones" at bounding box center [953, 27] width 147 height 33
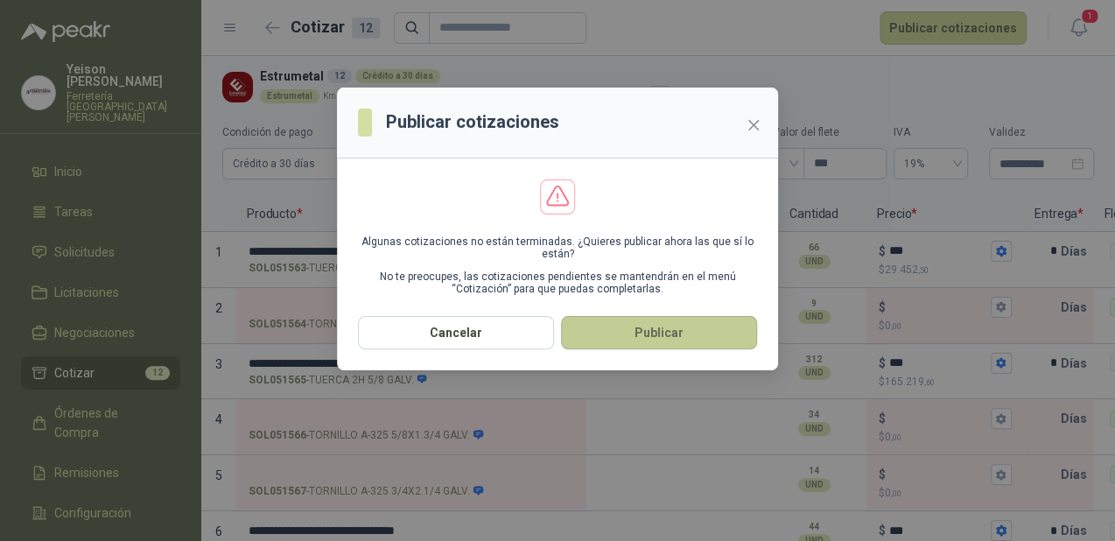
click at [636, 336] on button "Publicar" at bounding box center [659, 332] width 196 height 33
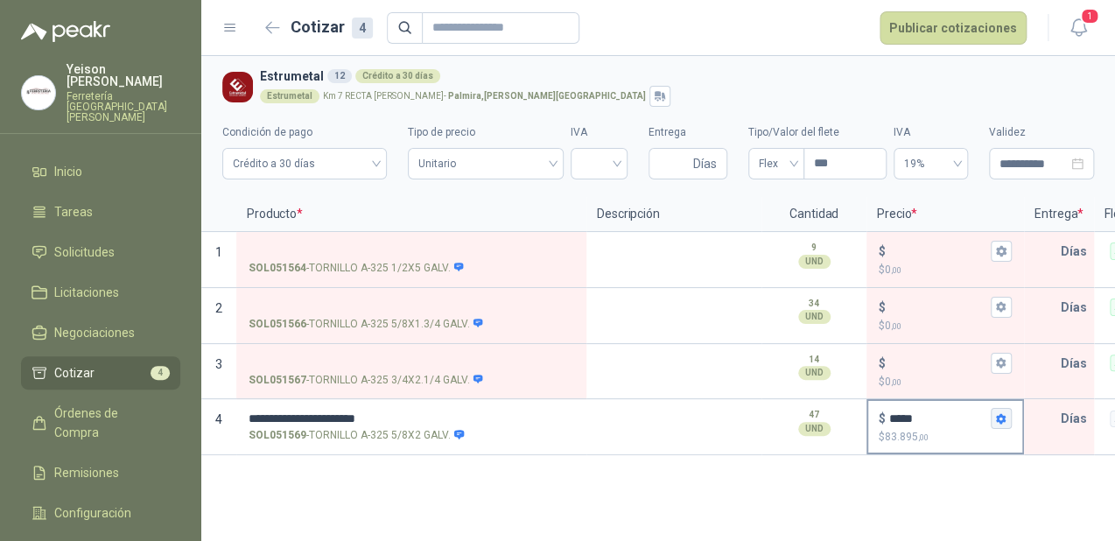
click at [991, 426] on button "$ ***** $ 83.895 ,00" at bounding box center [1001, 418] width 21 height 21
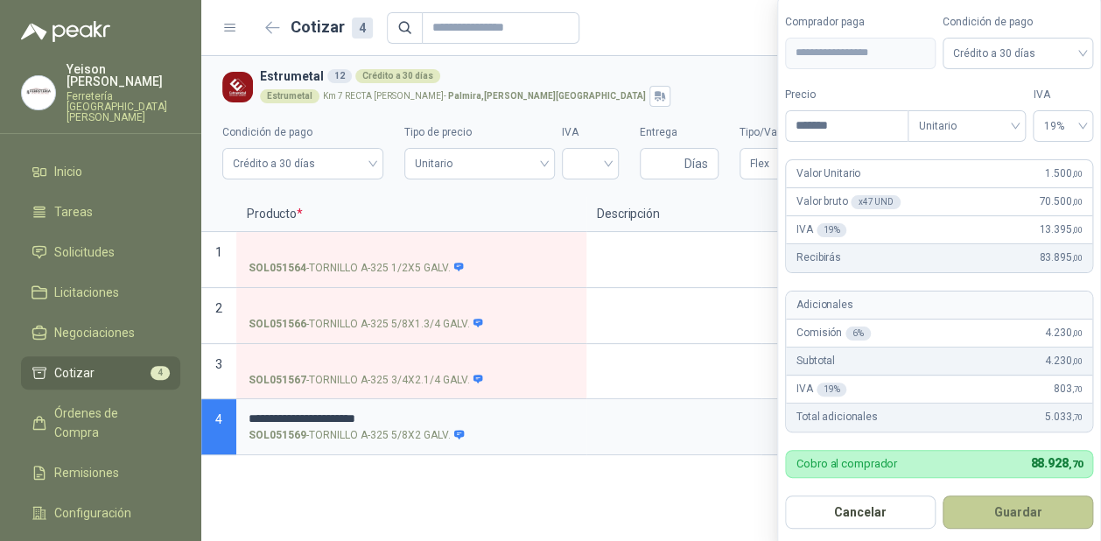
click at [1012, 522] on button "Guardar" at bounding box center [1018, 511] width 151 height 33
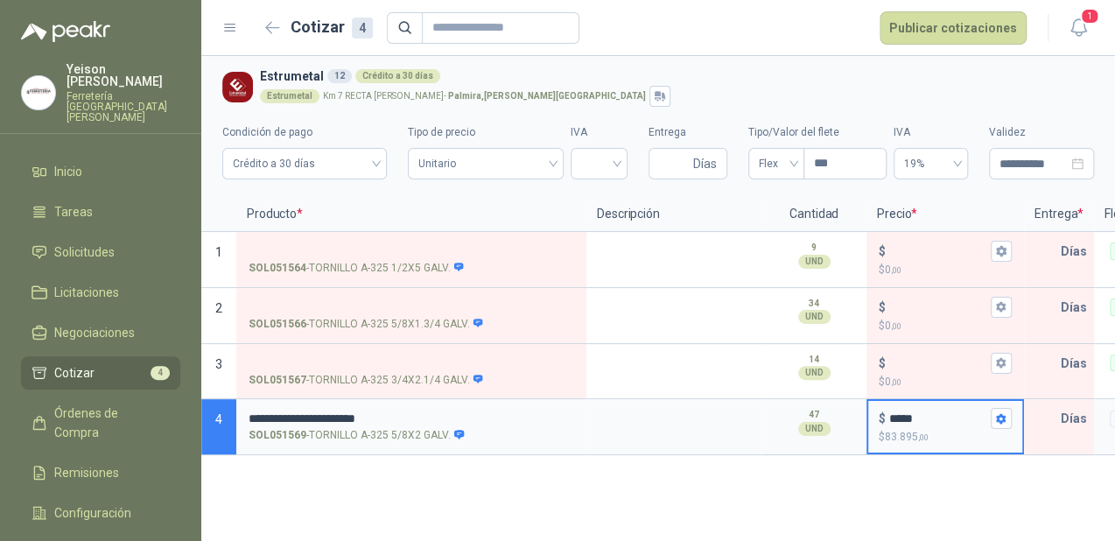
click at [981, 416] on input "*****" at bounding box center [938, 418] width 98 height 13
click at [1054, 414] on input "text" at bounding box center [1043, 418] width 35 height 35
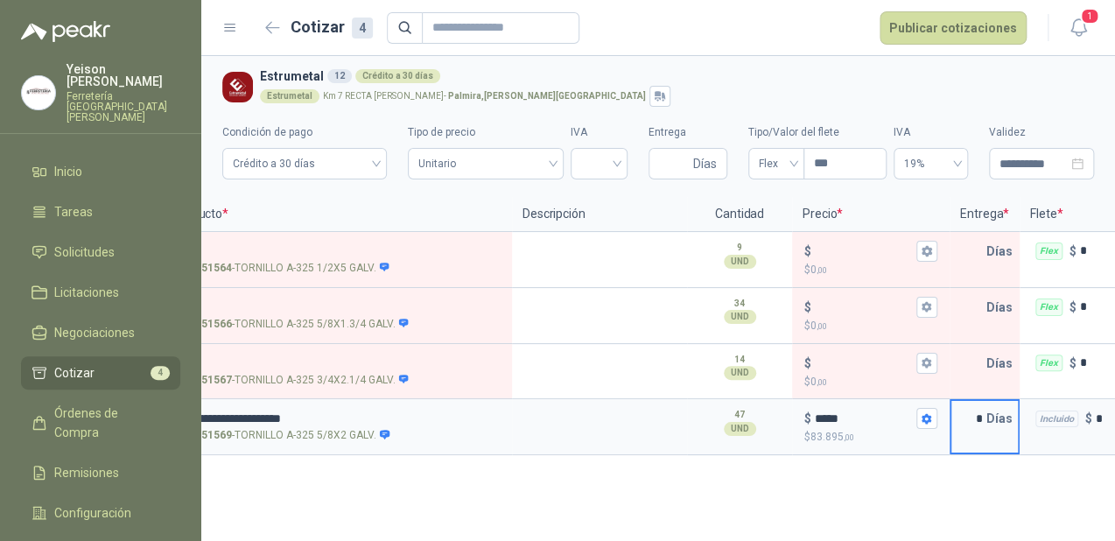
scroll to position [0, 53]
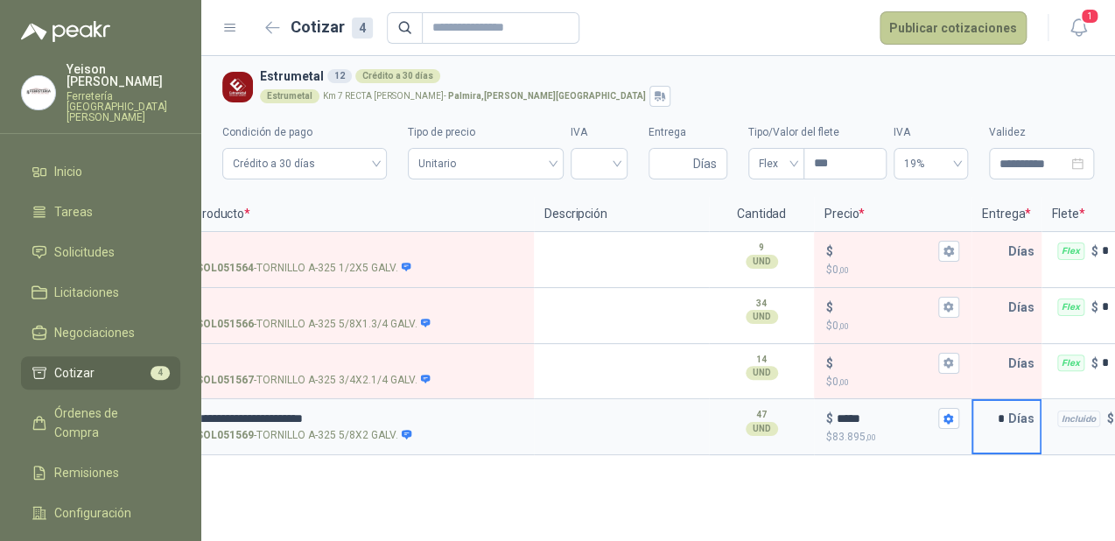
type input "*"
click at [952, 29] on button "Publicar cotizaciones" at bounding box center [953, 27] width 147 height 33
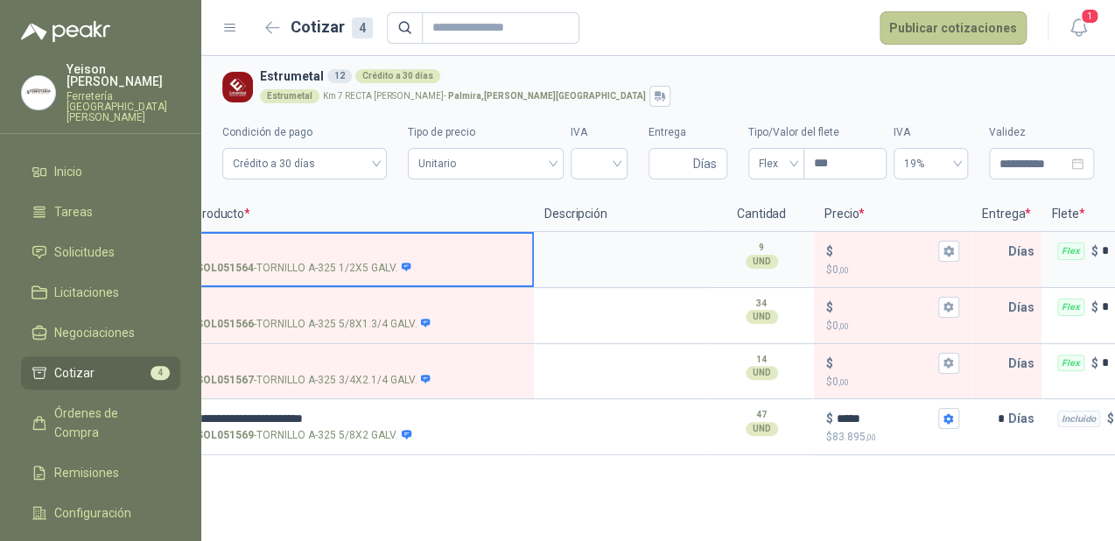
scroll to position [0, 47]
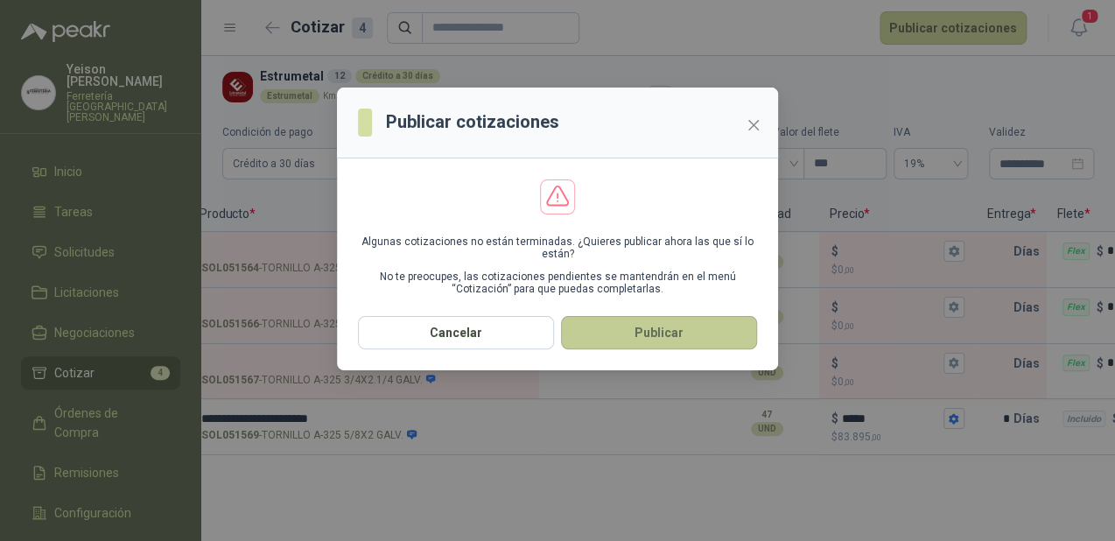
click at [698, 337] on button "Publicar" at bounding box center [659, 332] width 196 height 33
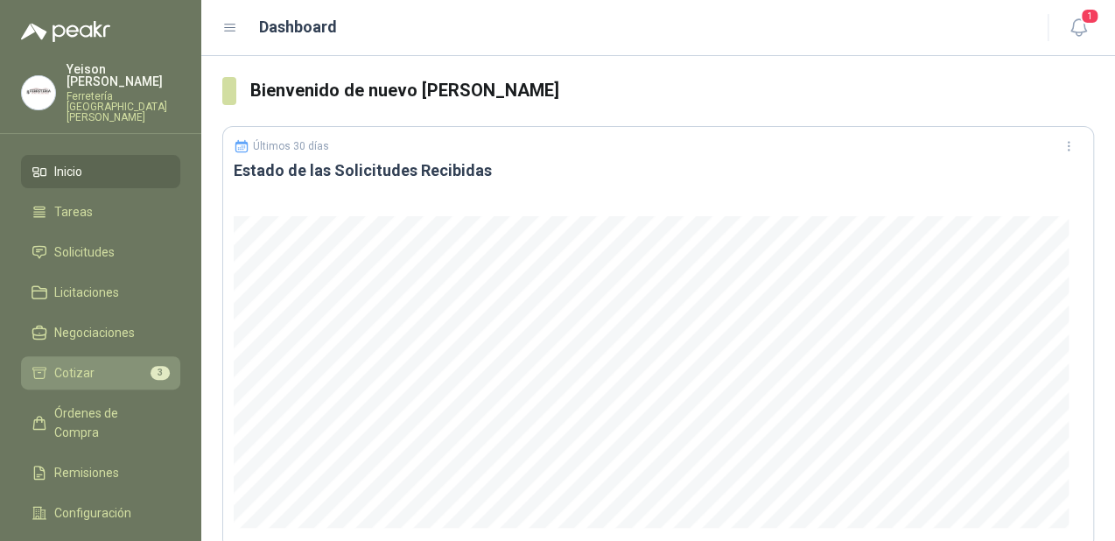
click at [140, 363] on li "Cotizar 3" at bounding box center [101, 372] width 138 height 19
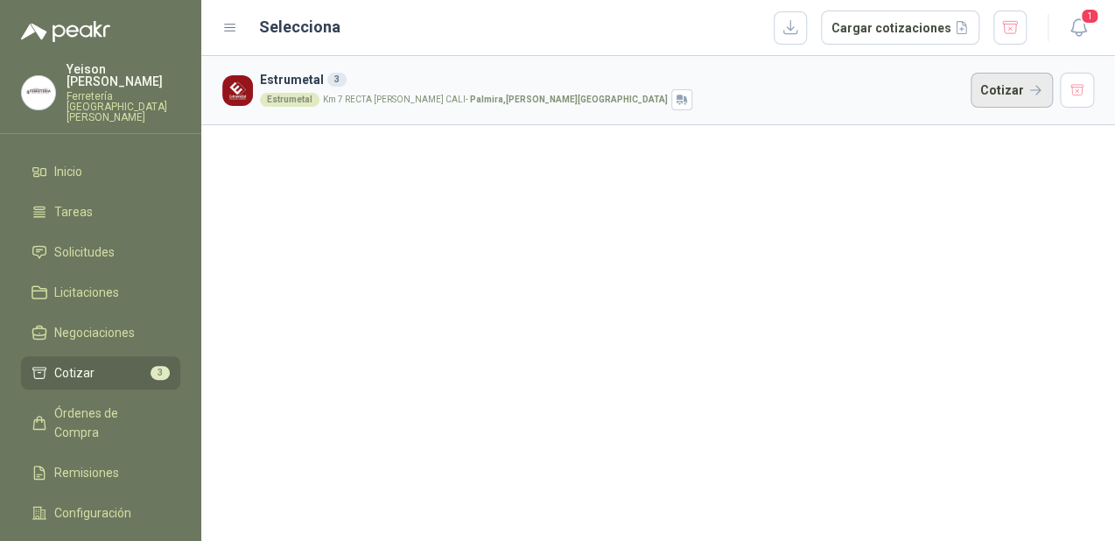
click at [987, 98] on button "Cotizar" at bounding box center [1012, 90] width 82 height 35
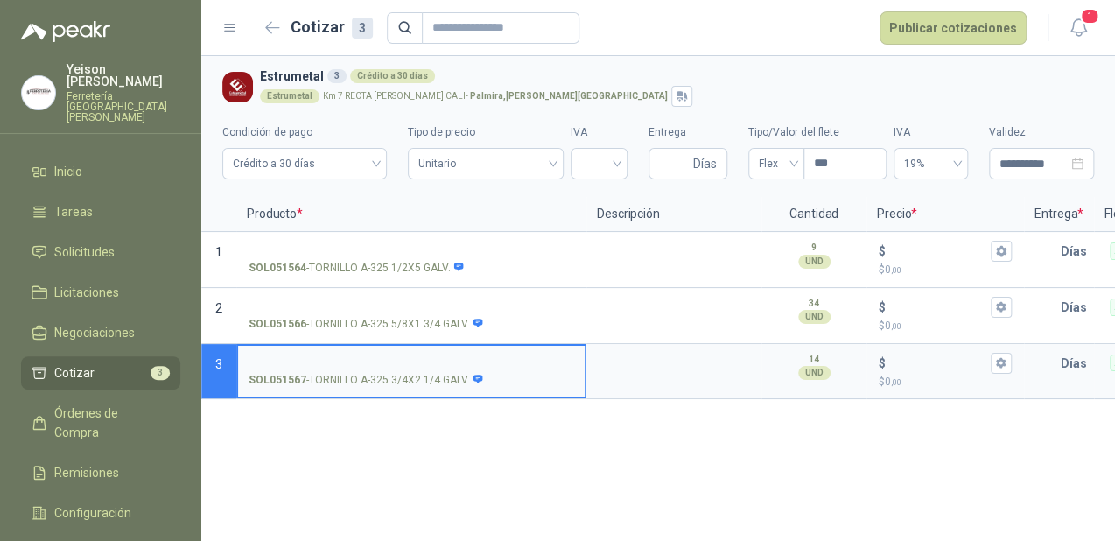
click at [166, 366] on div "3" at bounding box center [160, 373] width 19 height 14
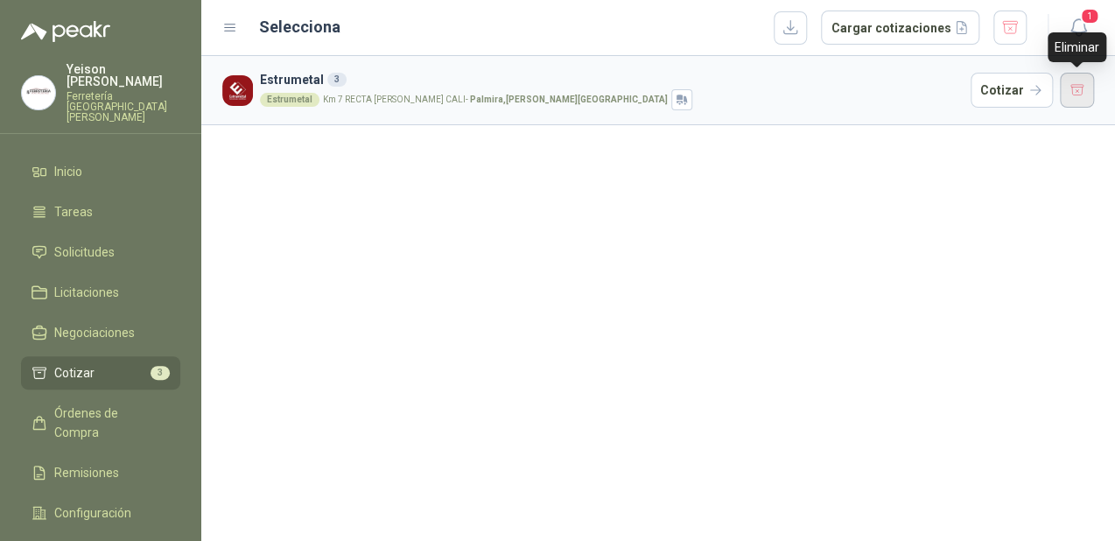
click at [1086, 91] on button "button" at bounding box center [1077, 90] width 35 height 35
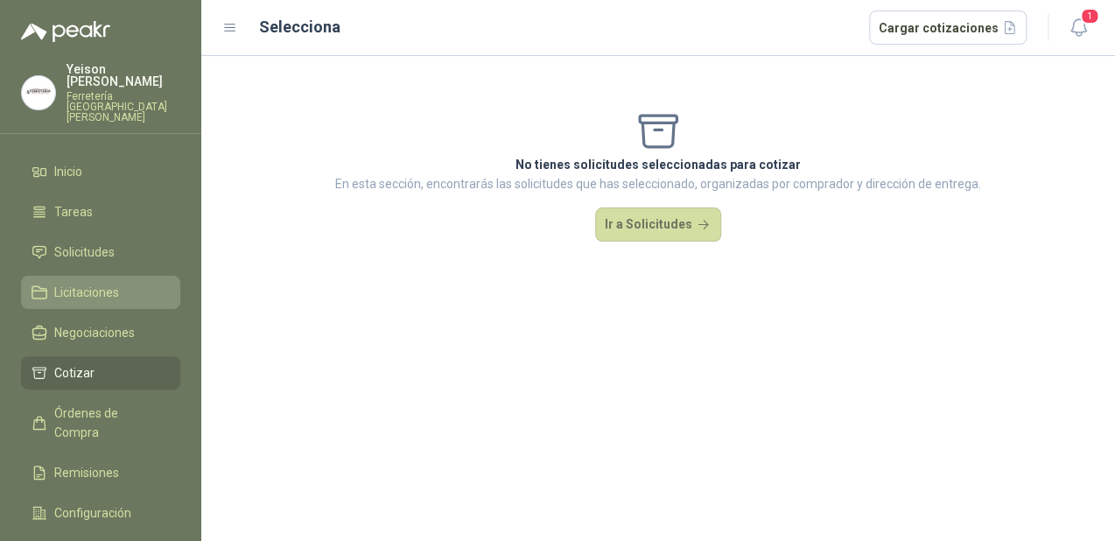
click at [109, 282] on link "Licitaciones" at bounding box center [100, 292] width 159 height 33
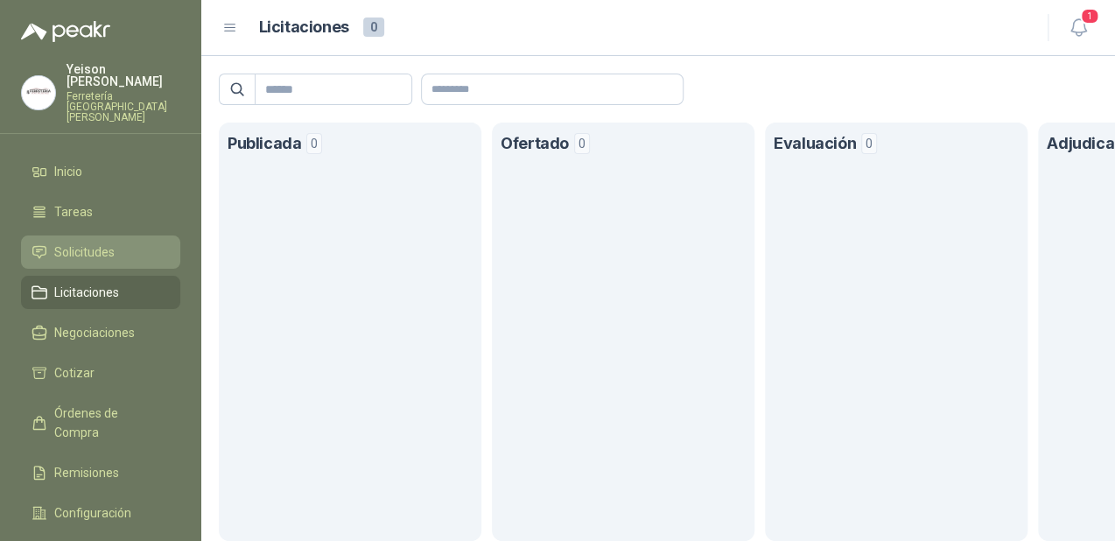
click at [108, 242] on span "Solicitudes" at bounding box center [84, 251] width 60 height 19
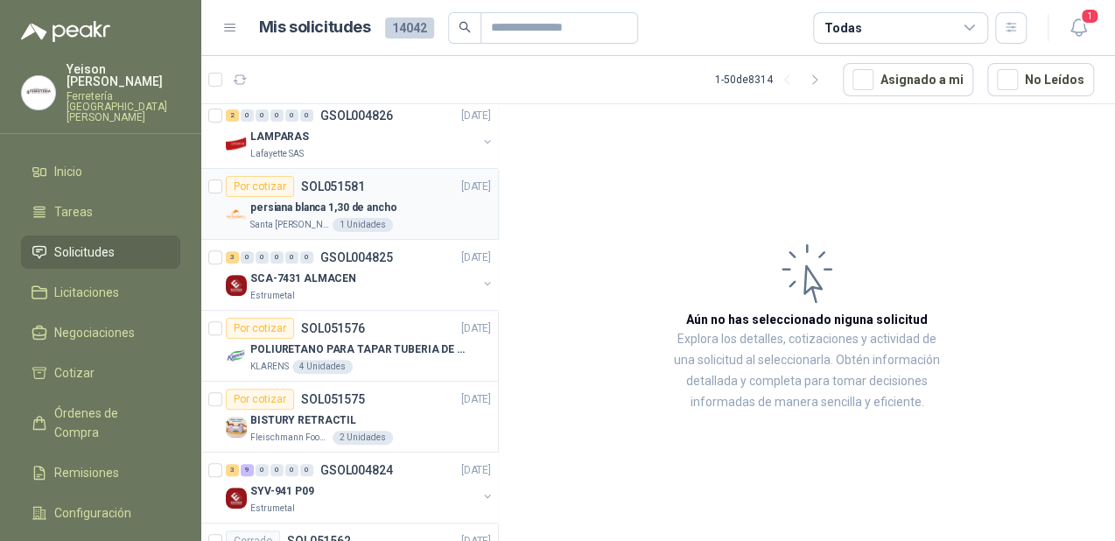
scroll to position [210, 0]
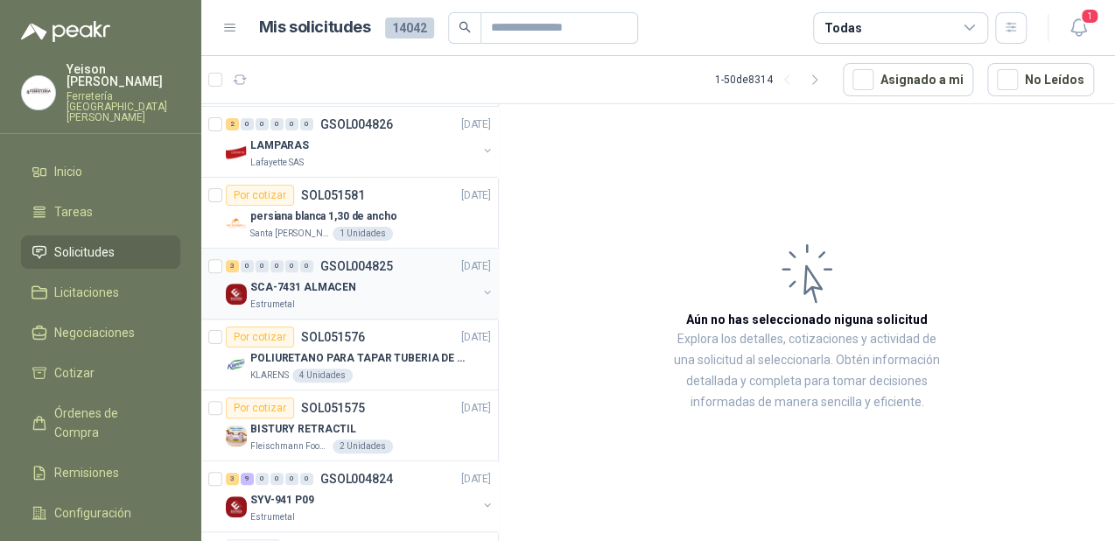
click at [393, 291] on div "SCA-7431 ALMACEN" at bounding box center [363, 287] width 227 height 21
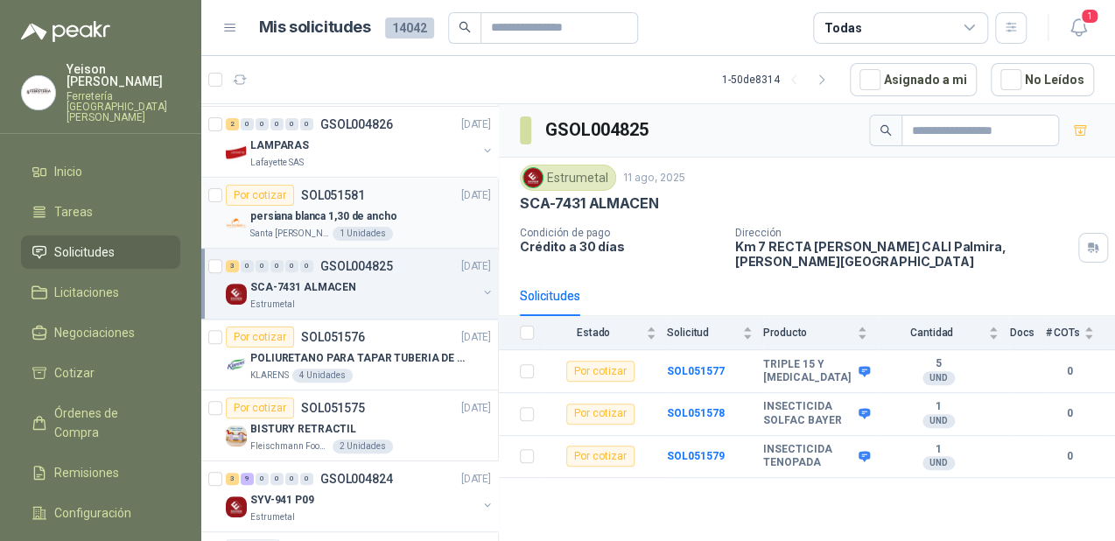
click at [361, 206] on div "persiana blanca 1,30 de ancho" at bounding box center [370, 216] width 241 height 21
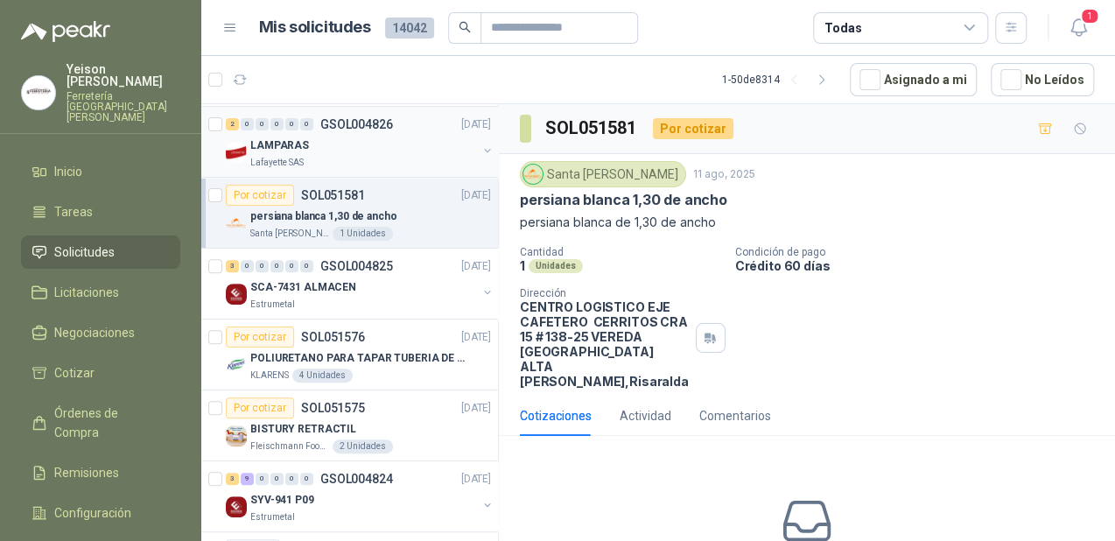
click at [384, 156] on div "Lafayette SAS" at bounding box center [363, 163] width 227 height 14
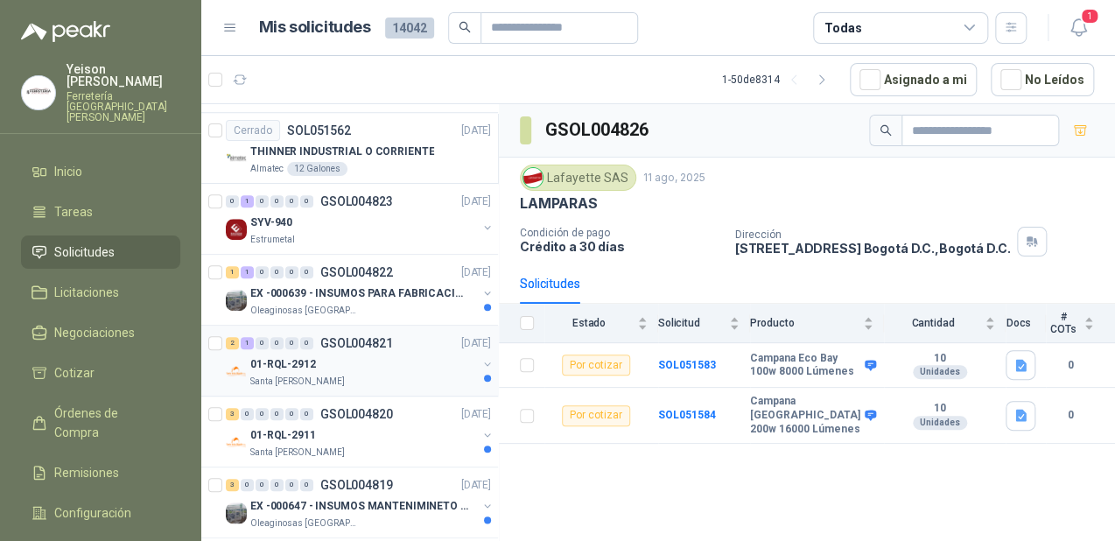
scroll to position [630, 0]
click at [359, 285] on p "EX -000639 - INSUMOS PARA FABRICACION DE MALLA TAM" at bounding box center [359, 292] width 218 height 17
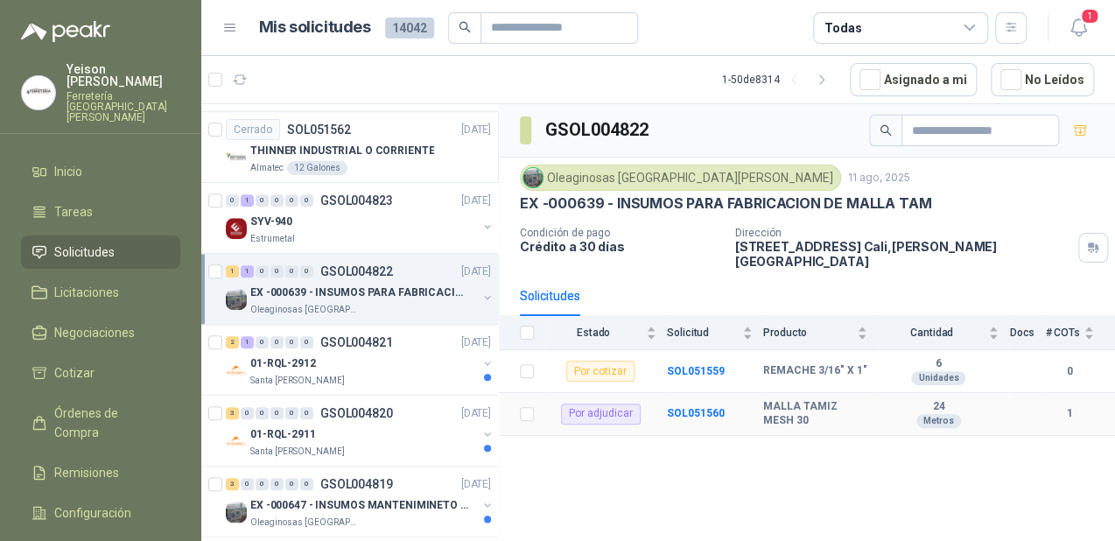
click at [724, 397] on td "SOL051560" at bounding box center [715, 414] width 96 height 43
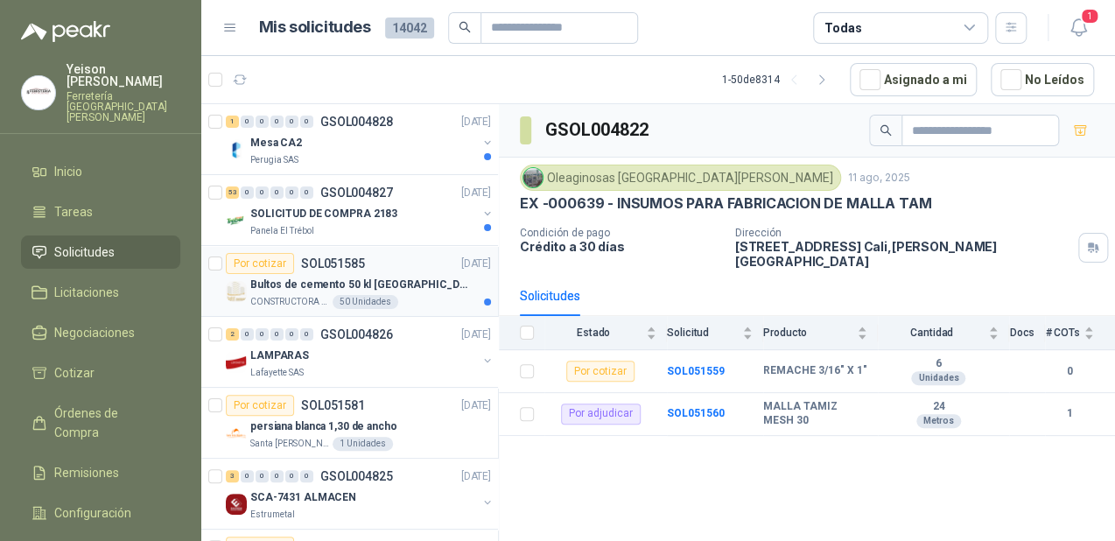
click at [354, 274] on div "Bultos de cemento 50 kl [GEOGRAPHIC_DATA][PERSON_NAME]" at bounding box center [370, 284] width 241 height 21
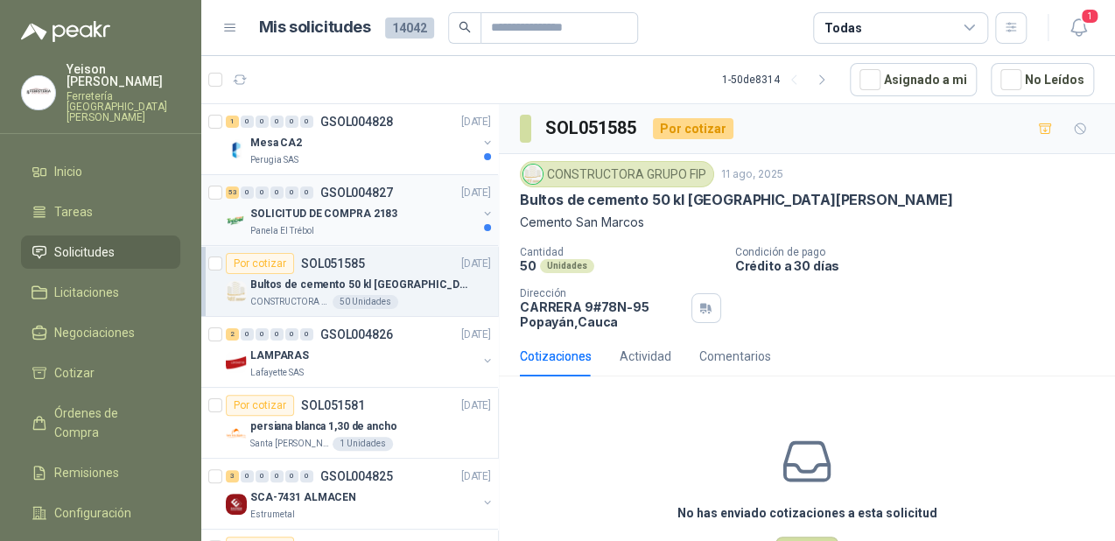
click at [388, 221] on div "SOLICITUD DE COMPRA 2183" at bounding box center [363, 213] width 227 height 21
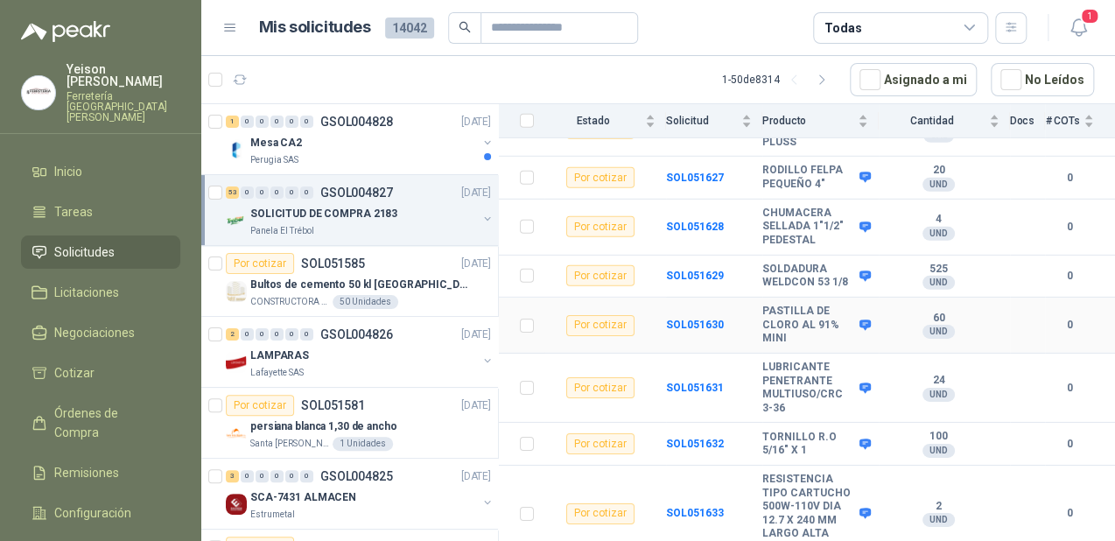
scroll to position [2160, 0]
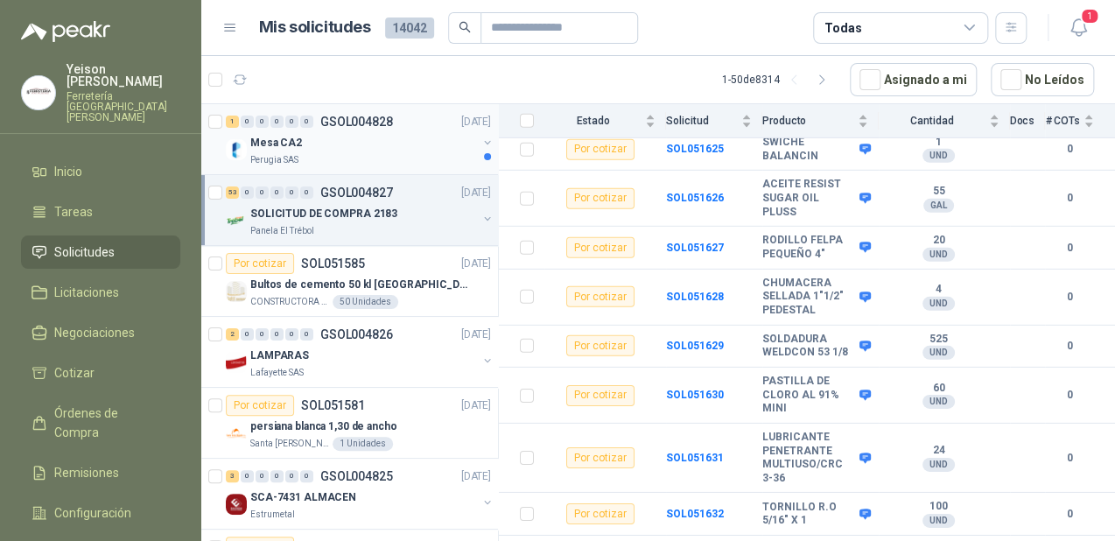
click at [312, 159] on div "Perugia SAS" at bounding box center [363, 160] width 227 height 14
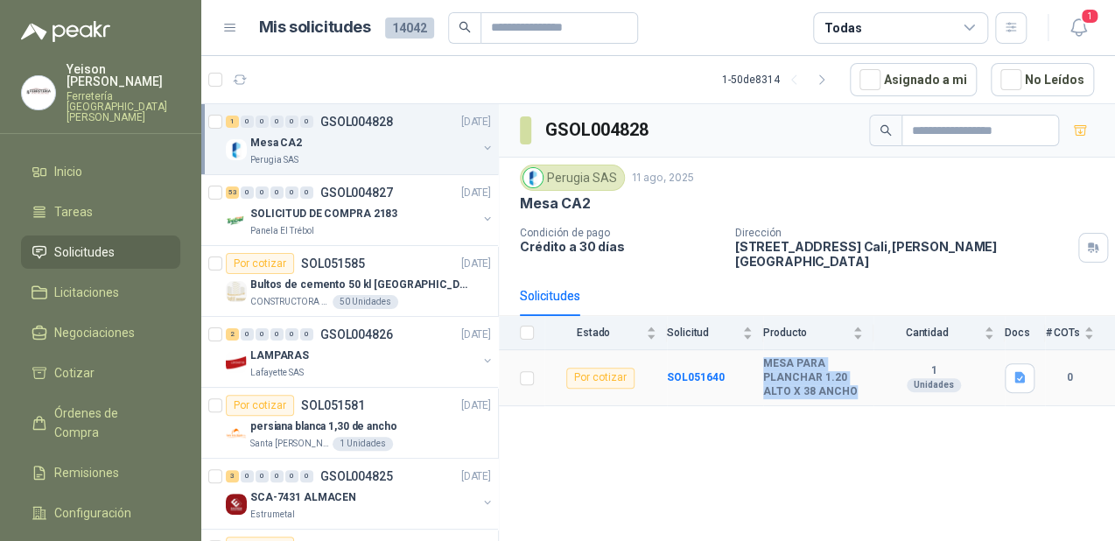
drag, startPoint x: 850, startPoint y: 375, endPoint x: 761, endPoint y: 354, distance: 91.1
click at [761, 354] on tr "Por cotizar SOL051640 MESA PARA PLANCHAR 1.20 ALTO X 38 ANCHO 1 Unidades 0" at bounding box center [807, 378] width 616 height 56
copy tr "MESA PARA PLANCHAR 1.20 ALTO X 38 ANCHO"
click at [329, 214] on p "SOLICITUD DE COMPRA 2183" at bounding box center [323, 214] width 147 height 17
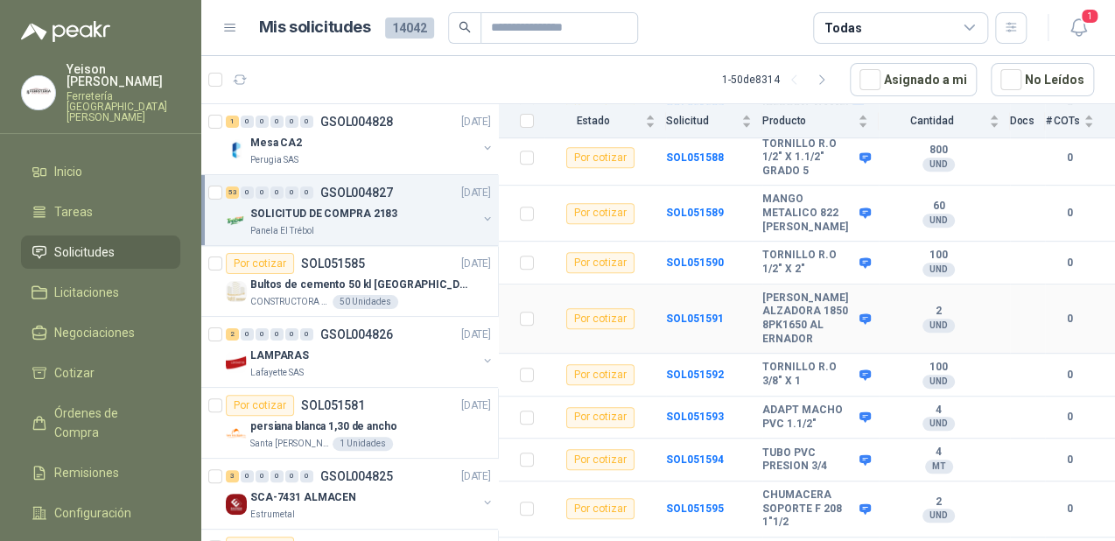
scroll to position [350, 0]
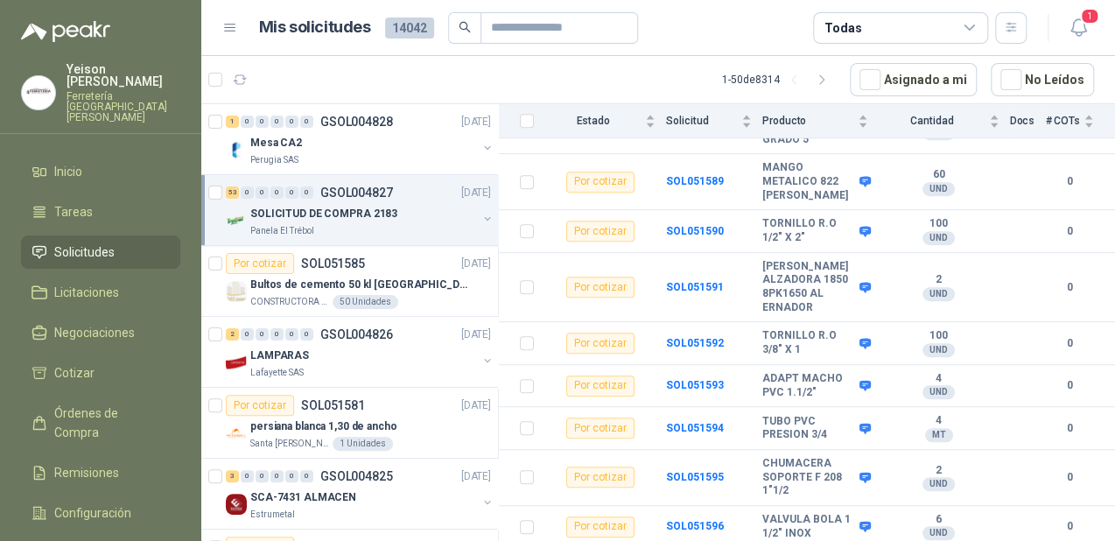
click at [695, 29] on article "Mis solicitudes 14042 Todas" at bounding box center [643, 28] width 768 height 32
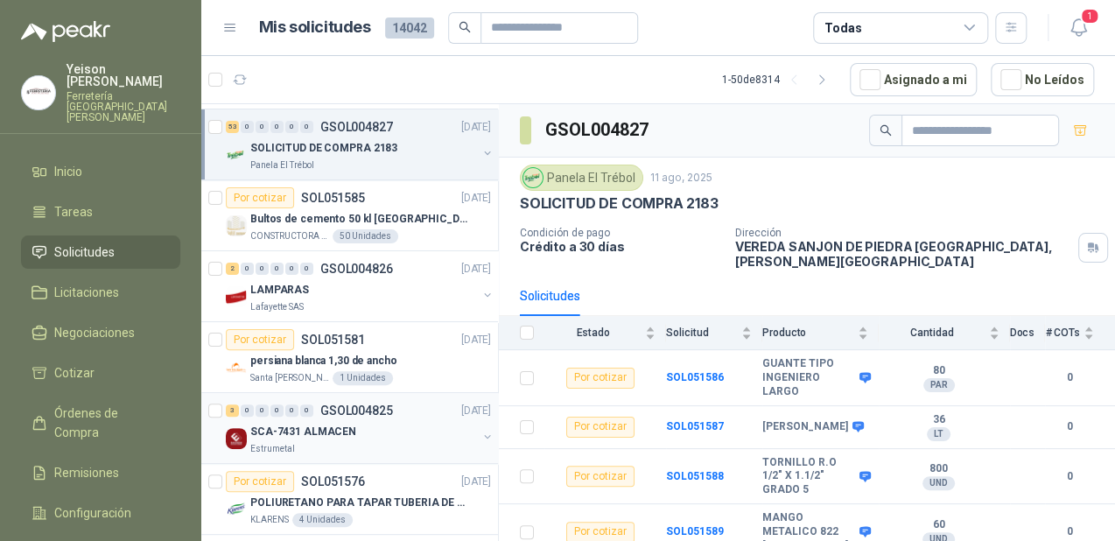
scroll to position [0, 0]
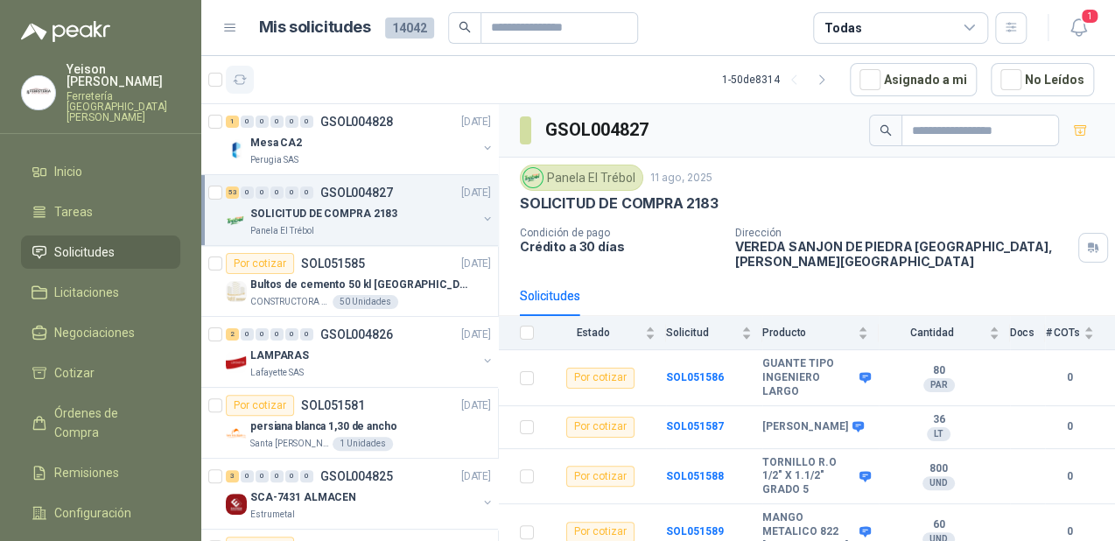
click at [230, 81] on button "button" at bounding box center [240, 80] width 28 height 28
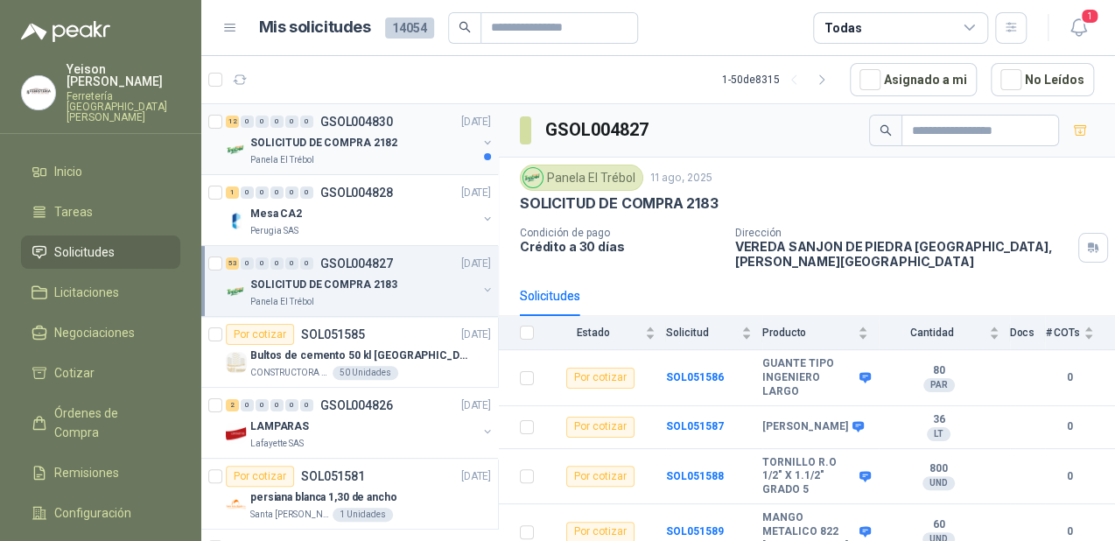
click at [293, 144] on p "SOLICITUD DE COMPRA 2182" at bounding box center [323, 143] width 147 height 17
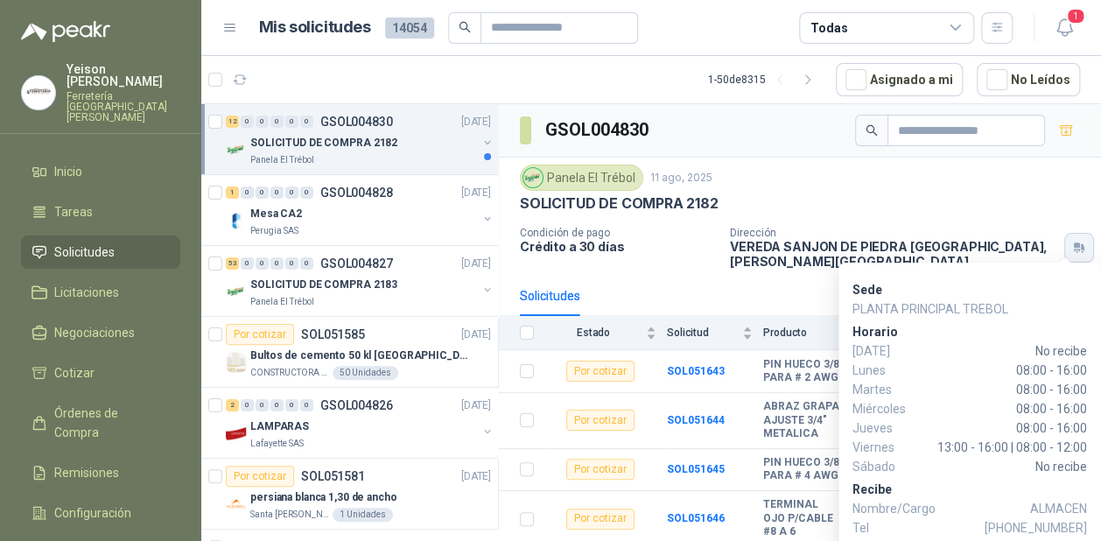
click at [1075, 233] on button "button" at bounding box center [1079, 248] width 30 height 30
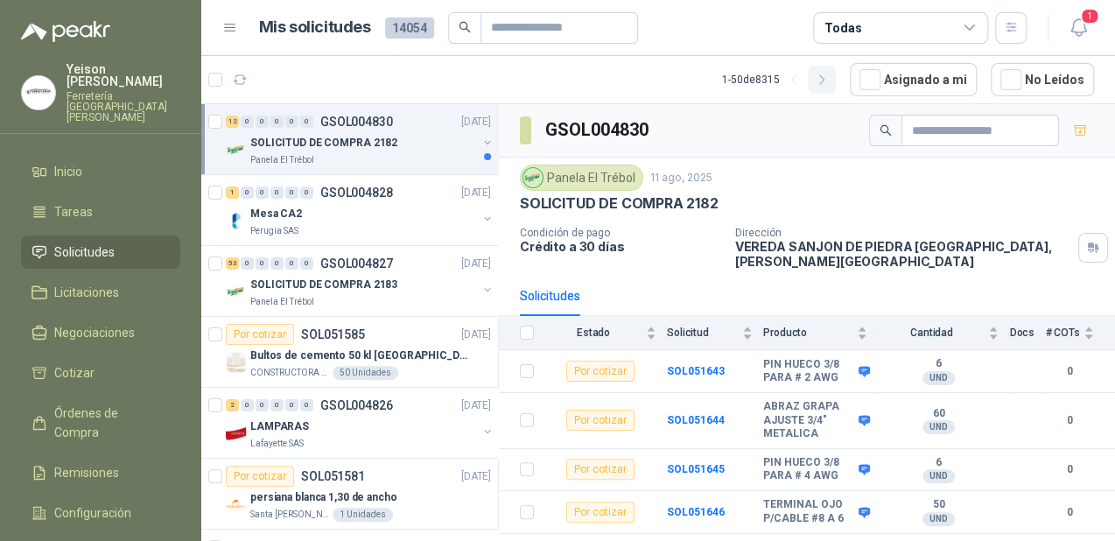
click at [830, 81] on icon "button" at bounding box center [822, 80] width 15 height 15
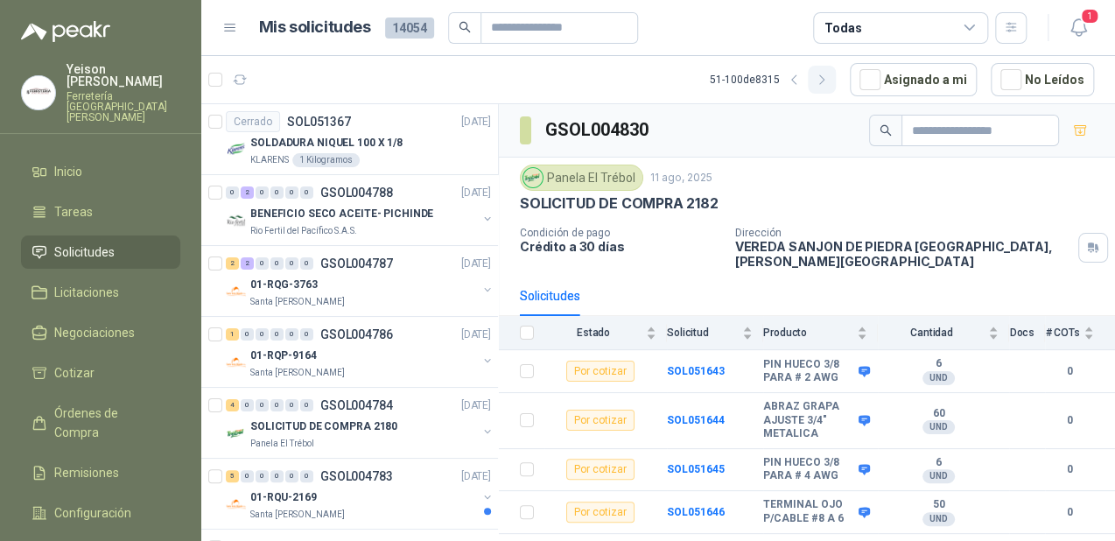
click at [830, 81] on icon "button" at bounding box center [822, 80] width 15 height 15
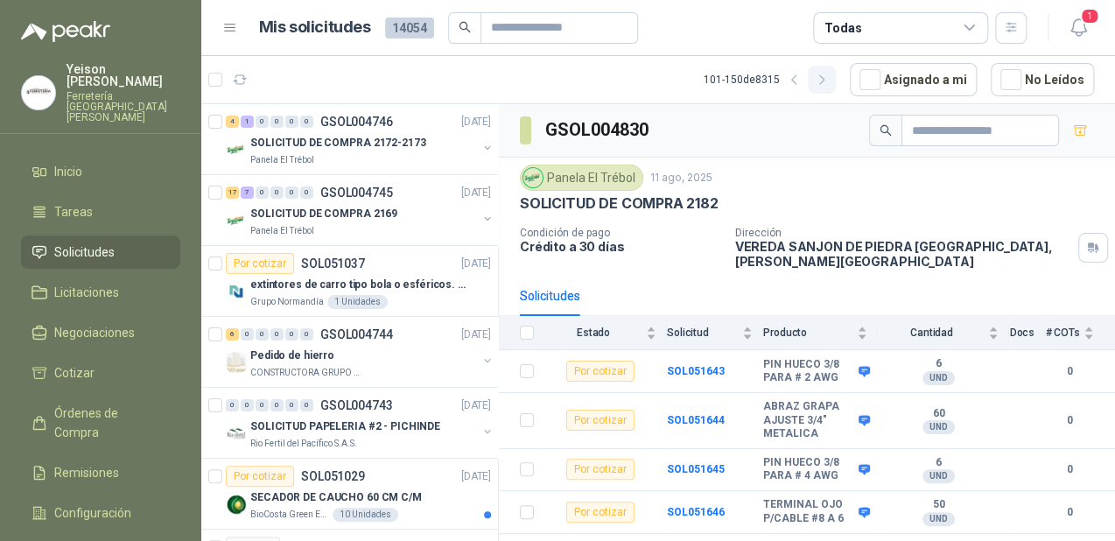
click at [822, 77] on button "button" at bounding box center [822, 80] width 28 height 28
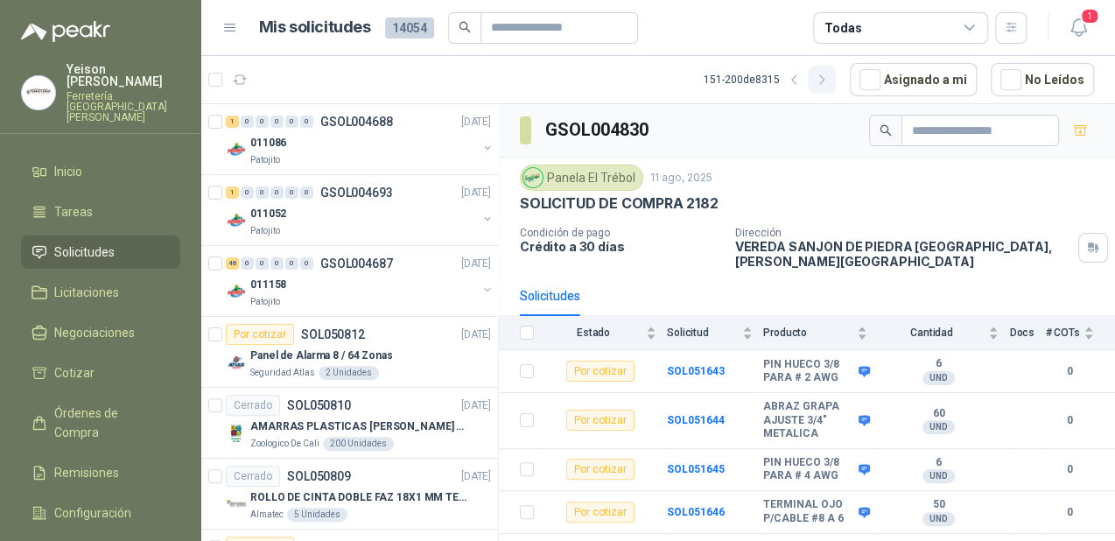
click at [822, 77] on button "button" at bounding box center [822, 80] width 28 height 28
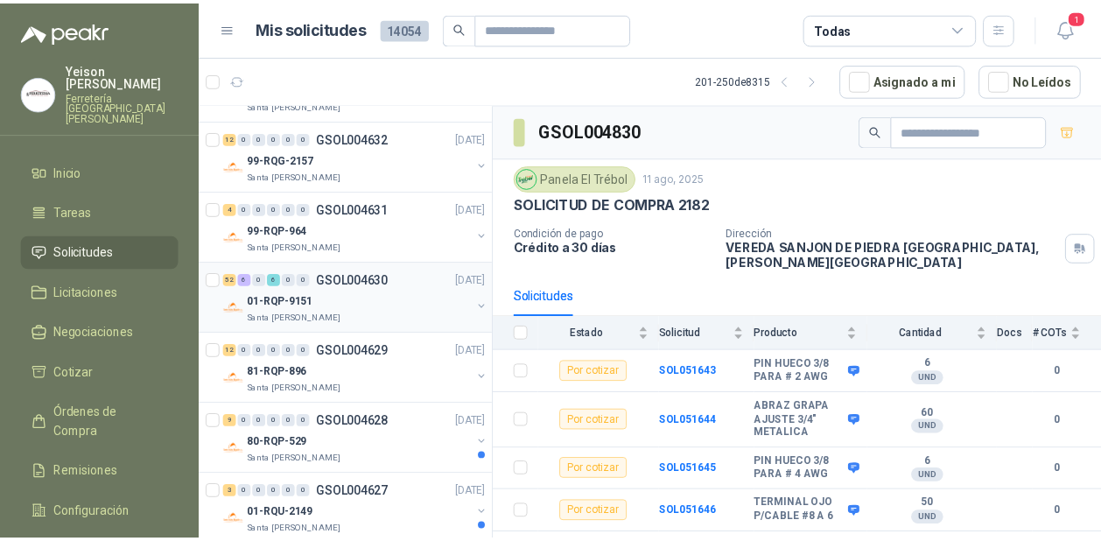
scroll to position [1190, 0]
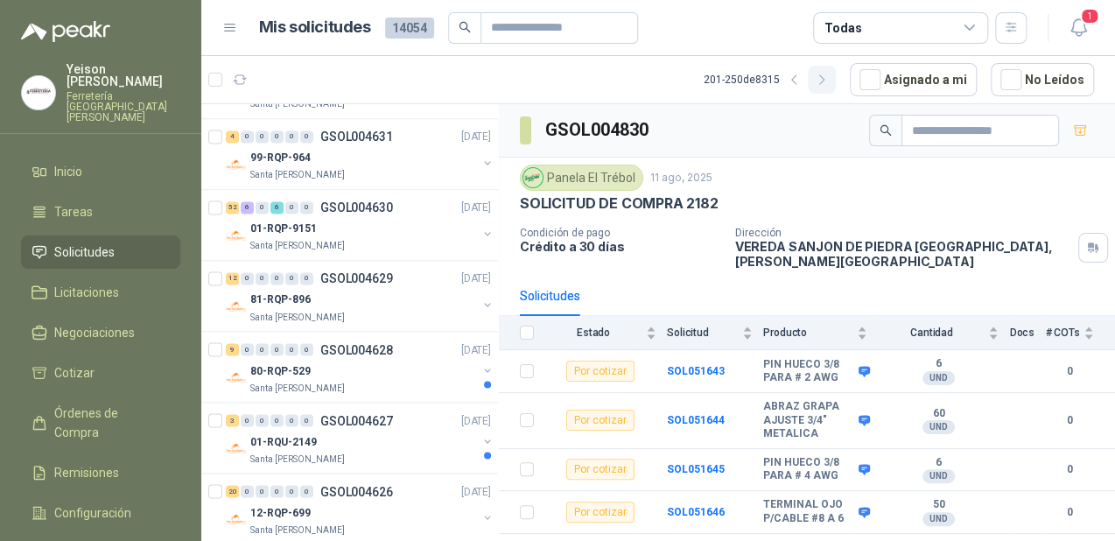
click at [826, 78] on icon "button" at bounding box center [822, 80] width 15 height 15
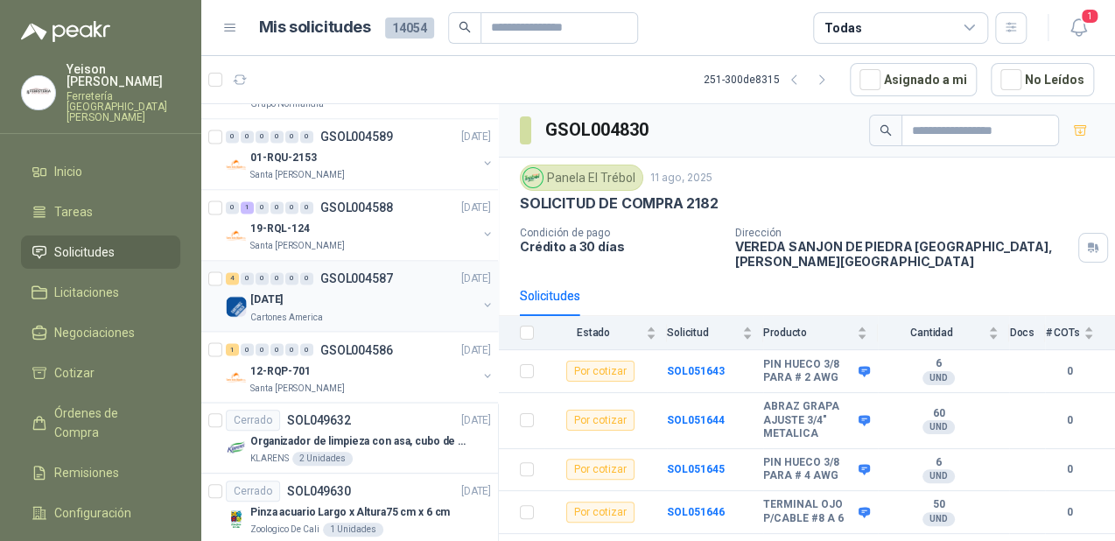
click at [345, 296] on div "[DATE]" at bounding box center [363, 299] width 227 height 21
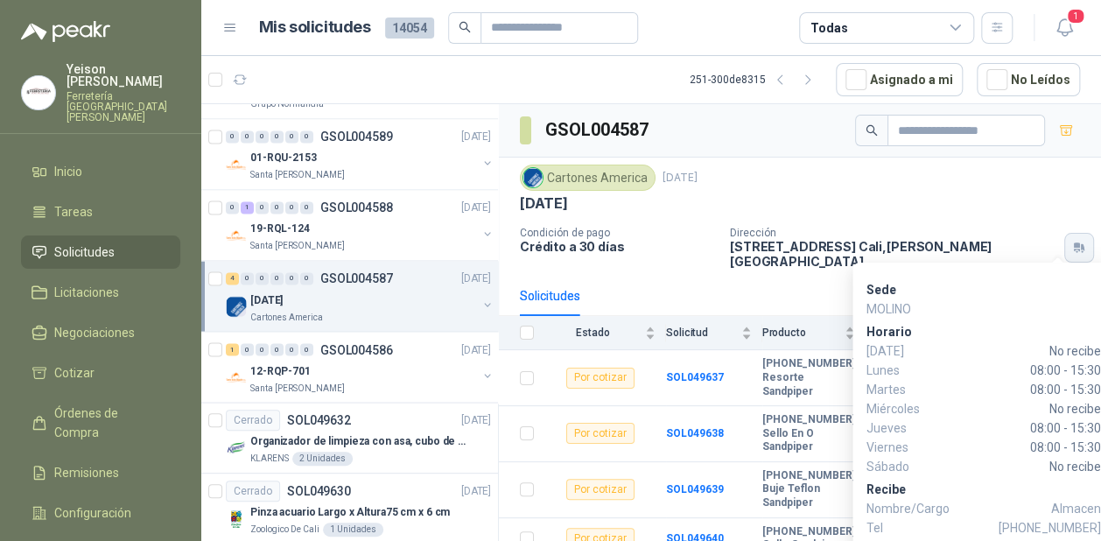
click at [1081, 244] on icon "button" at bounding box center [1083, 247] width 4 height 7
click at [1074, 249] on icon "button" at bounding box center [1077, 250] width 6 height 3
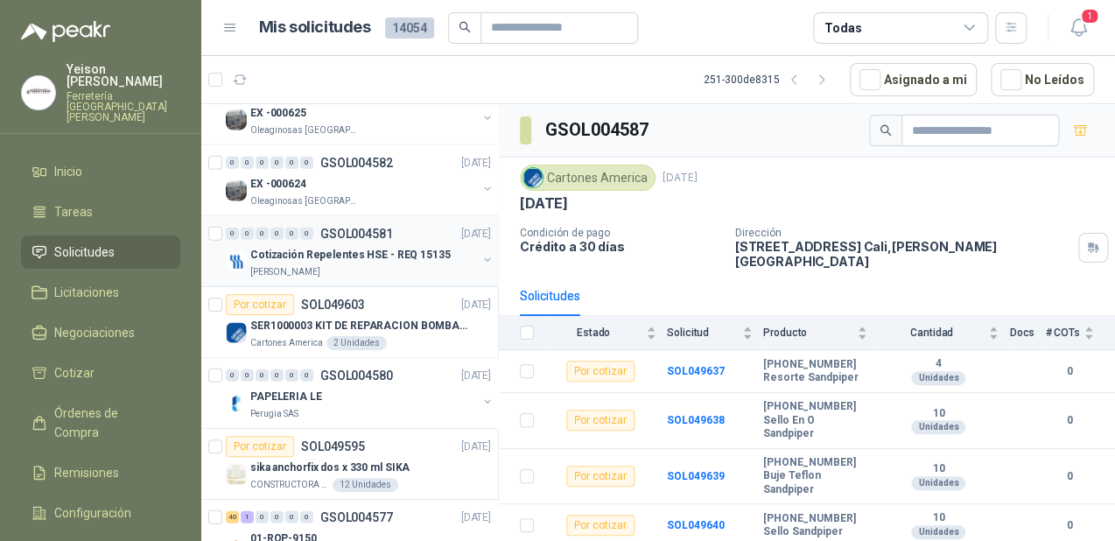
scroll to position [1821, 0]
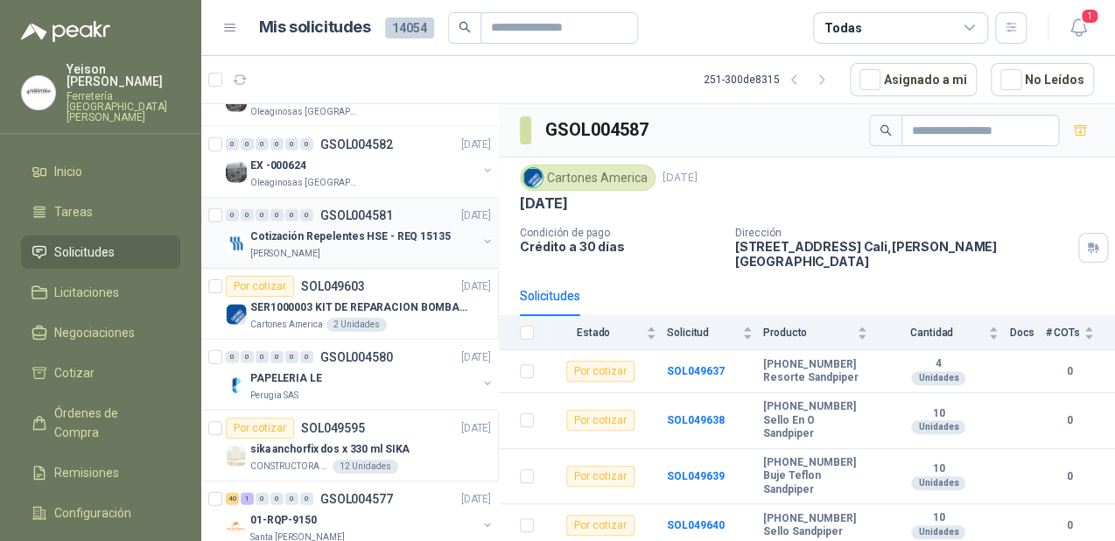
click at [361, 228] on p "Cotización Repelentes HSE - REQ 15135" at bounding box center [350, 236] width 200 height 17
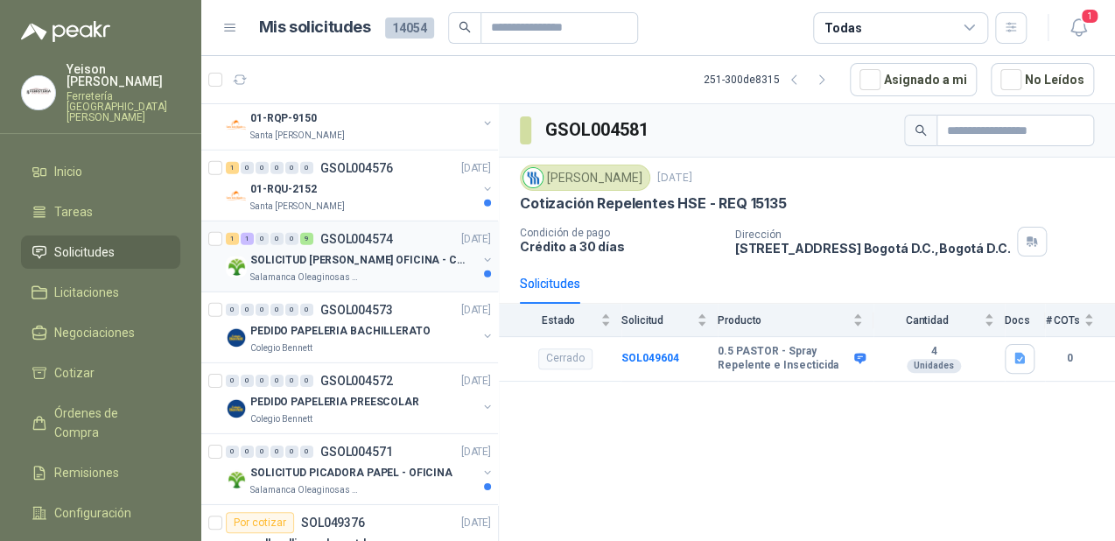
scroll to position [2311, 0]
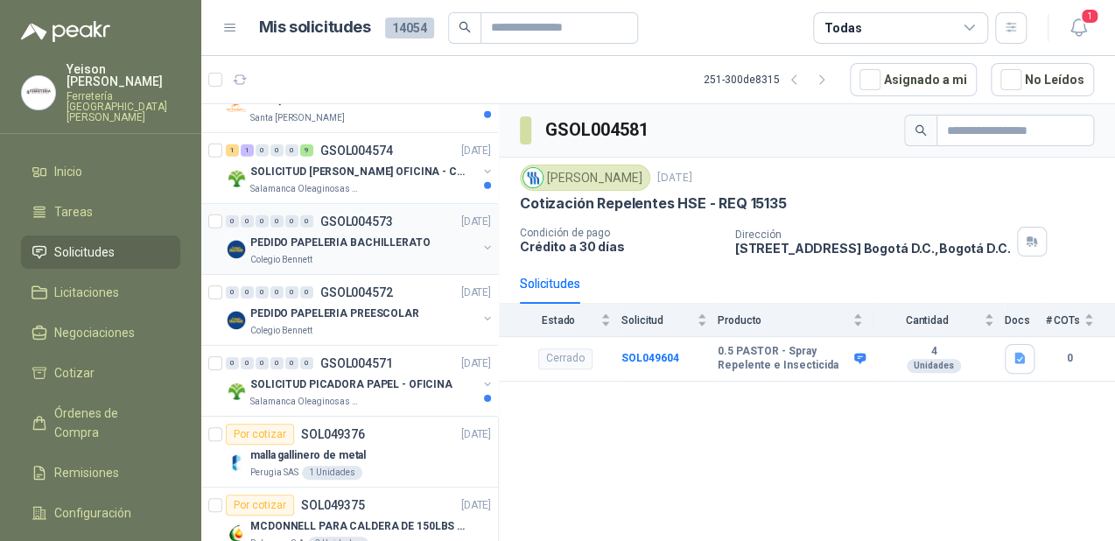
click at [361, 245] on div "PEDIDO PAPELERIA BACHILLERATO" at bounding box center [363, 242] width 227 height 21
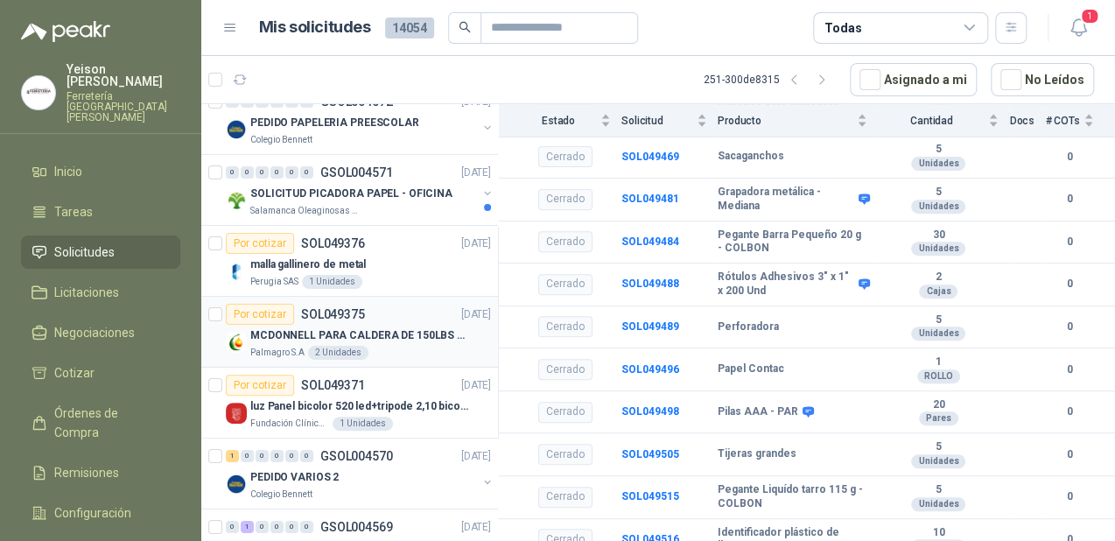
scroll to position [2521, 0]
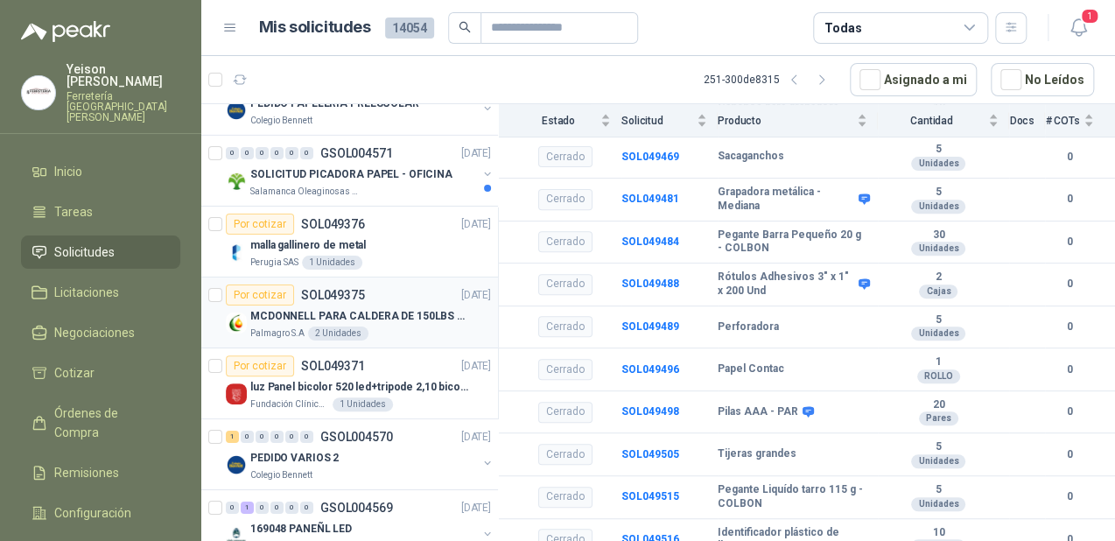
click at [350, 333] on div "2 Unidades" at bounding box center [338, 333] width 60 height 14
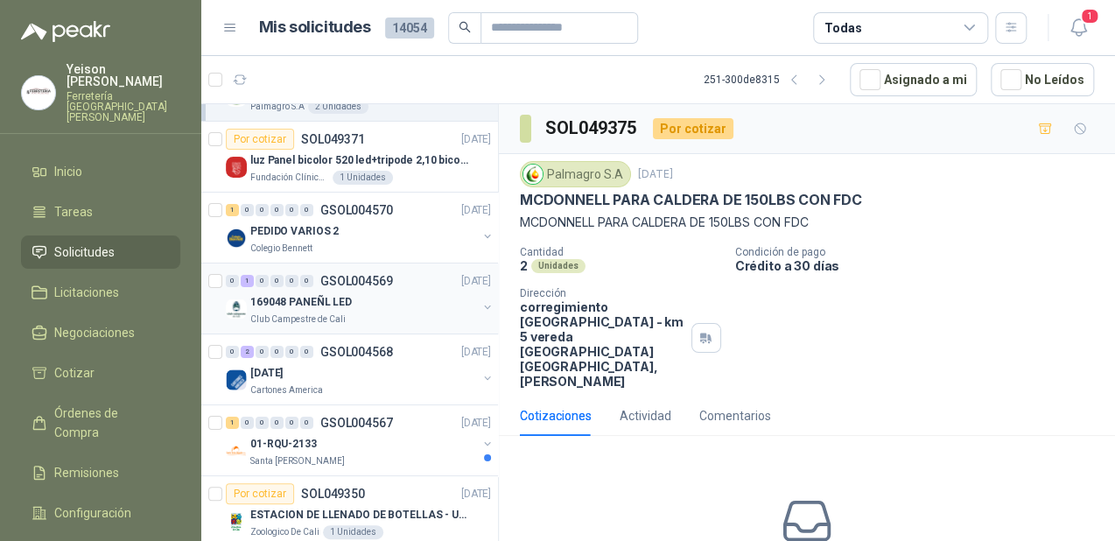
scroll to position [2801, 0]
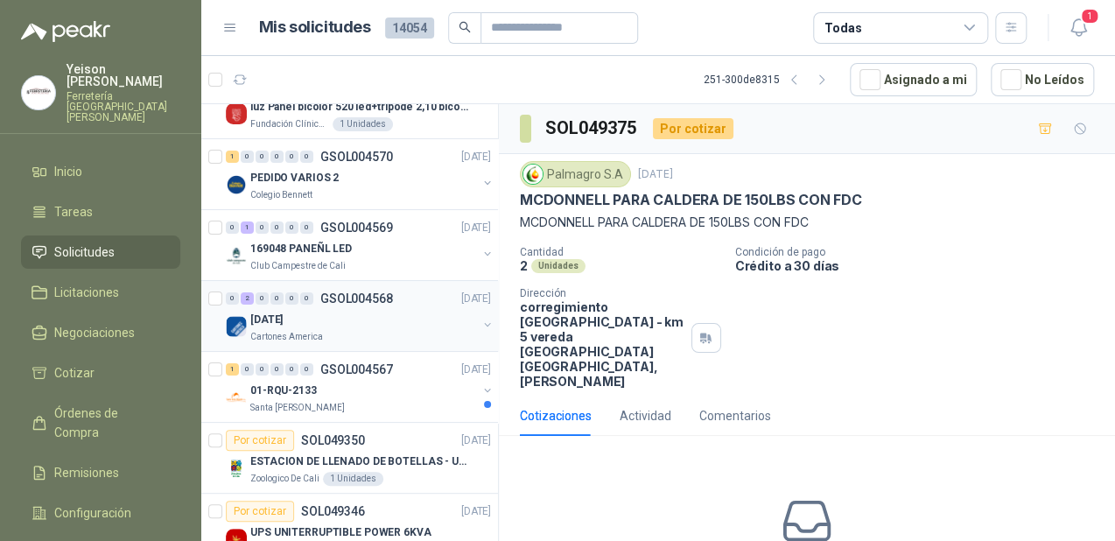
click at [344, 311] on div "[DATE]" at bounding box center [363, 319] width 227 height 21
